Goal: Task Accomplishment & Management: Use online tool/utility

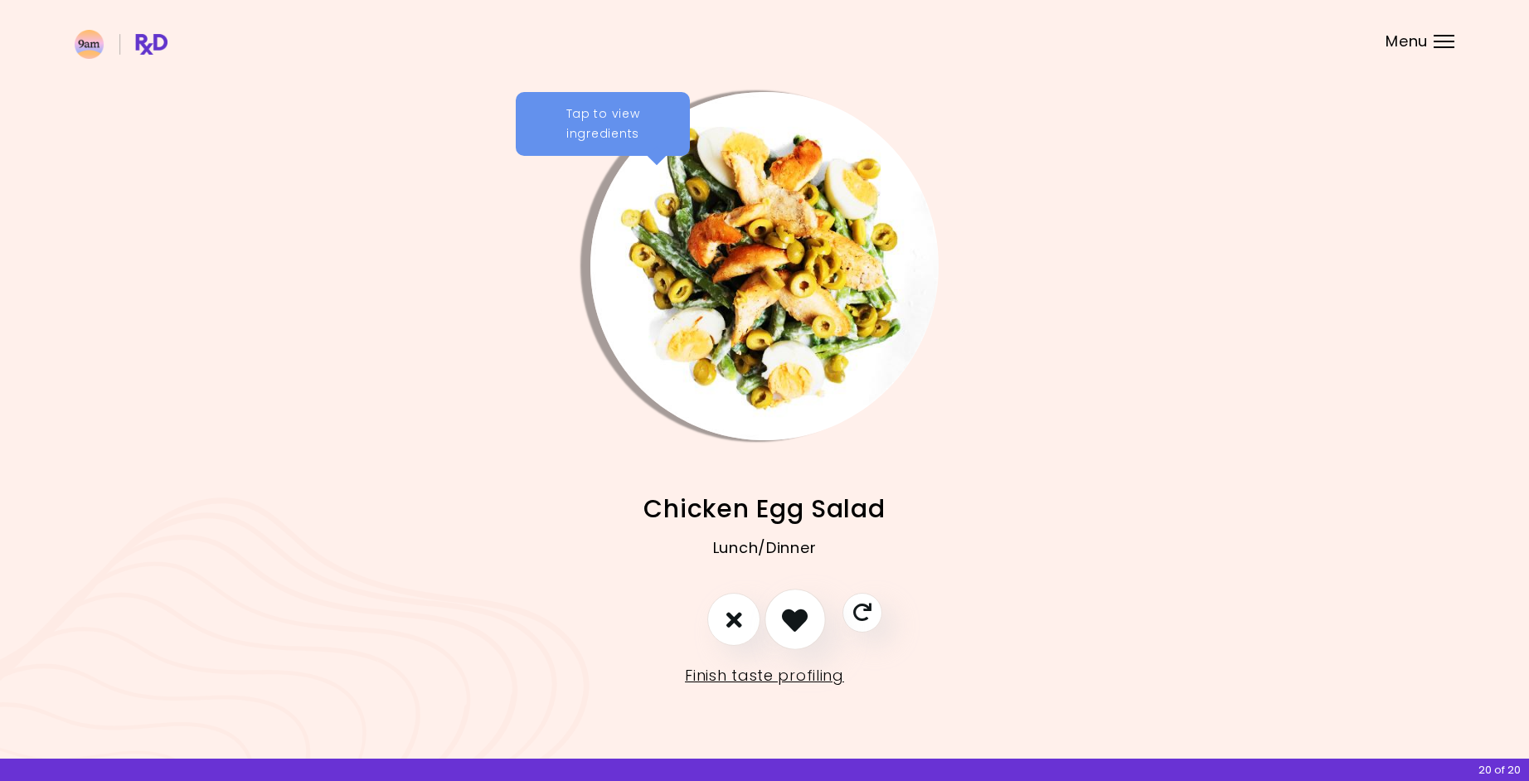
click at [804, 608] on icon "I like this recipe" at bounding box center [795, 620] width 26 height 26
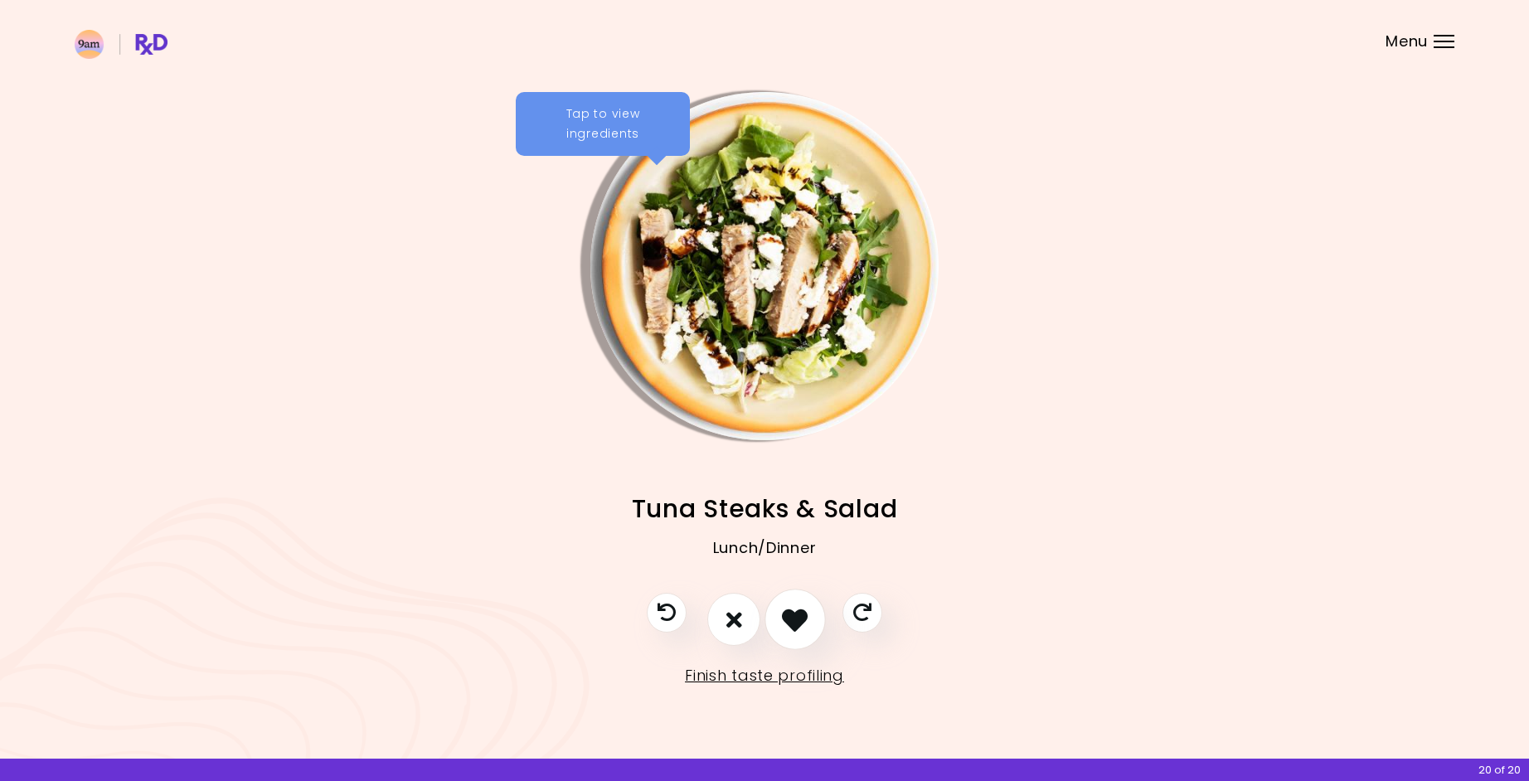
click at [803, 614] on icon "I like this recipe" at bounding box center [795, 620] width 26 height 26
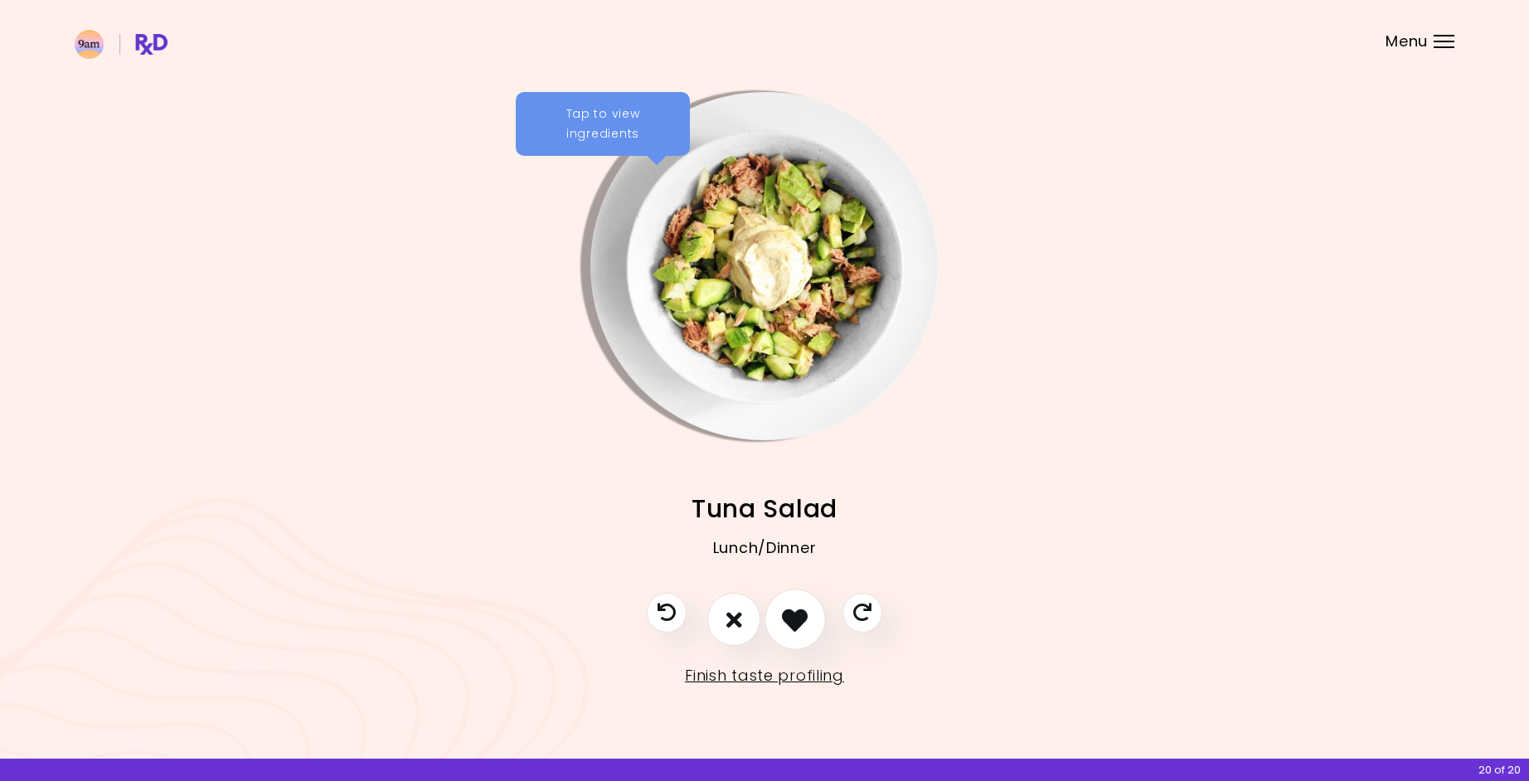
click at [803, 614] on icon "I like this recipe" at bounding box center [795, 620] width 26 height 26
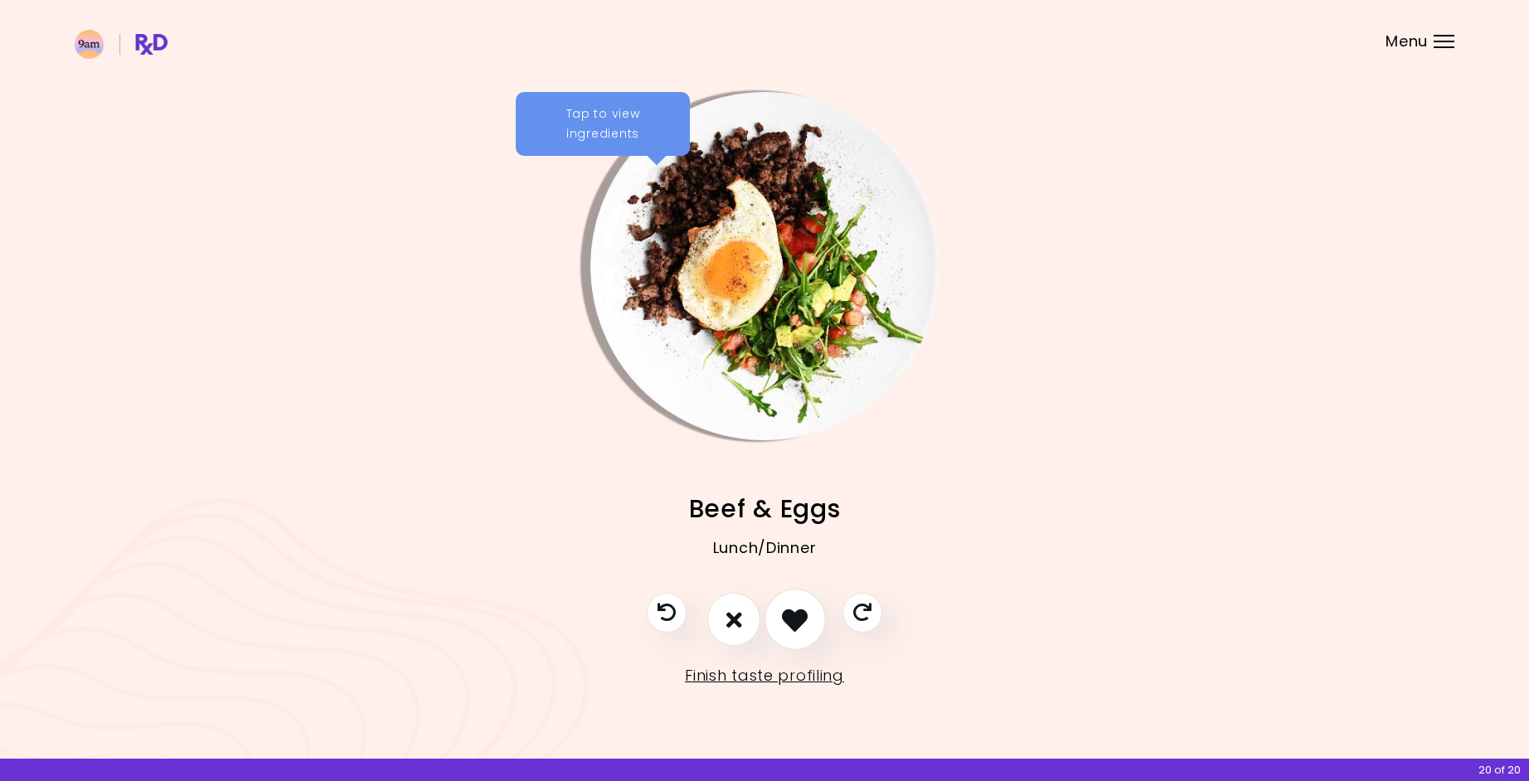
click at [803, 614] on icon "I like this recipe" at bounding box center [795, 620] width 26 height 26
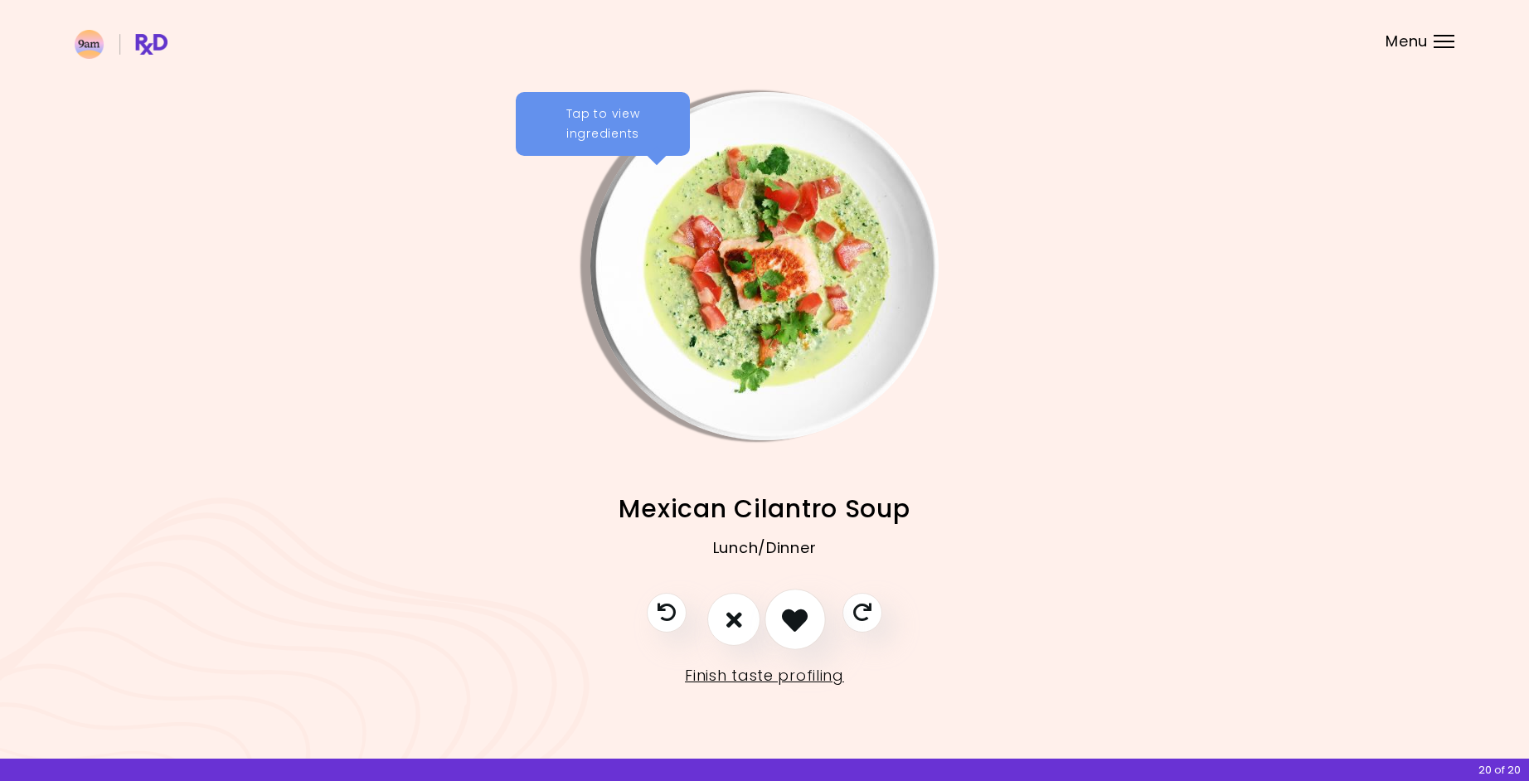
click at [803, 614] on icon "I like this recipe" at bounding box center [795, 620] width 26 height 26
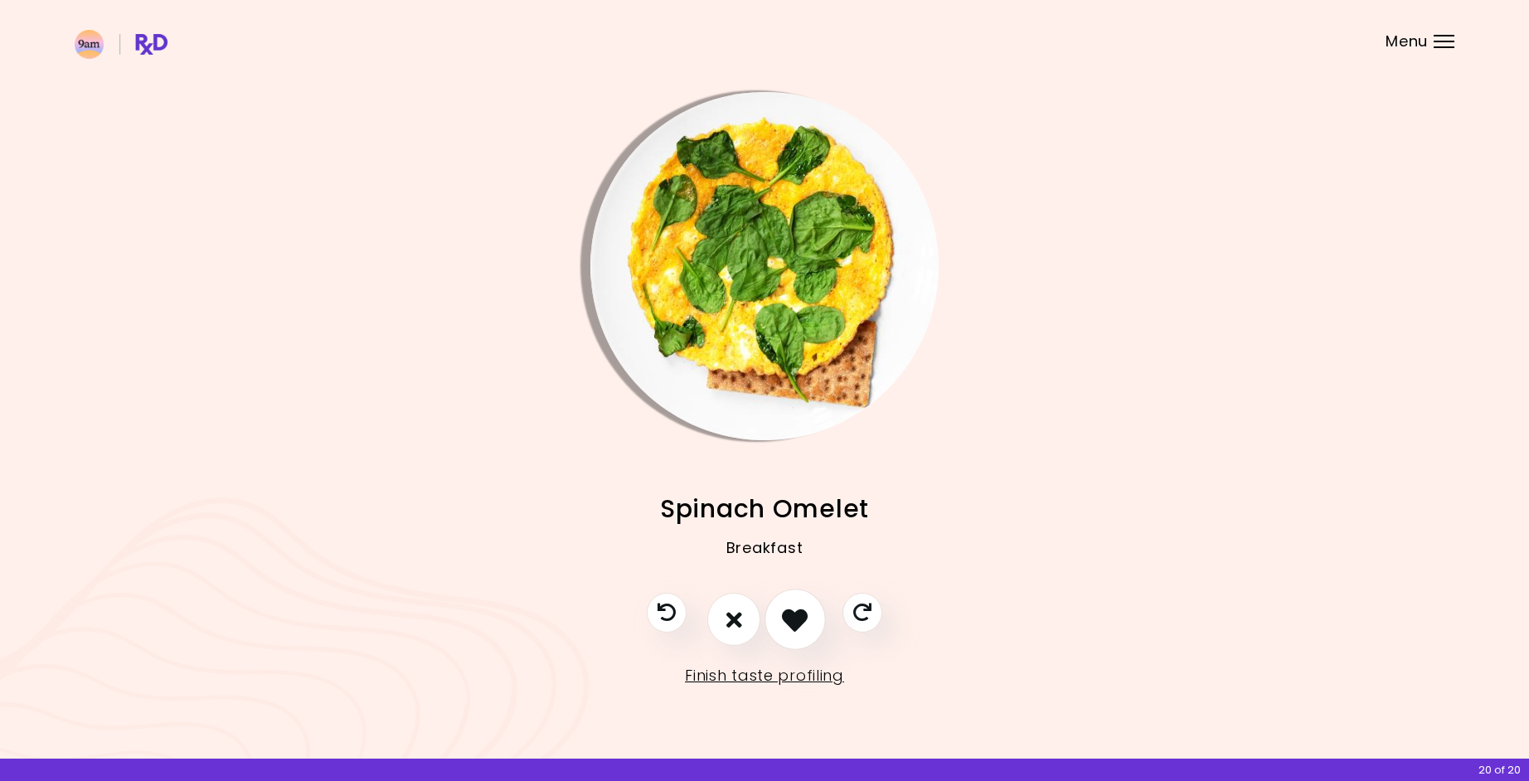
click at [803, 614] on icon "I like this recipe" at bounding box center [795, 620] width 26 height 26
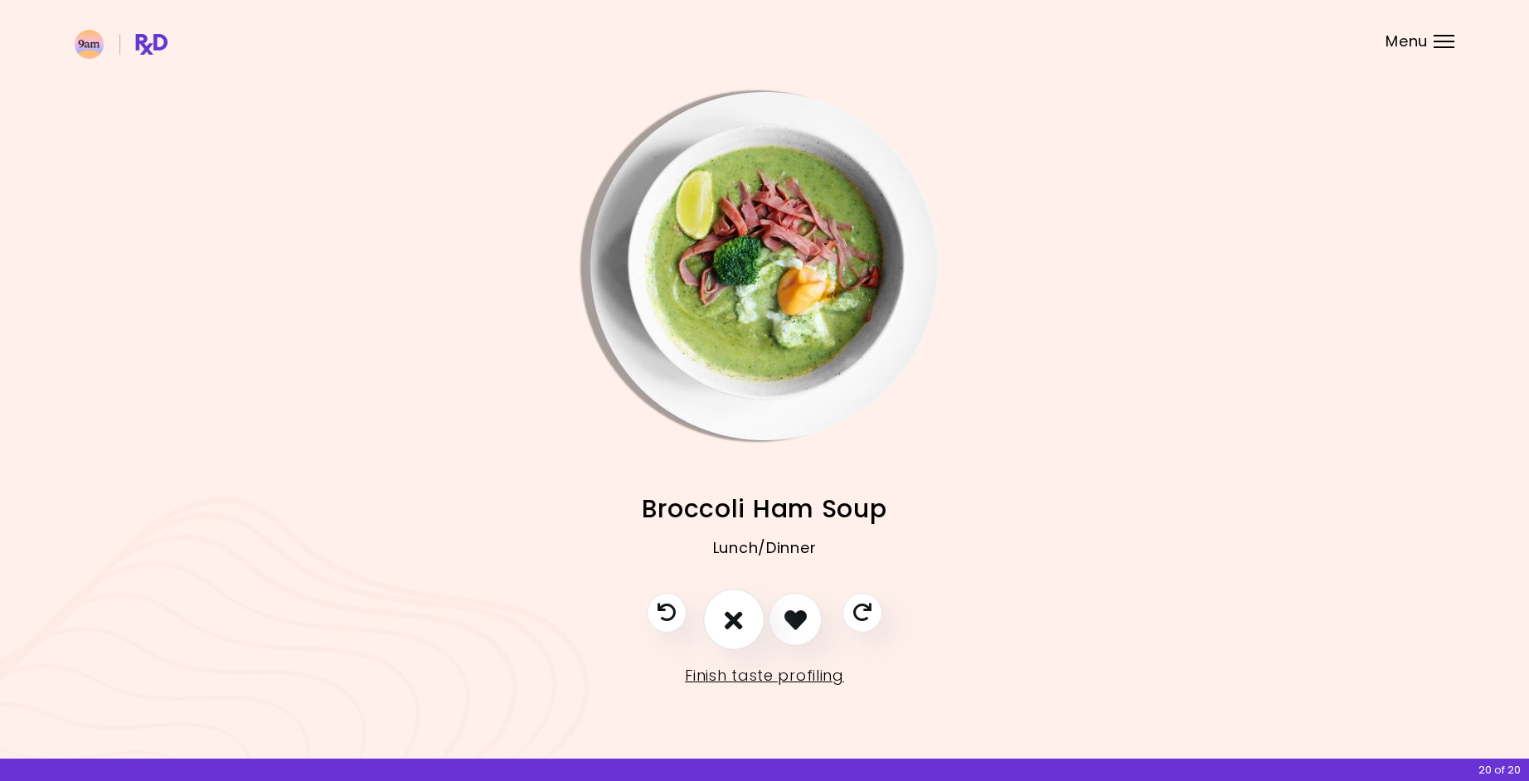
click at [741, 619] on icon "I don't like this recipe" at bounding box center [734, 620] width 18 height 26
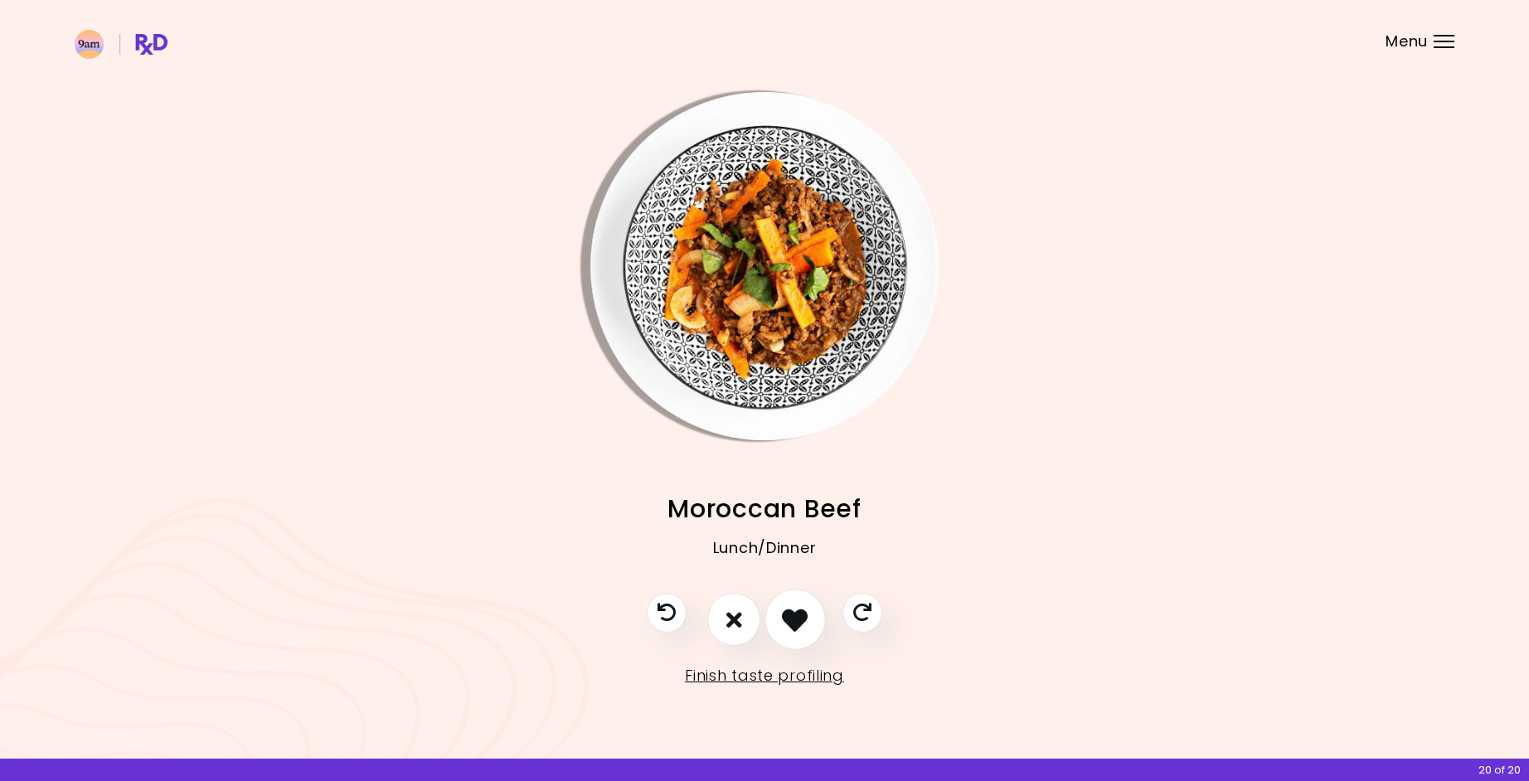
click at [788, 618] on icon "I like this recipe" at bounding box center [795, 620] width 26 height 26
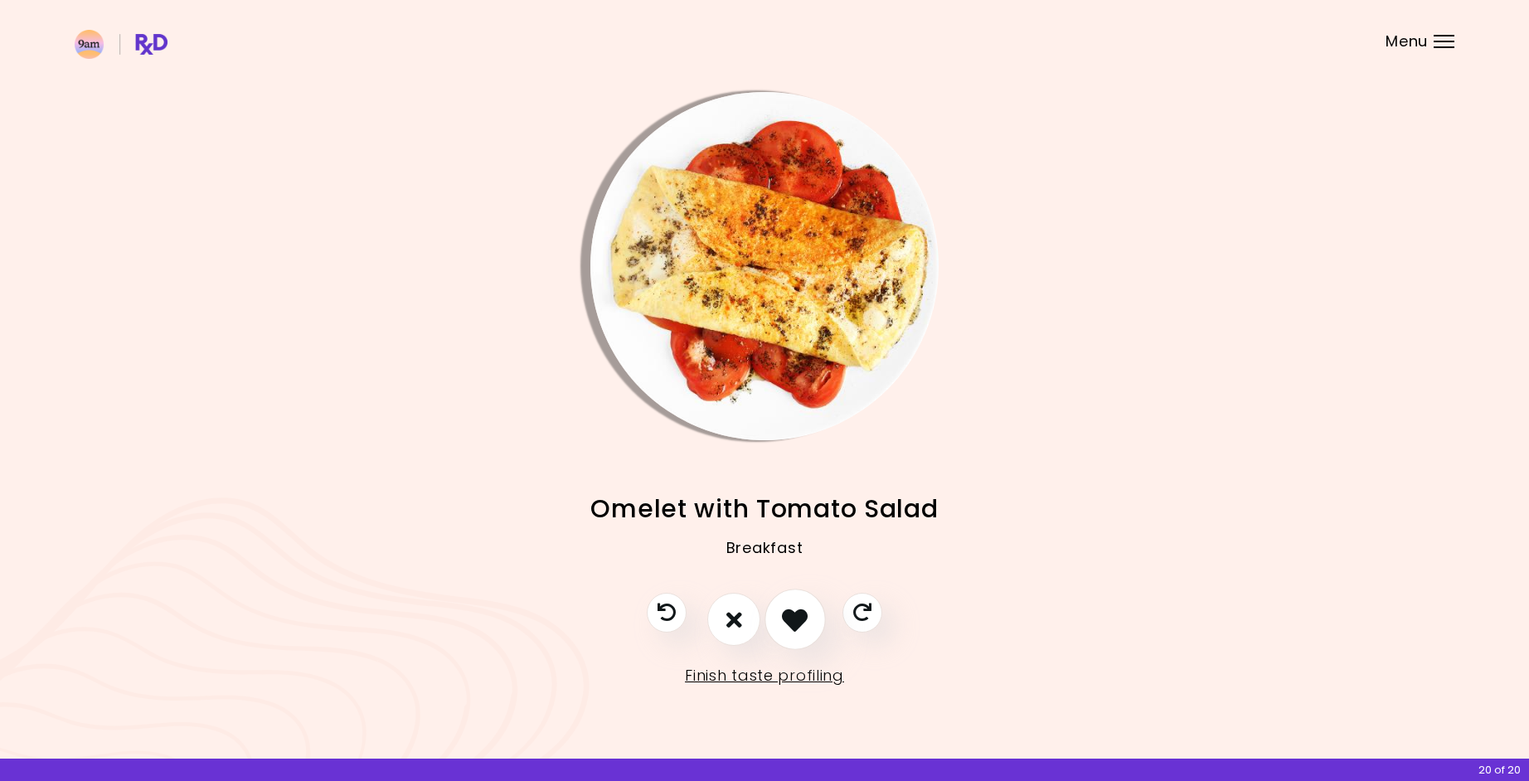
click at [797, 617] on icon "I like this recipe" at bounding box center [795, 620] width 26 height 26
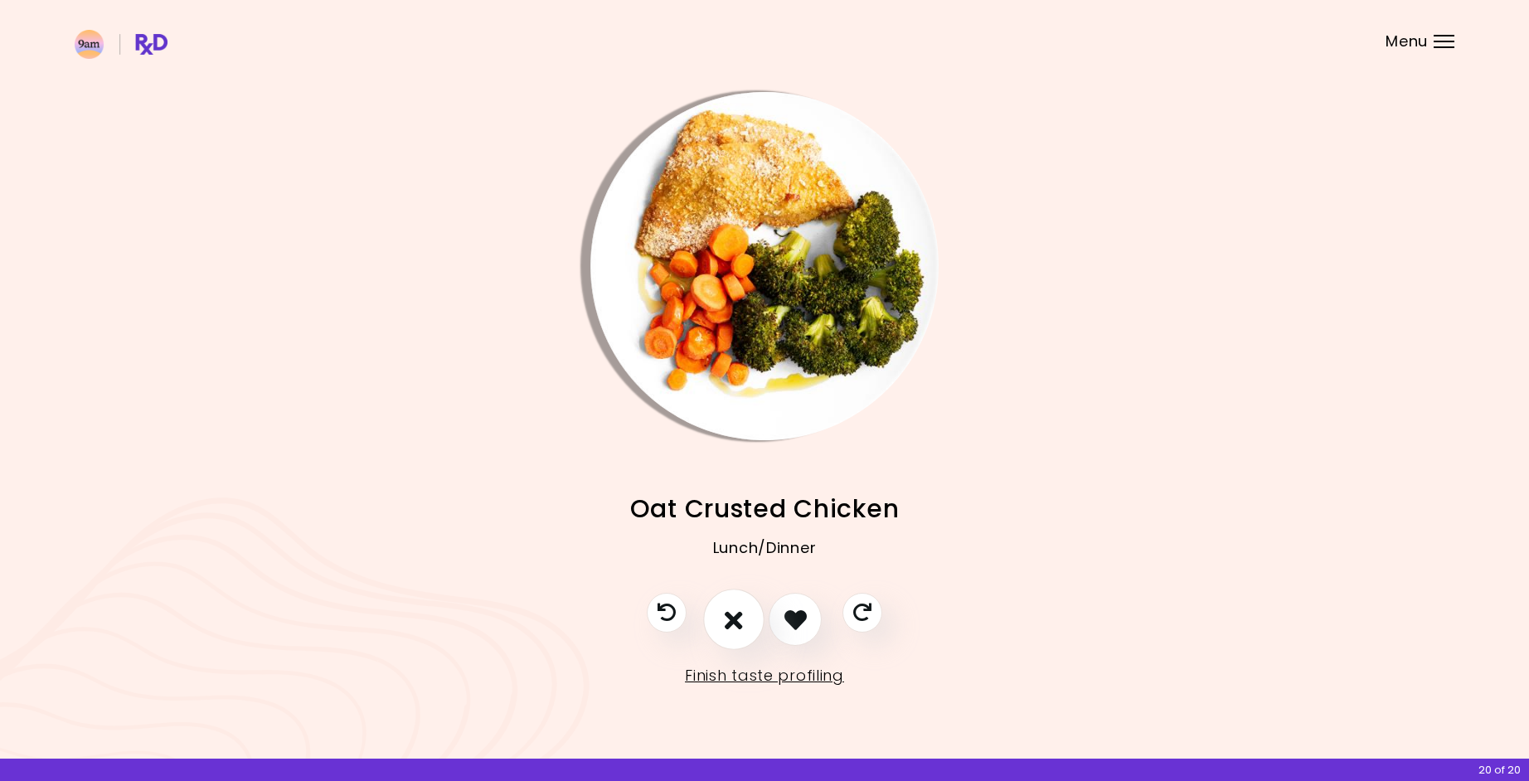
click at [731, 615] on icon "I don't like this recipe" at bounding box center [734, 620] width 18 height 26
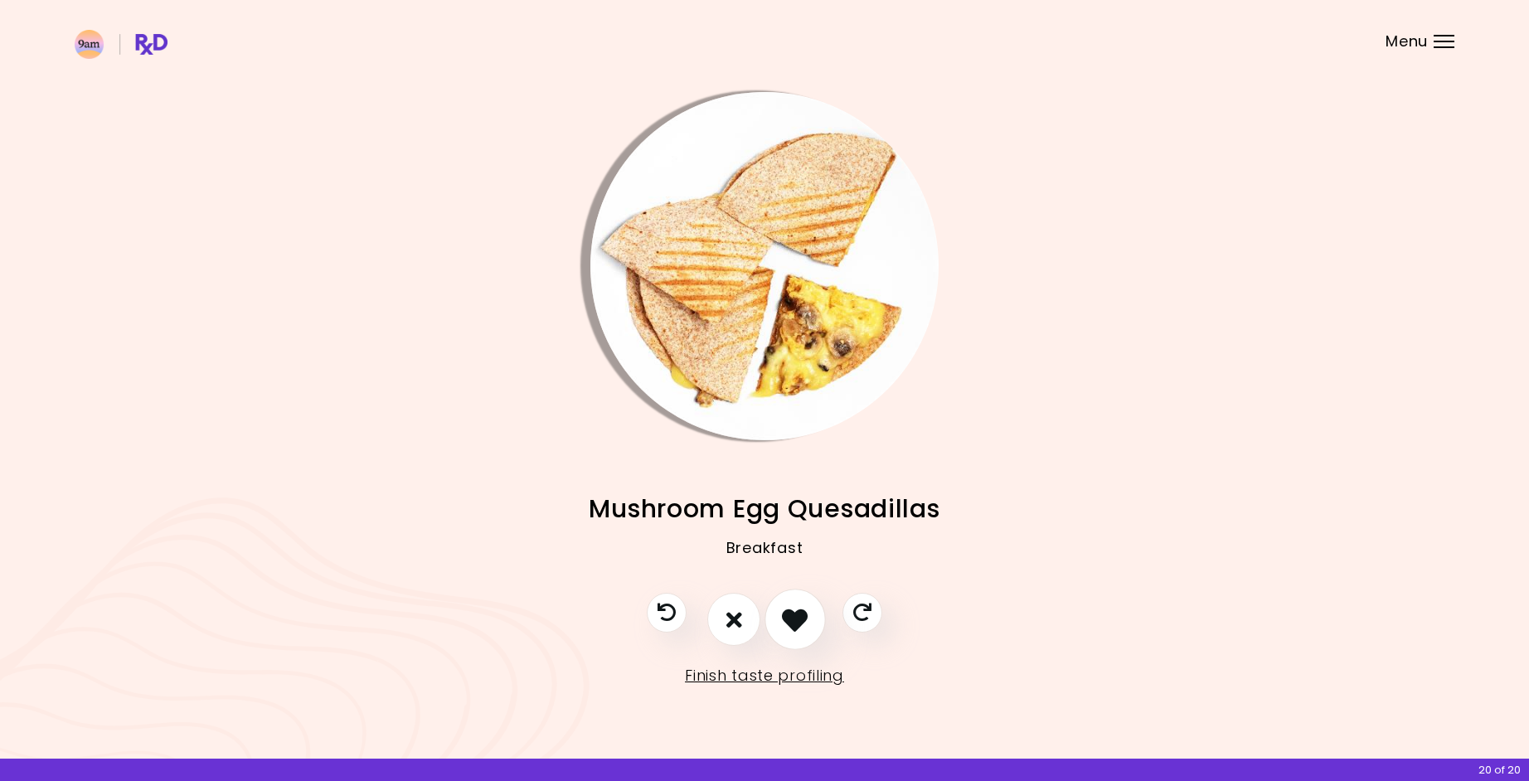
click at [803, 614] on icon "I like this recipe" at bounding box center [795, 620] width 26 height 26
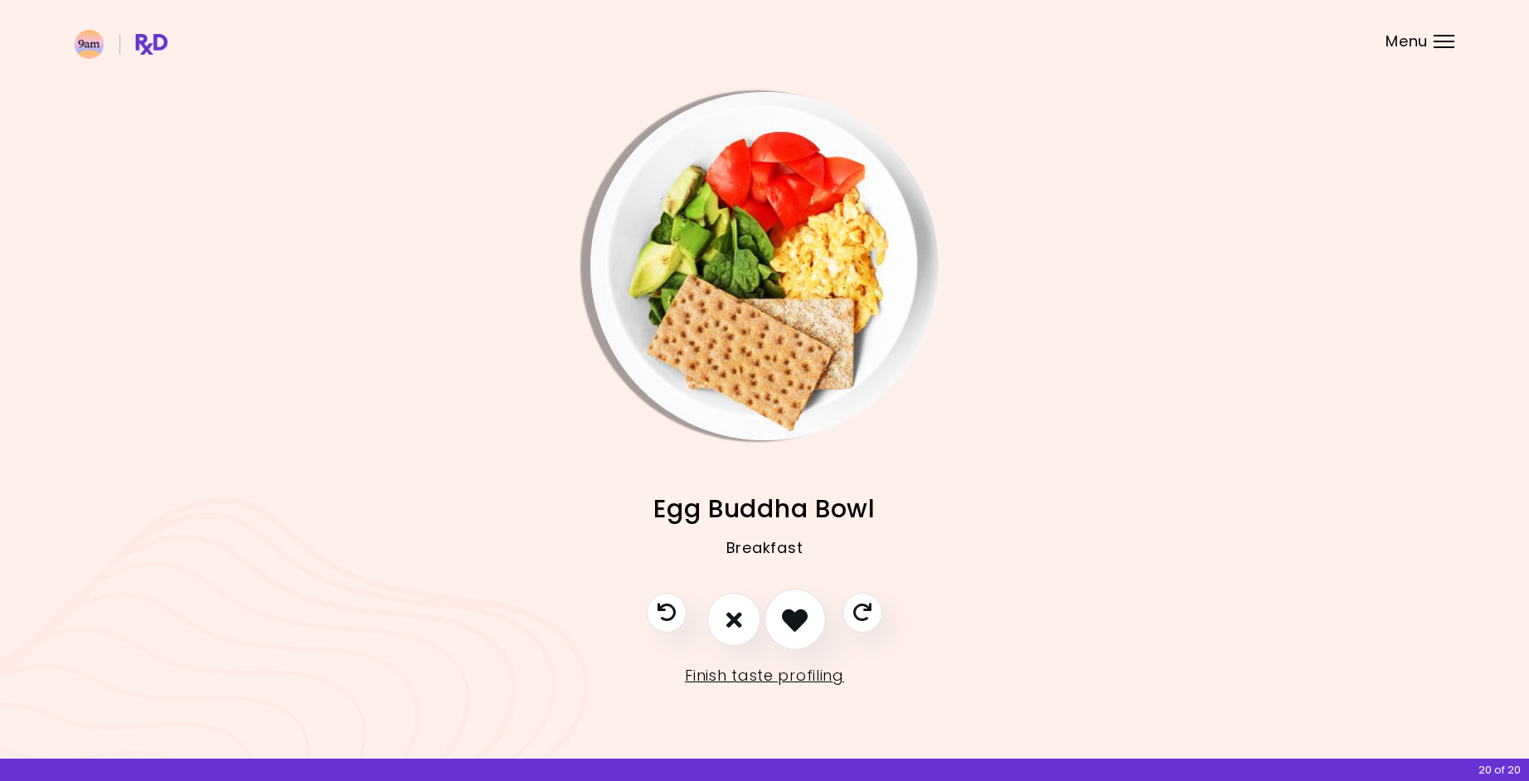
click at [803, 614] on icon "I like this recipe" at bounding box center [795, 620] width 26 height 26
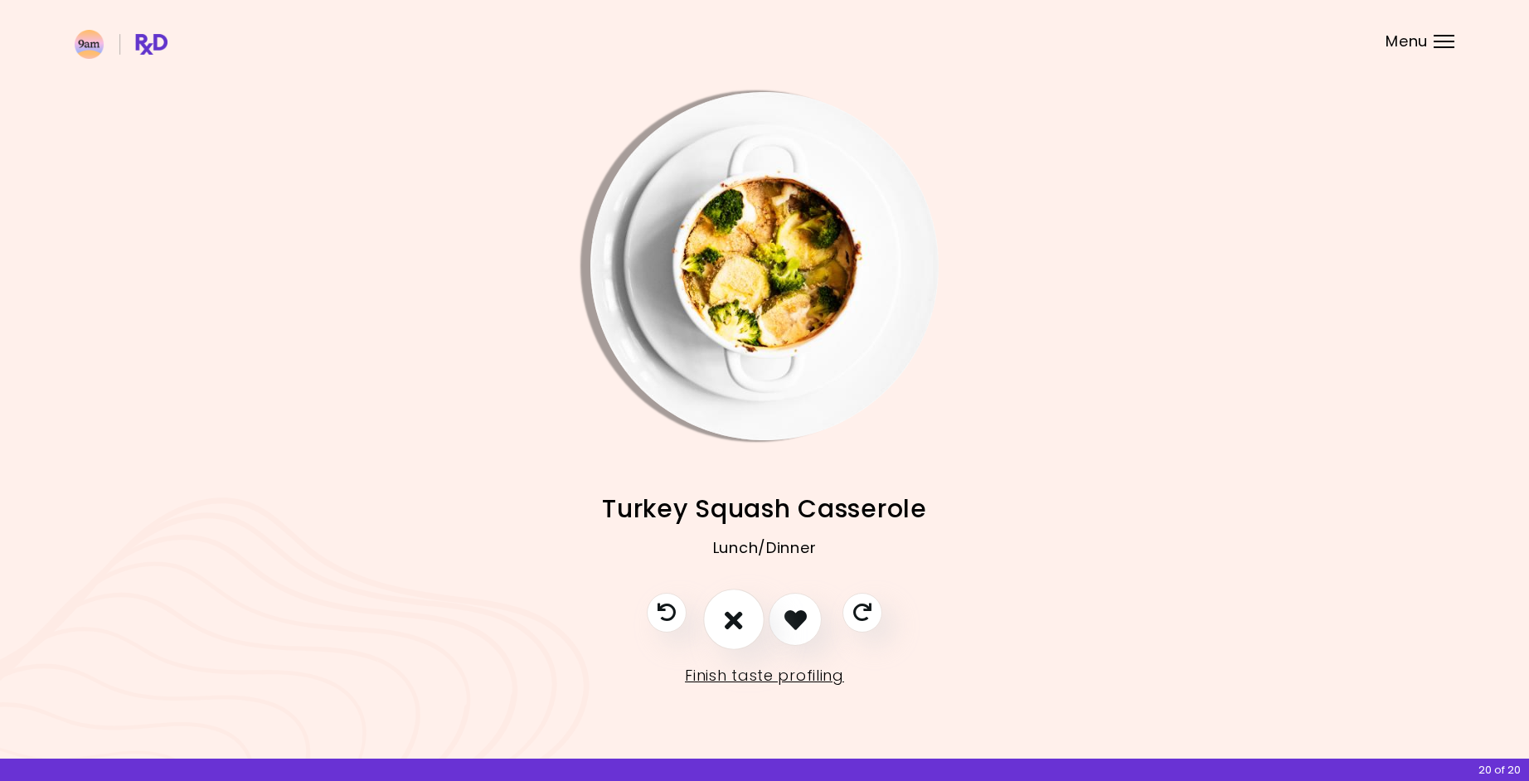
click at [735, 614] on icon "I don't like this recipe" at bounding box center [734, 620] width 18 height 26
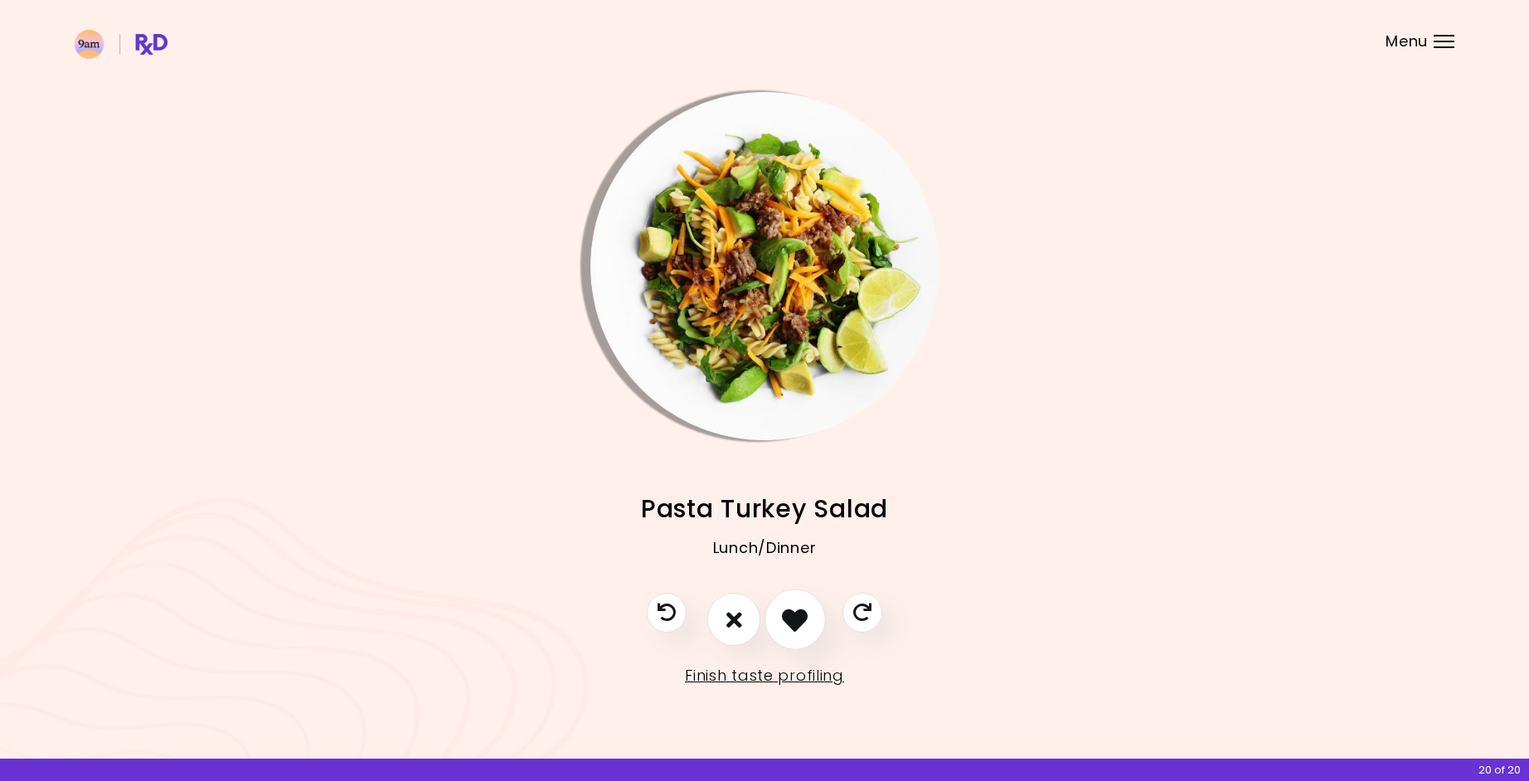
click at [794, 628] on icon "I like this recipe" at bounding box center [795, 620] width 26 height 26
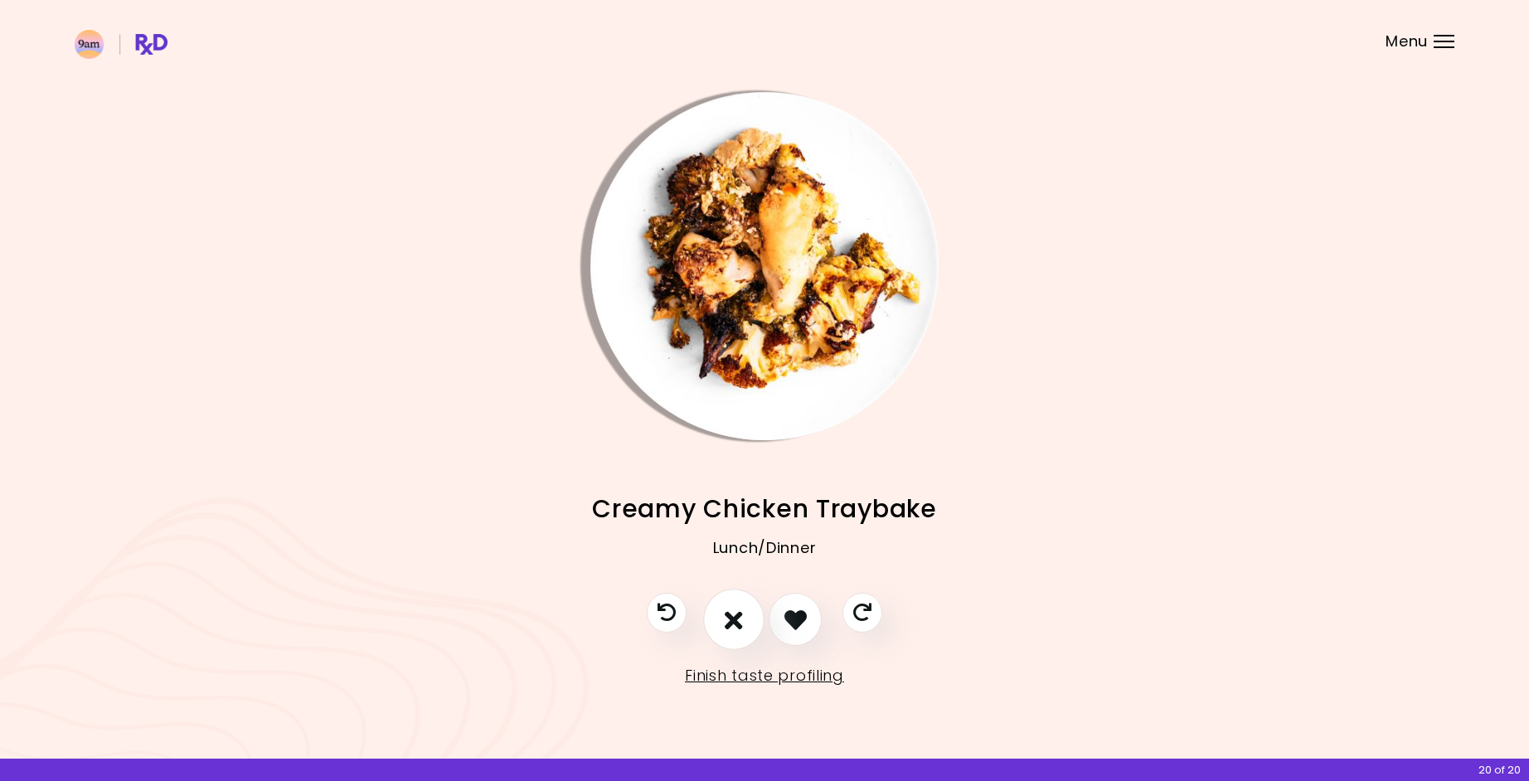
click at [736, 624] on icon "I don't like this recipe" at bounding box center [734, 620] width 18 height 26
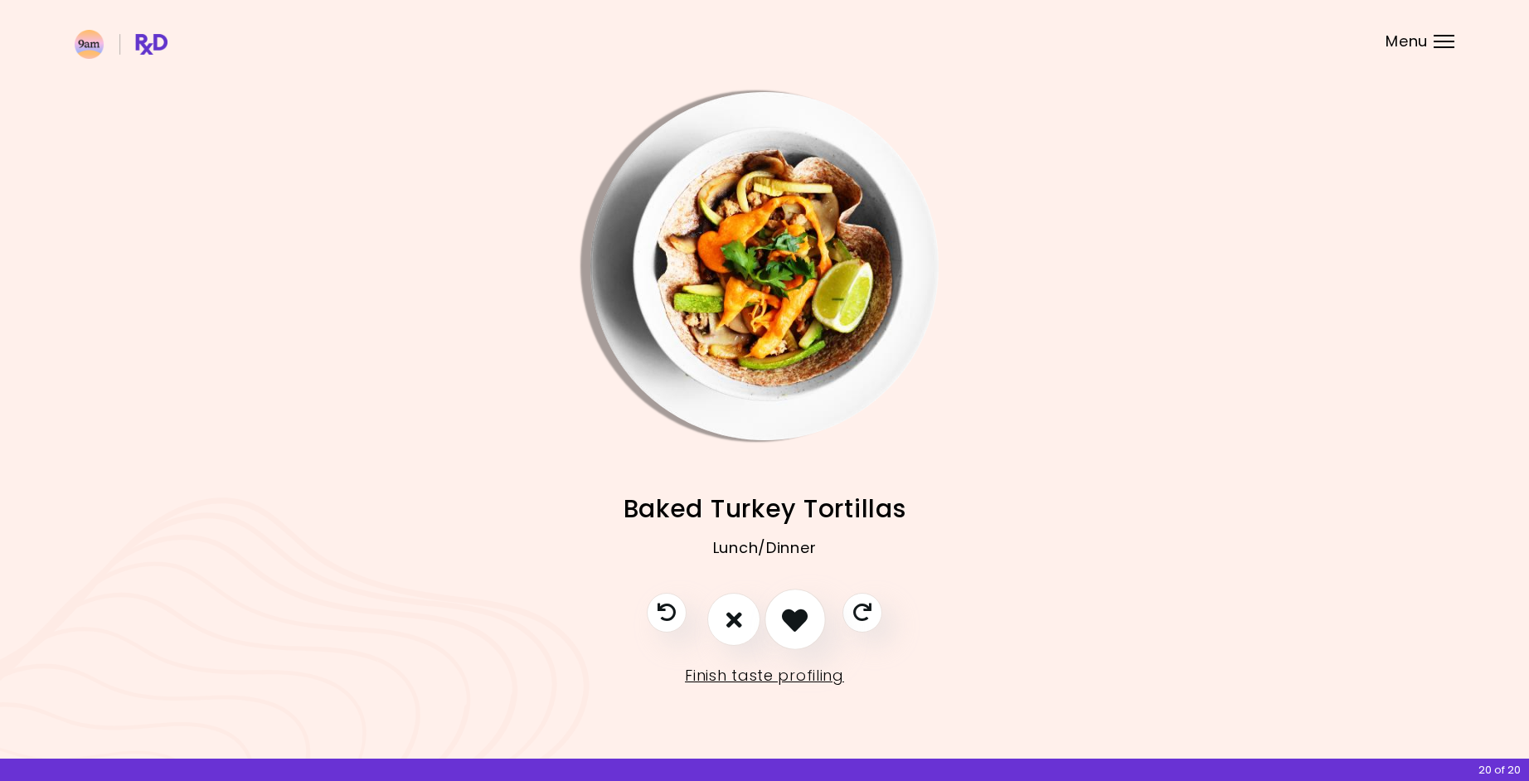
click at [788, 625] on icon "I like this recipe" at bounding box center [795, 620] width 26 height 26
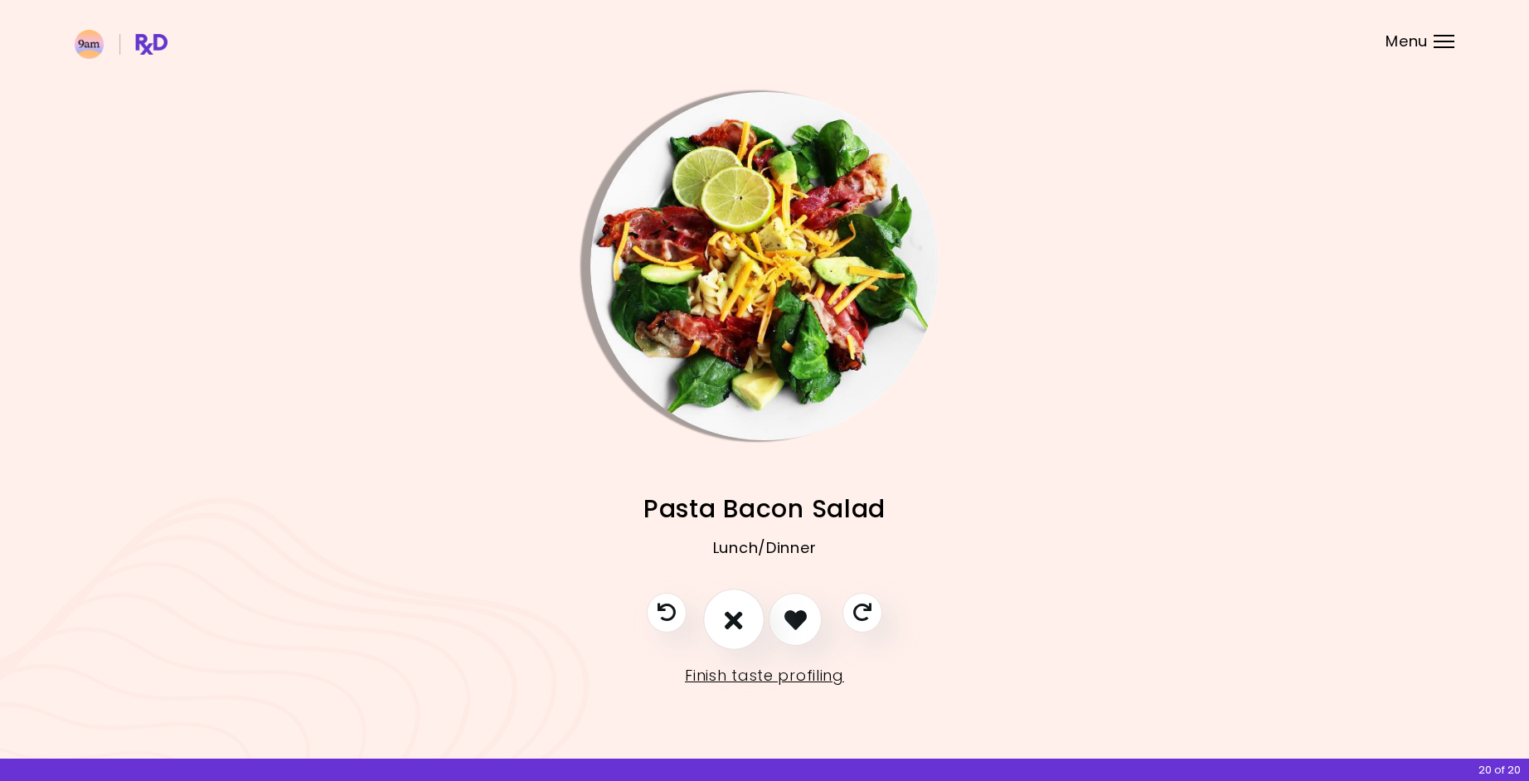
click at [728, 624] on icon "I don't like this recipe" at bounding box center [734, 620] width 18 height 26
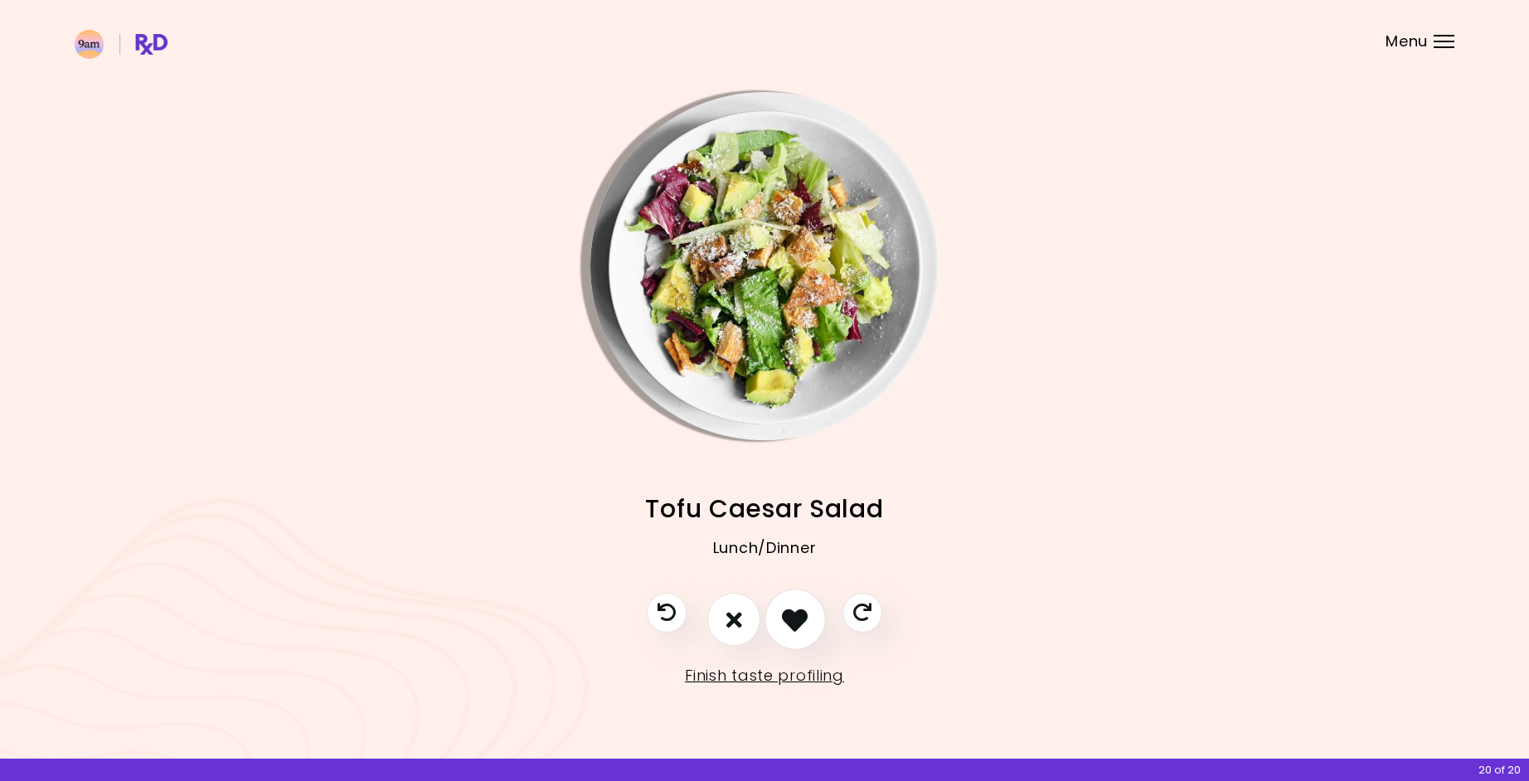
click at [788, 625] on icon "I like this recipe" at bounding box center [795, 620] width 26 height 26
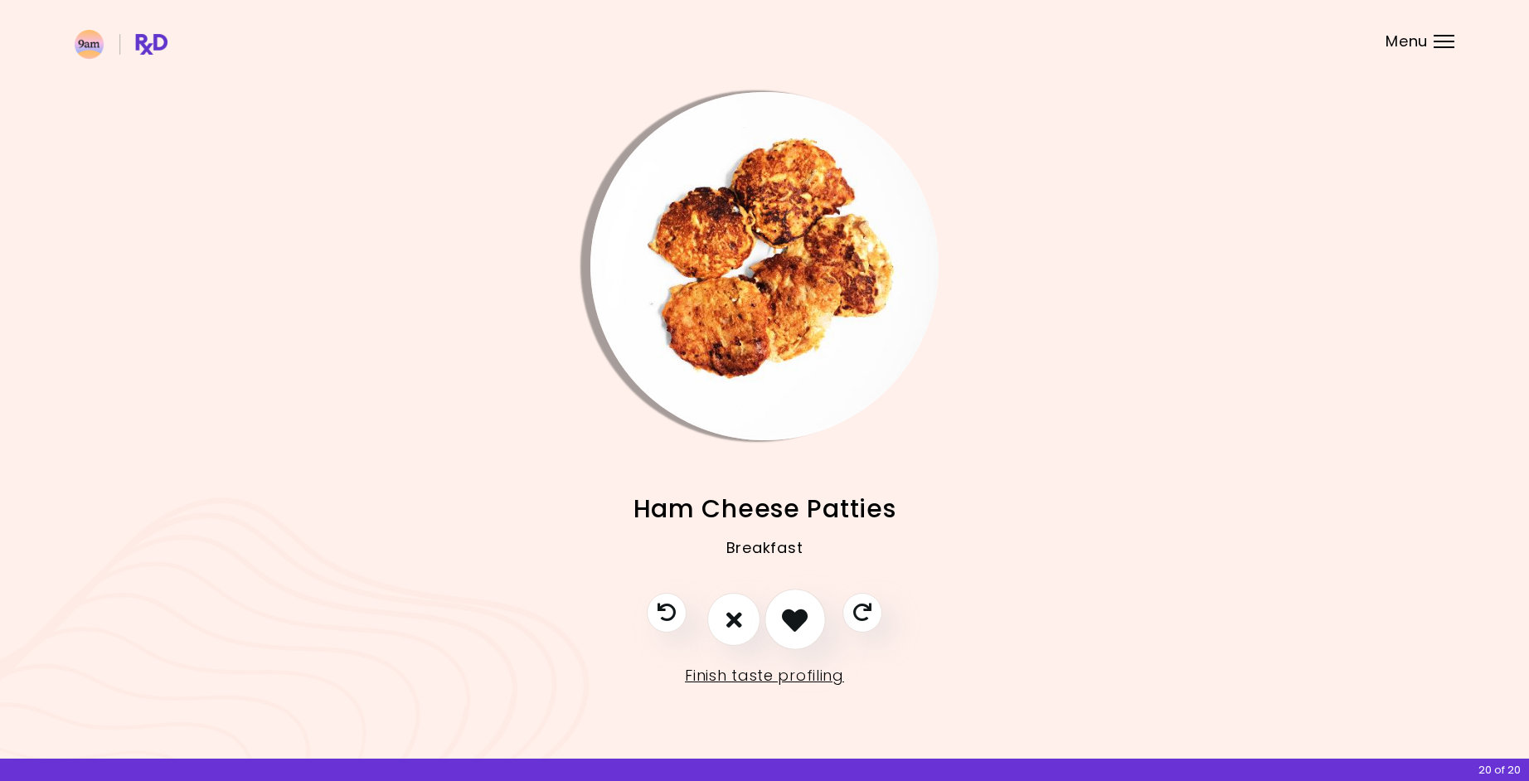
click at [794, 624] on icon "I like this recipe" at bounding box center [795, 620] width 26 height 26
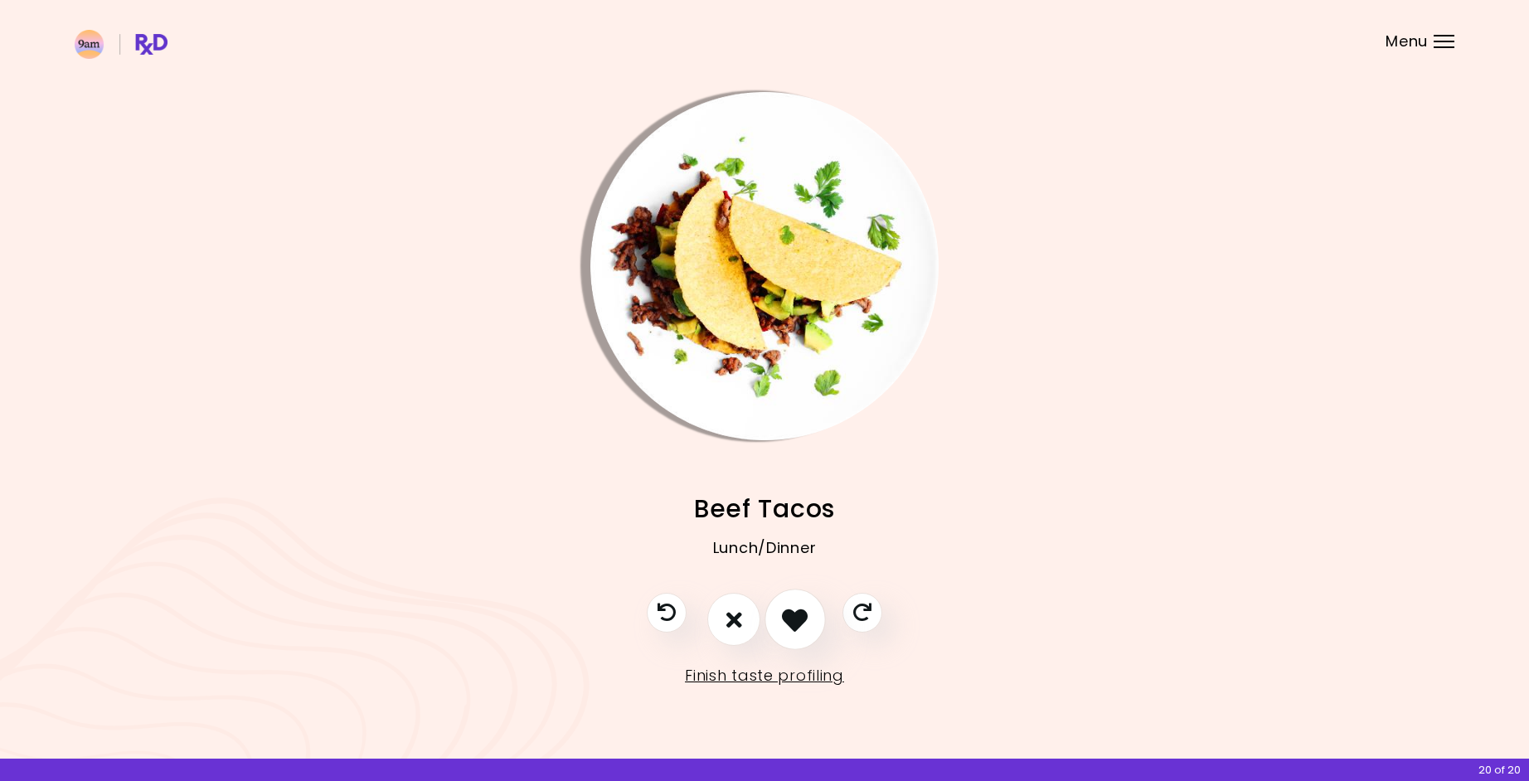
click at [794, 624] on icon "I like this recipe" at bounding box center [795, 620] width 26 height 26
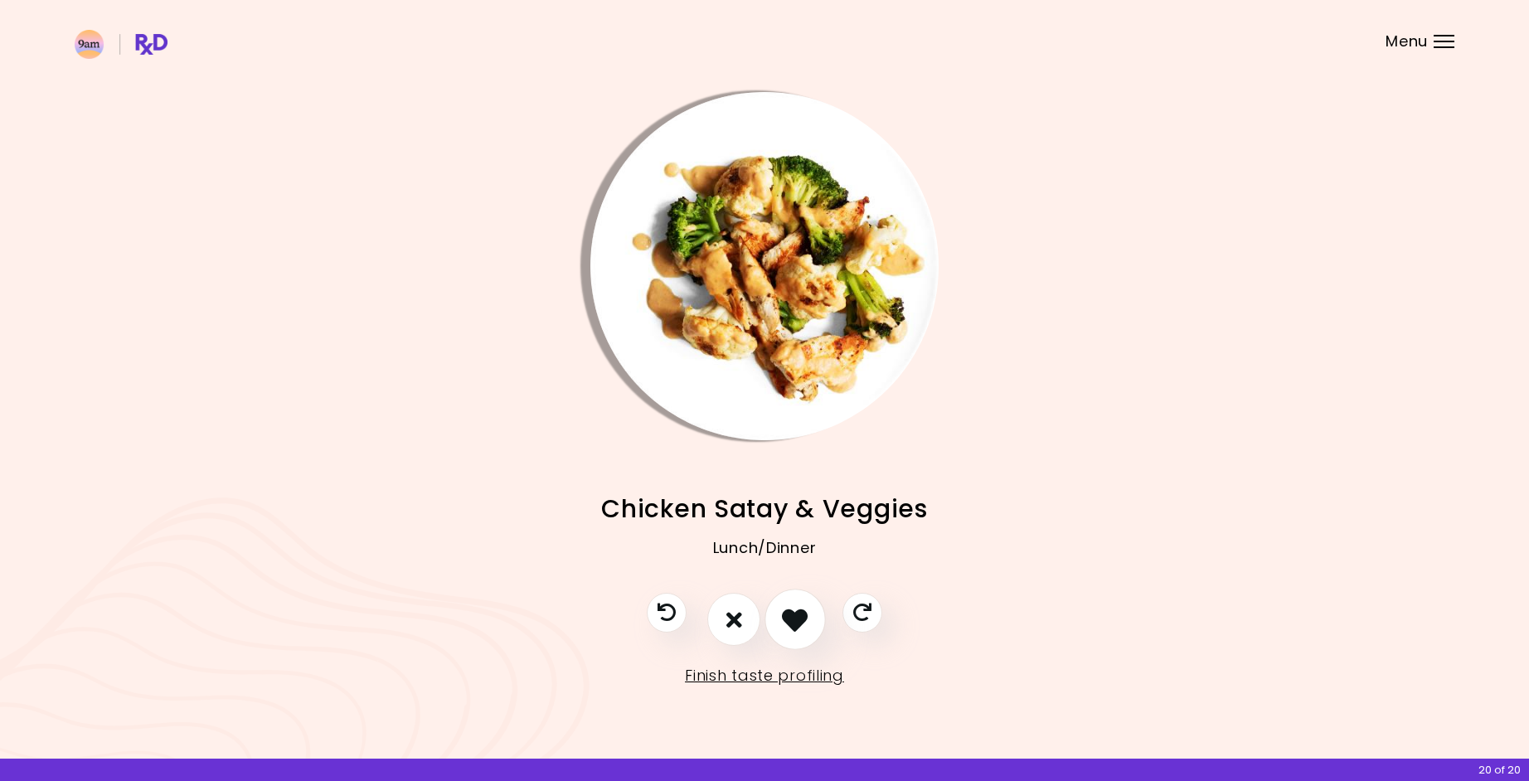
click at [794, 624] on icon "I like this recipe" at bounding box center [795, 620] width 26 height 26
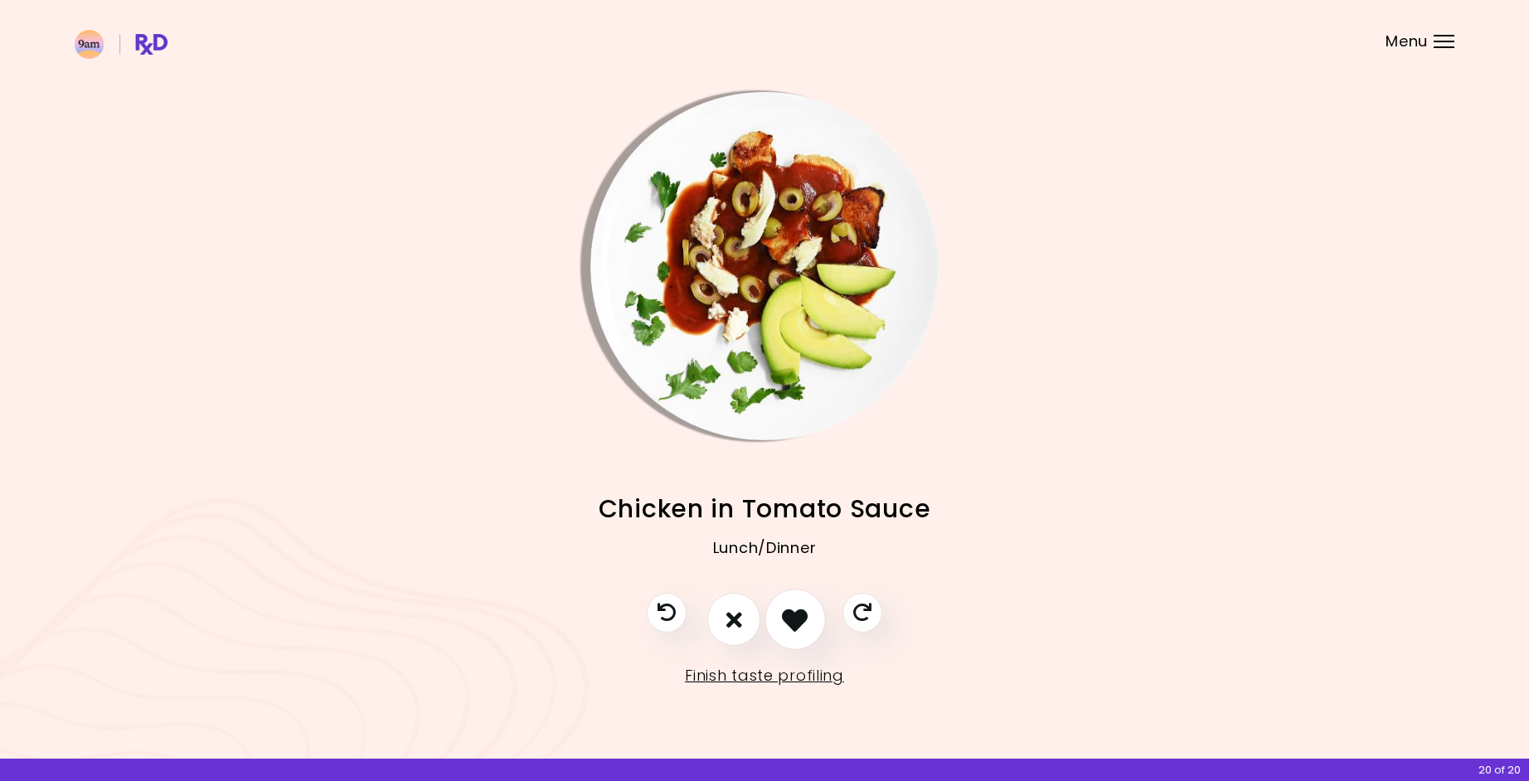
click at [794, 624] on icon "I like this recipe" at bounding box center [795, 620] width 26 height 26
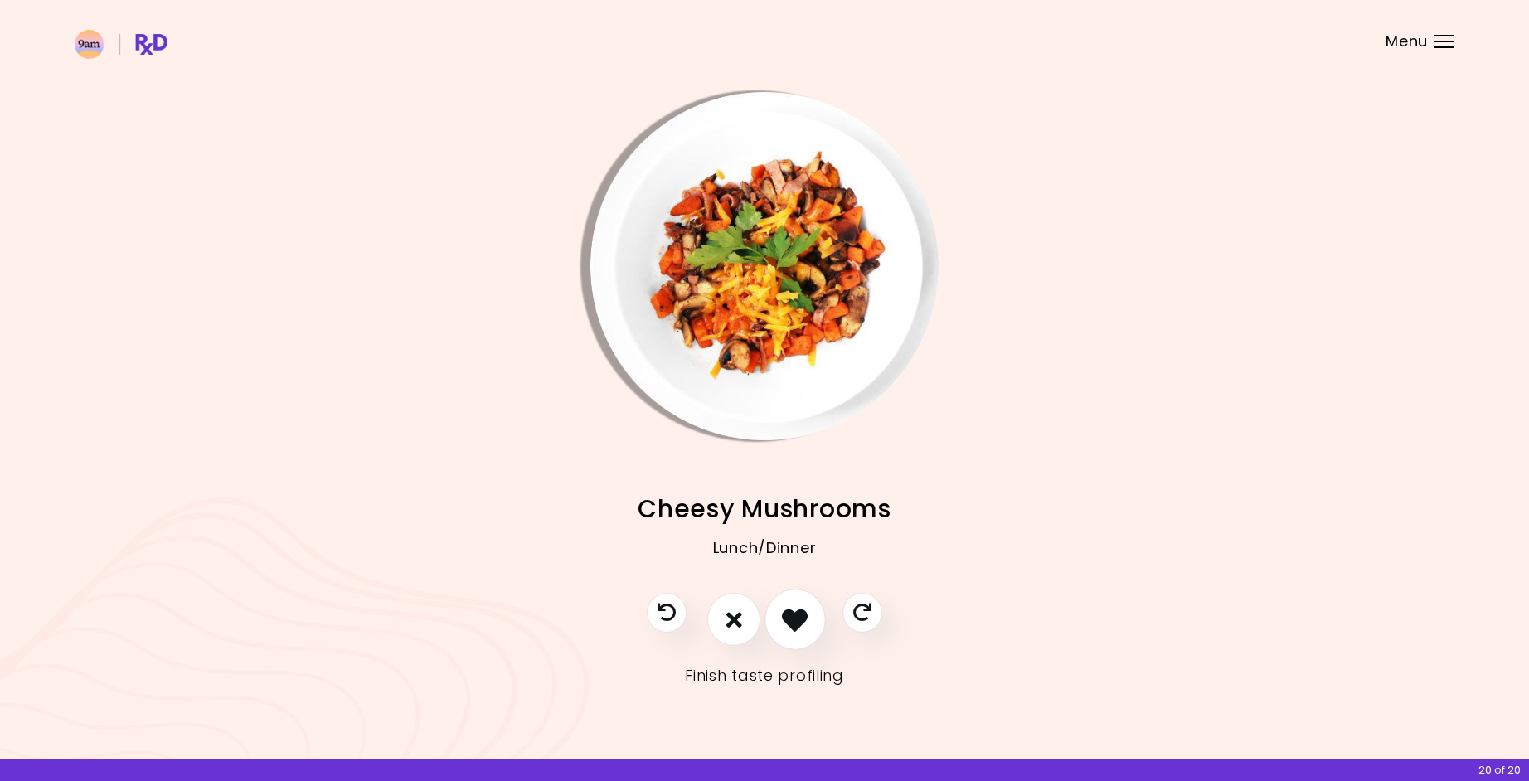
click at [794, 624] on icon "I like this recipe" at bounding box center [795, 620] width 26 height 26
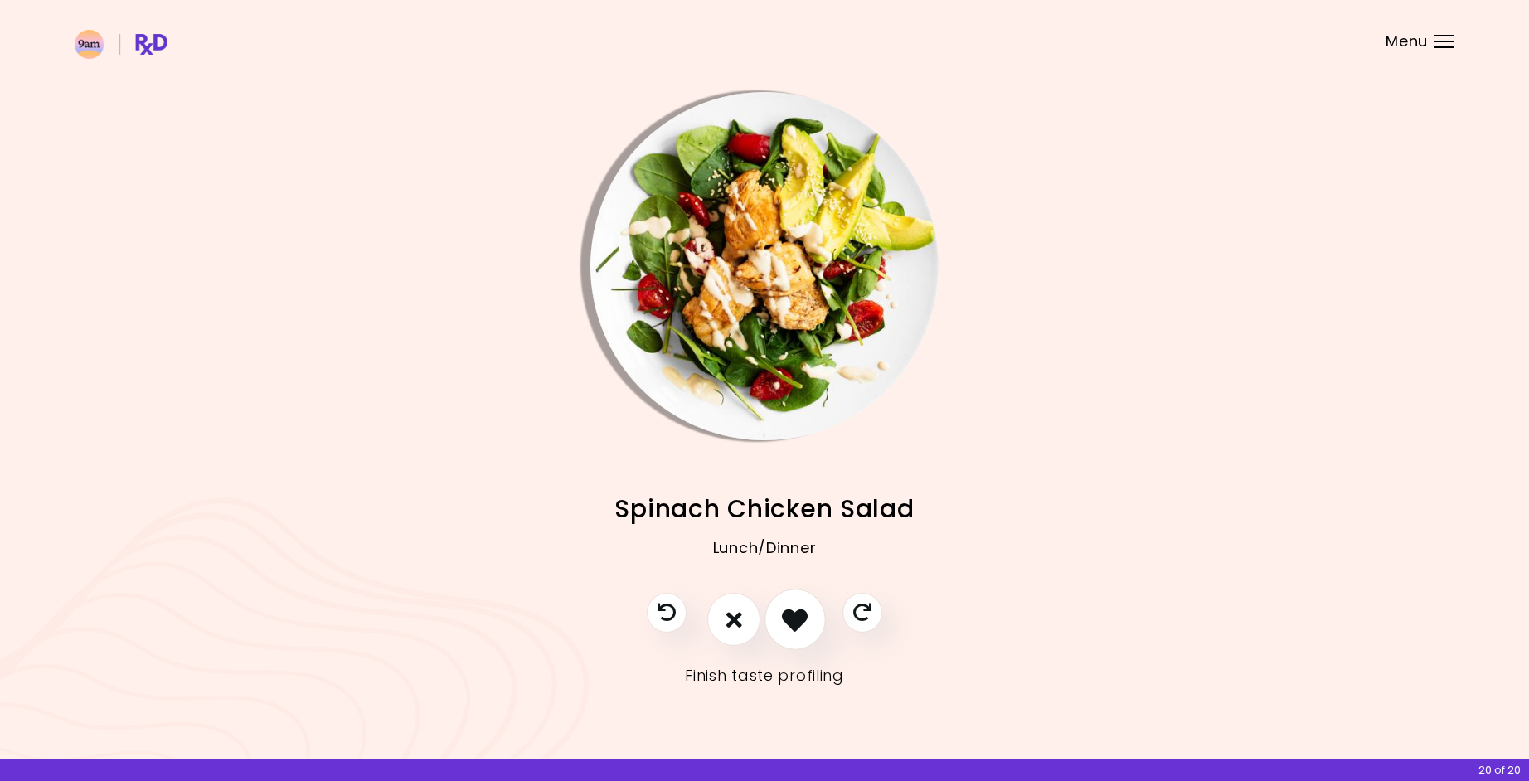
click at [794, 624] on icon "I like this recipe" at bounding box center [795, 620] width 26 height 26
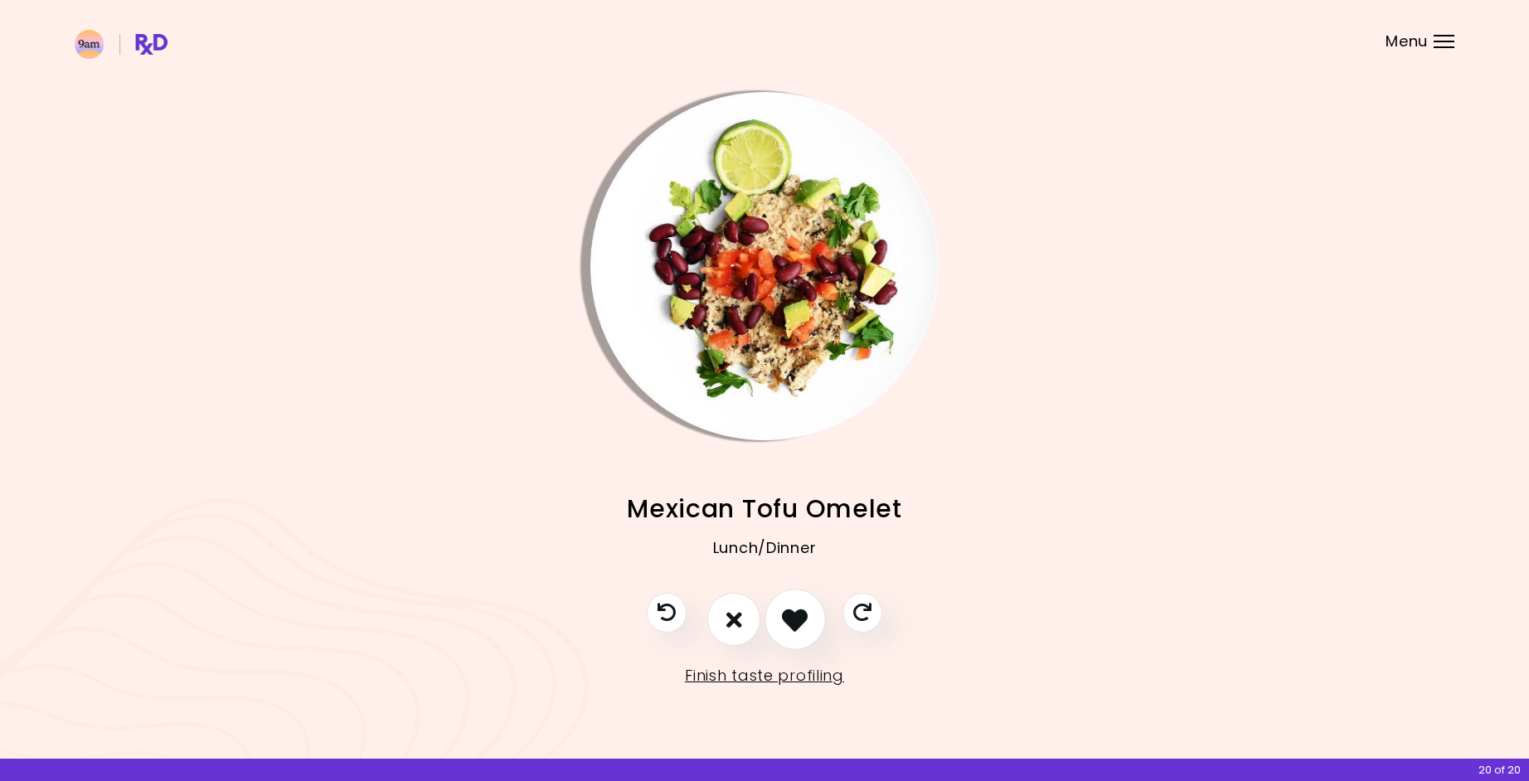
click at [794, 624] on icon "I like this recipe" at bounding box center [795, 620] width 26 height 26
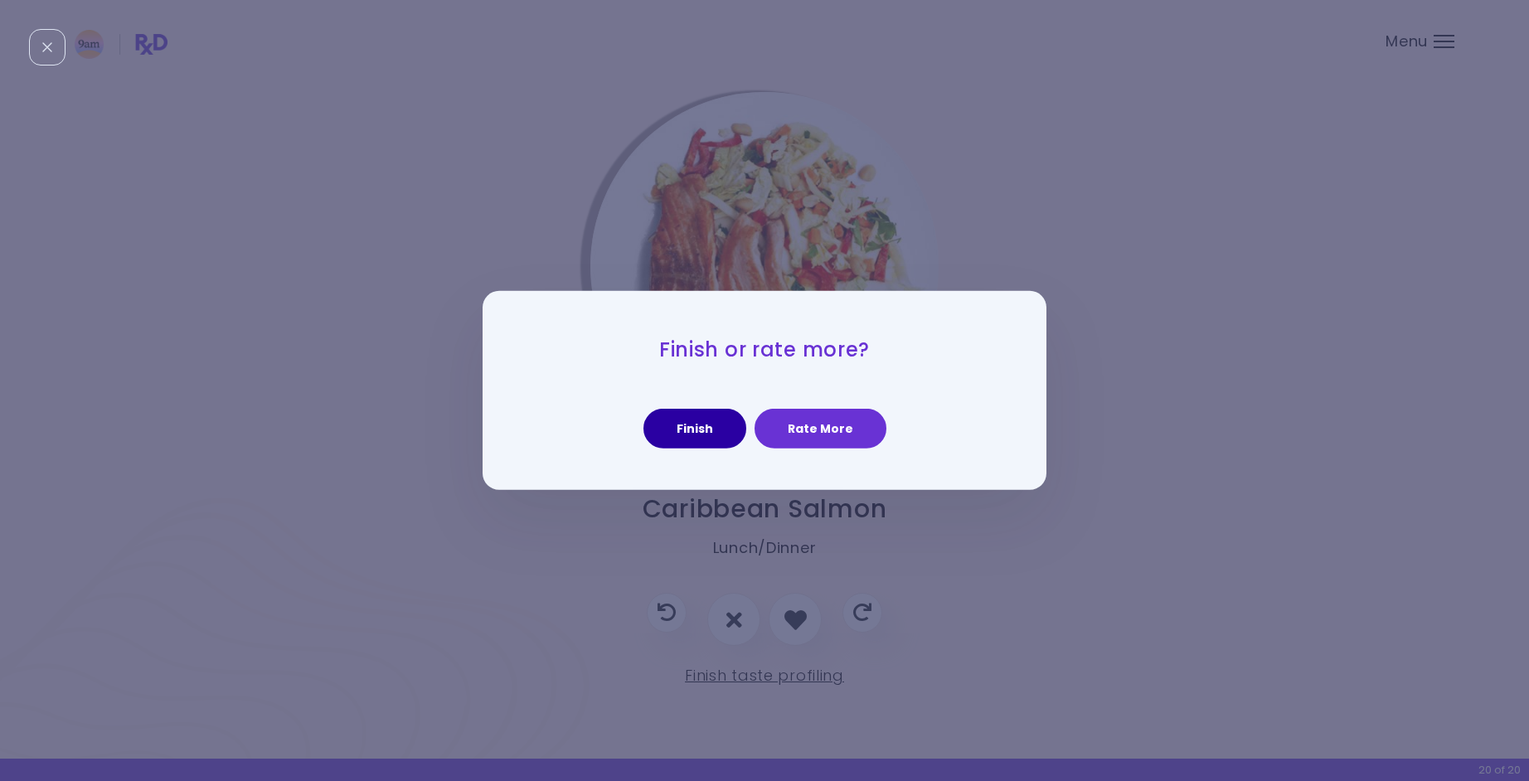
click at [693, 423] on button "Finish" at bounding box center [694, 429] width 103 height 40
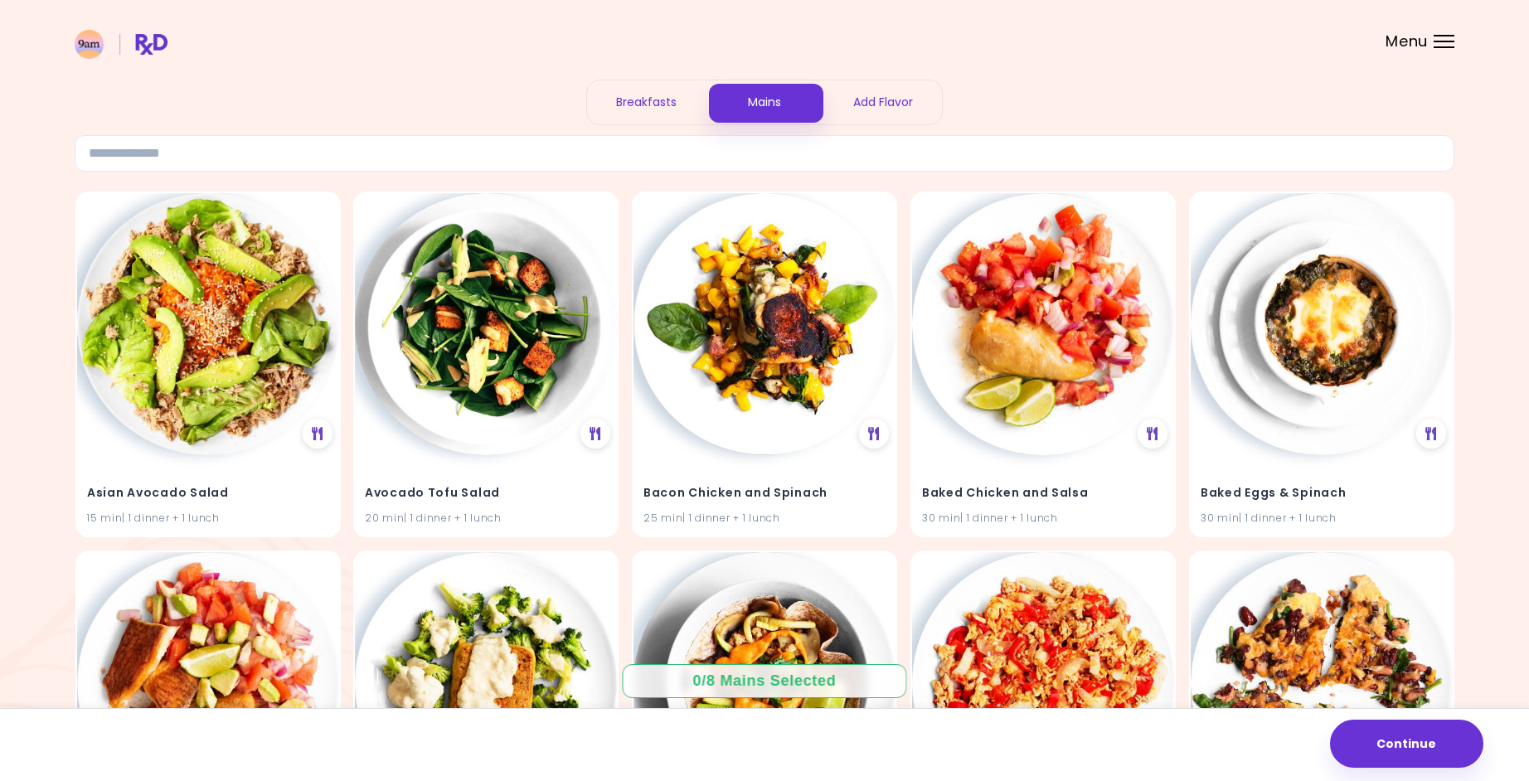
scroll to position [48, 0]
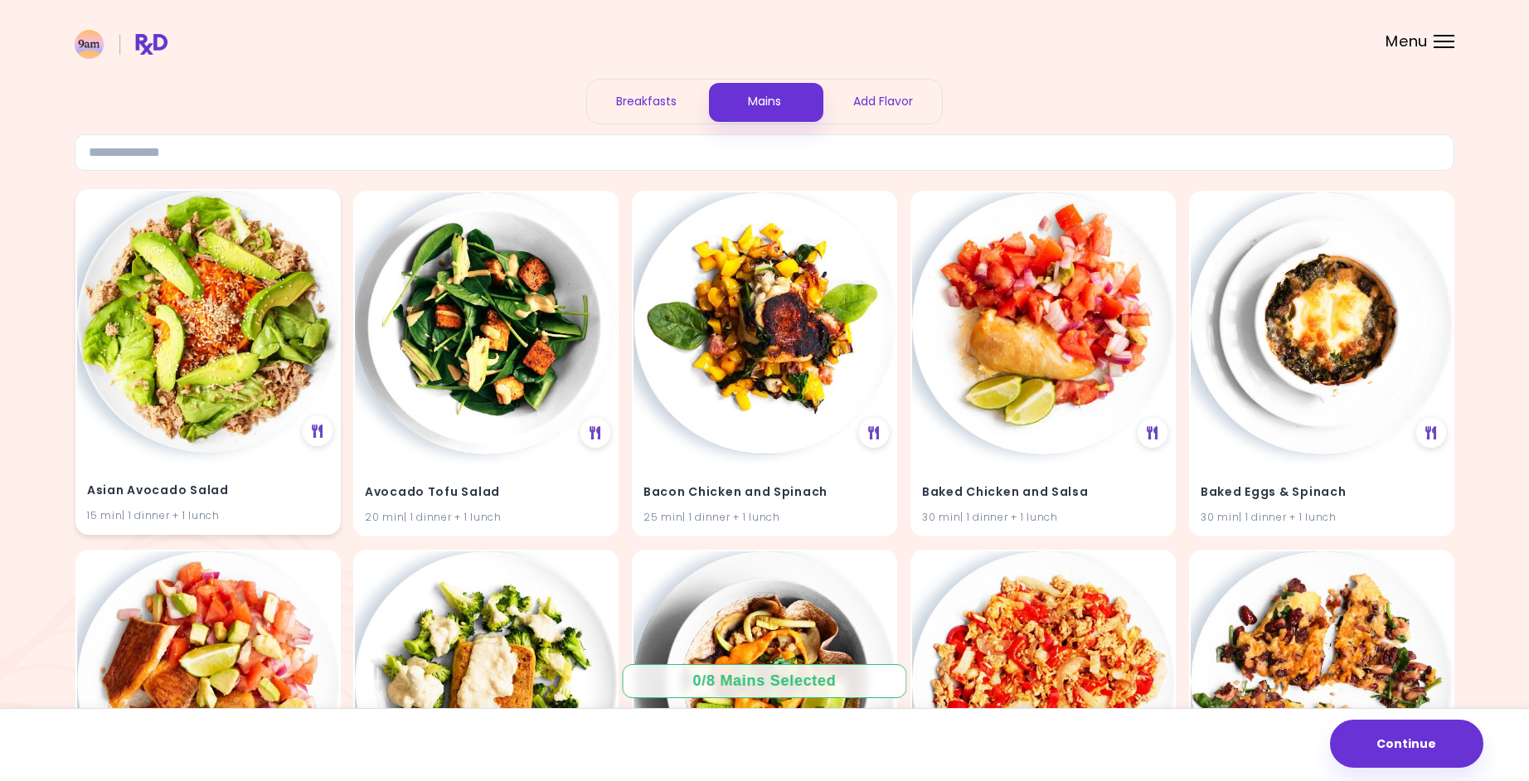
click at [255, 444] on div "Asian Avocado Salad 15 min | 1 dinner + 1 lunch" at bounding box center [207, 362] width 265 height 346
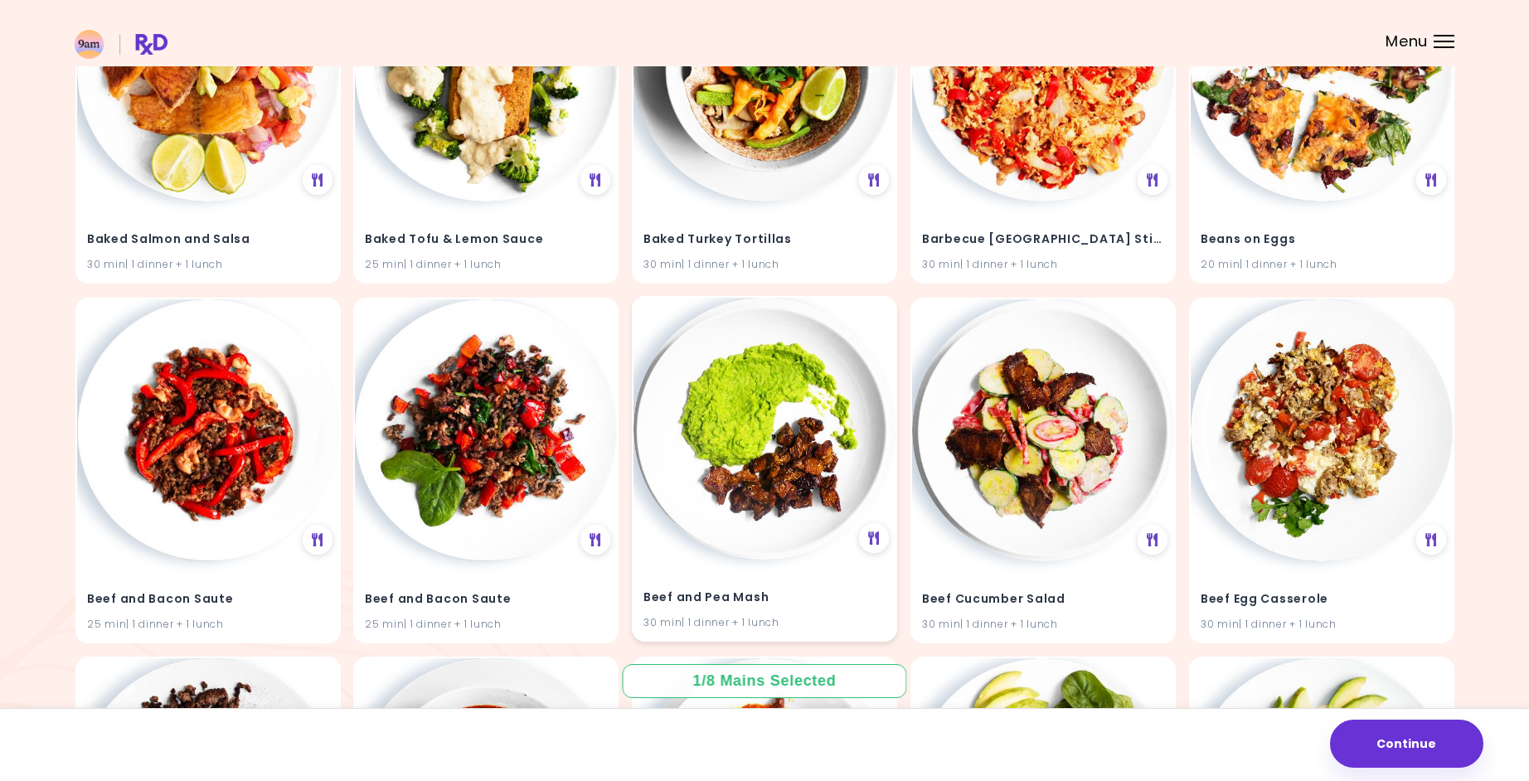
scroll to position [670, 0]
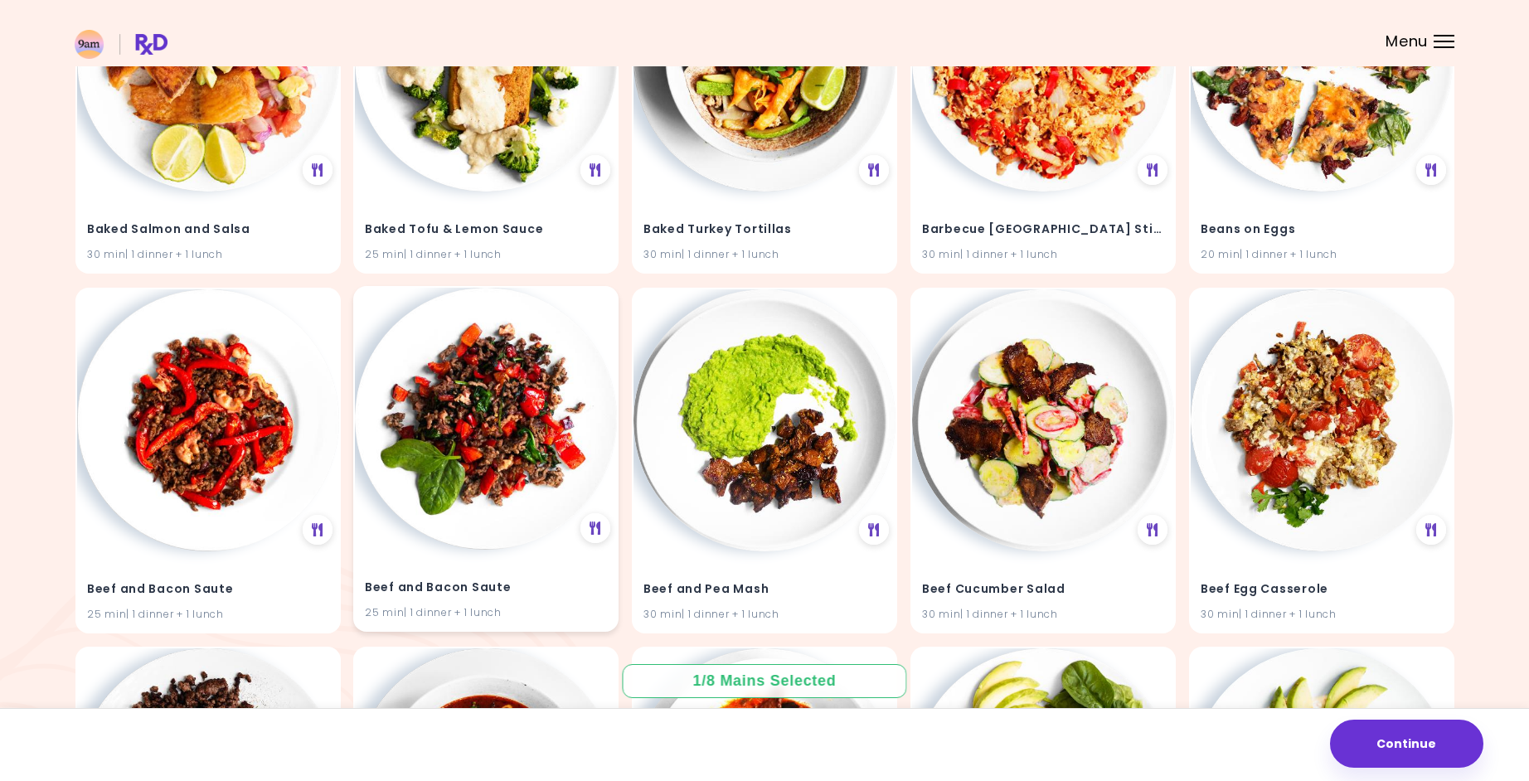
click at [448, 395] on img at bounding box center [486, 419] width 262 height 262
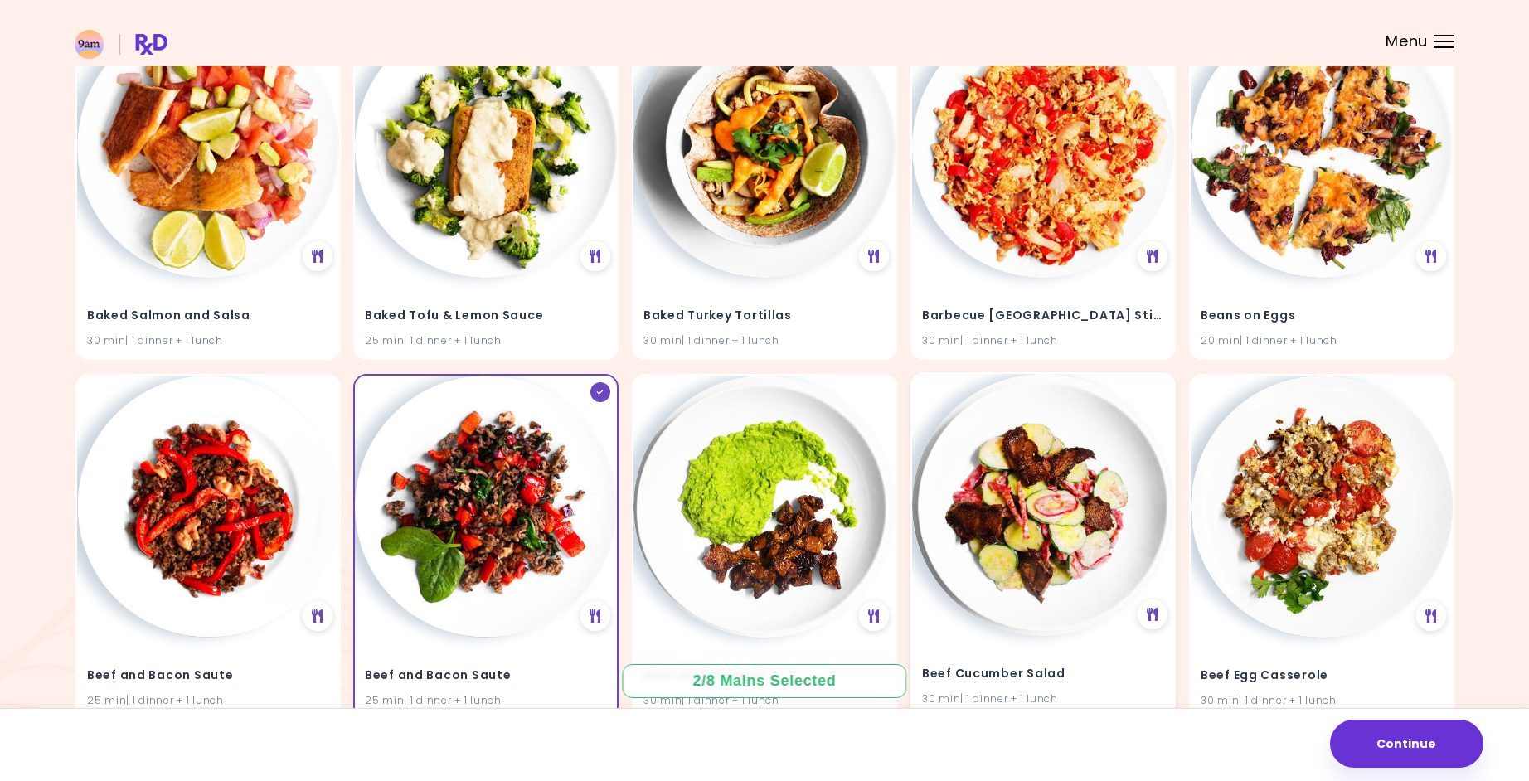
scroll to position [581, 0]
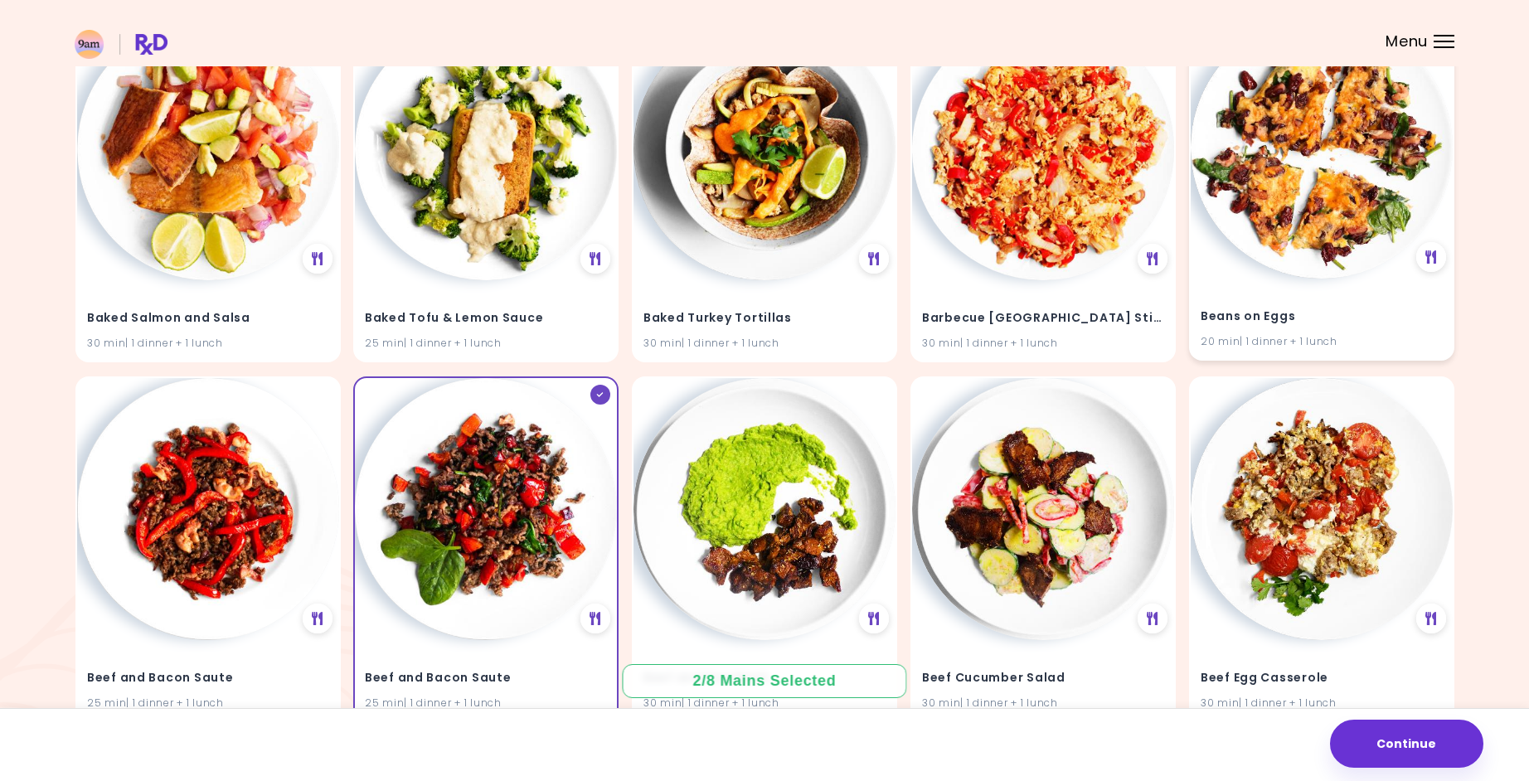
click at [1285, 182] on img at bounding box center [1322, 148] width 262 height 262
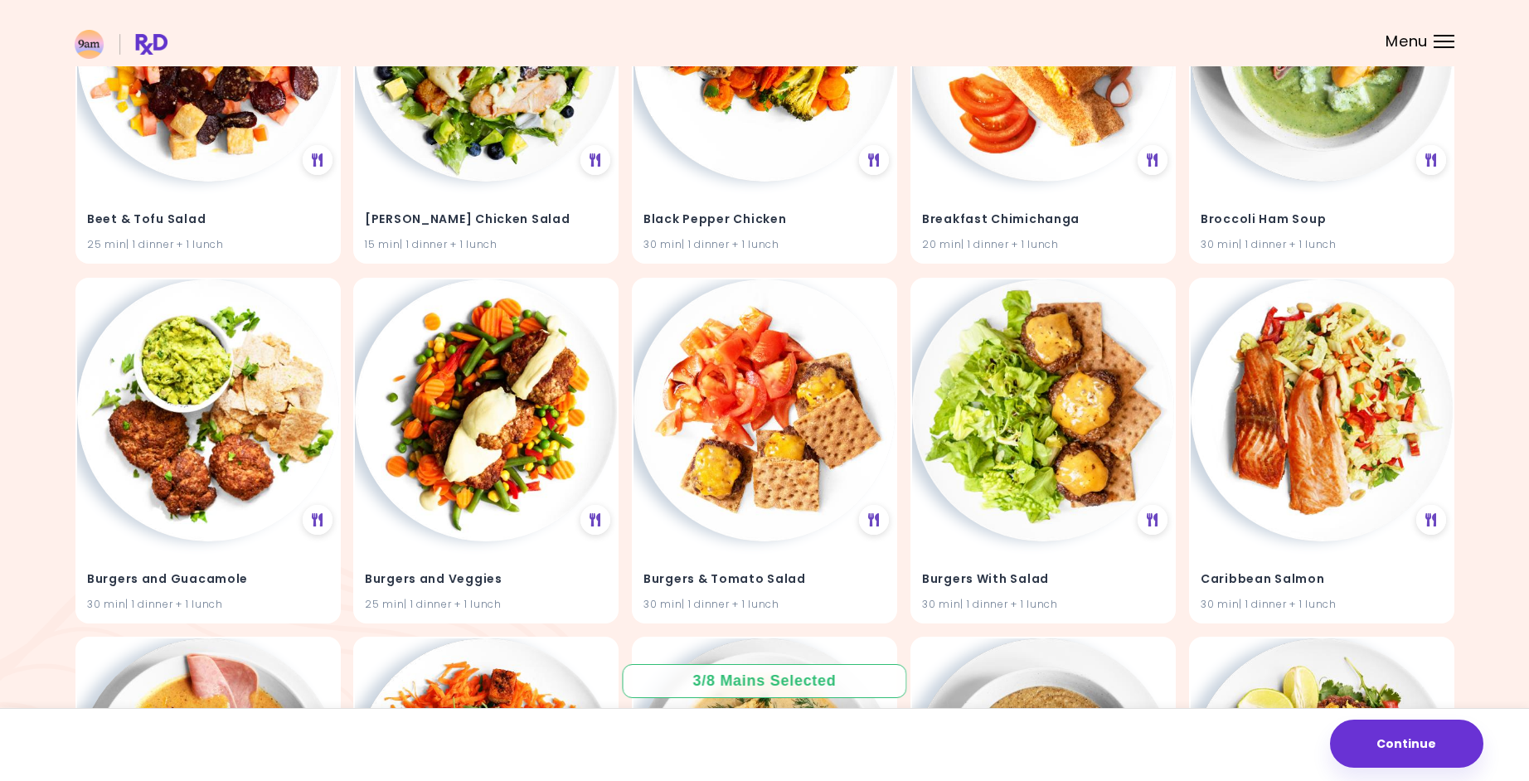
scroll to position [2120, 0]
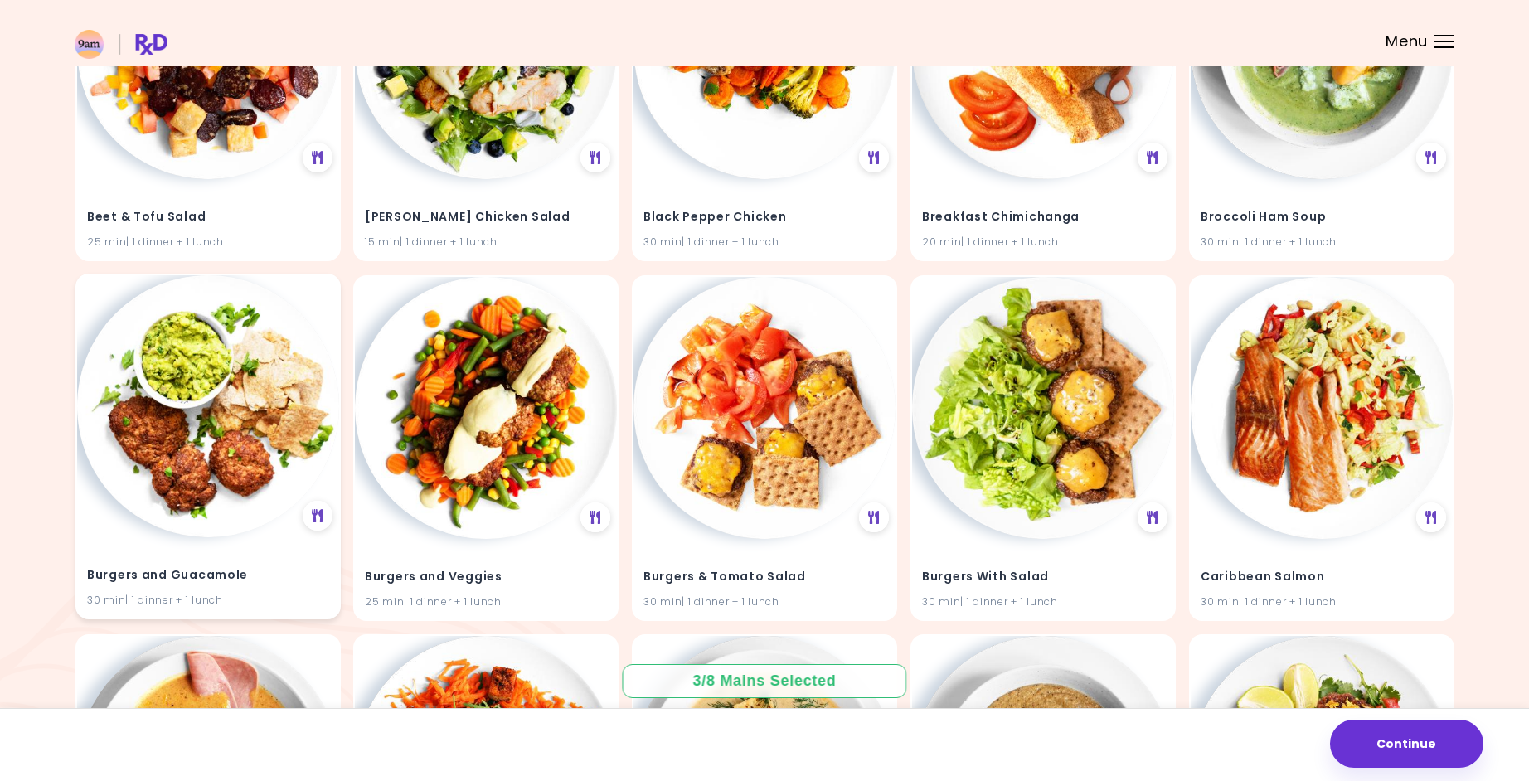
click at [217, 393] on img at bounding box center [208, 406] width 262 height 262
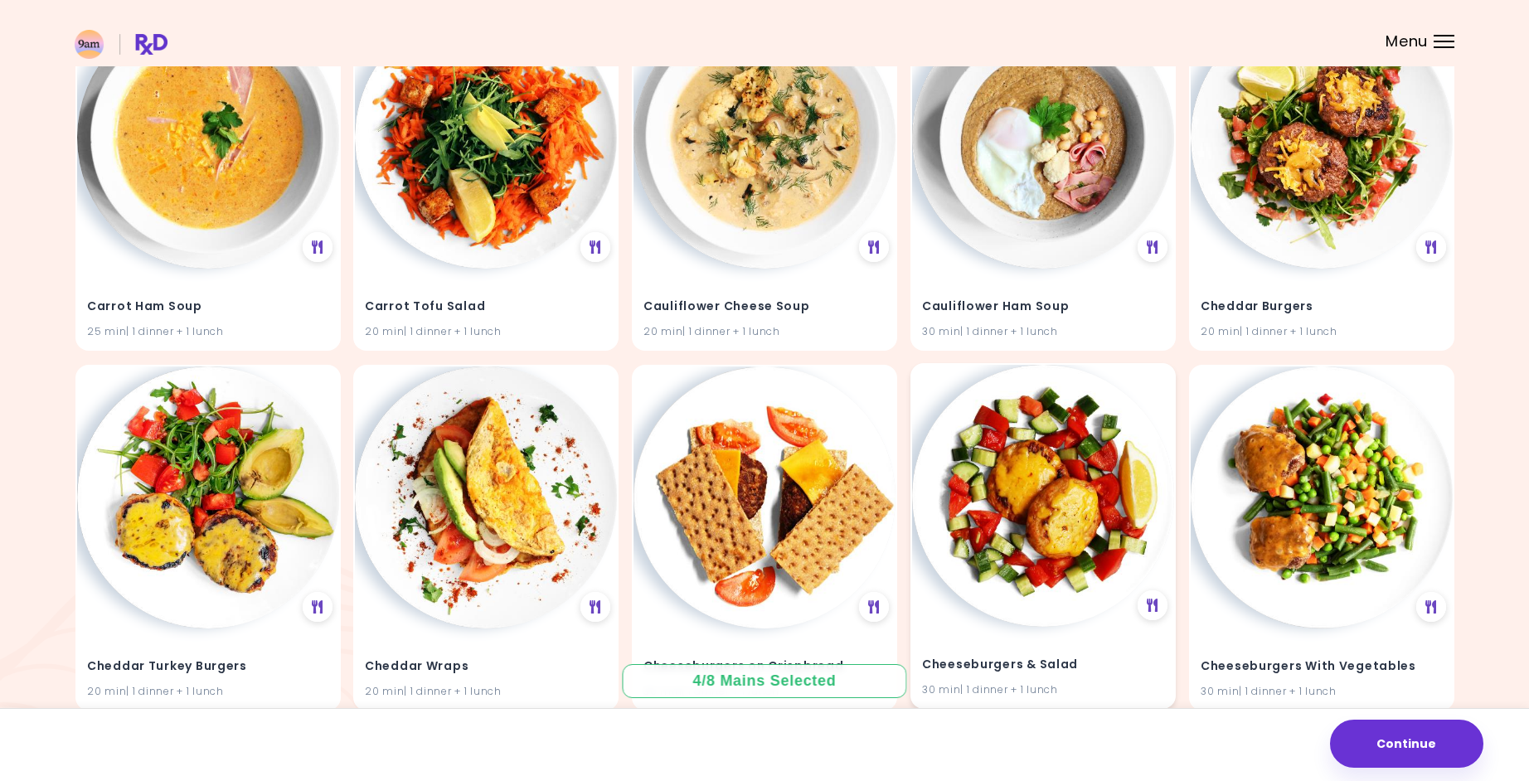
scroll to position [2751, 0]
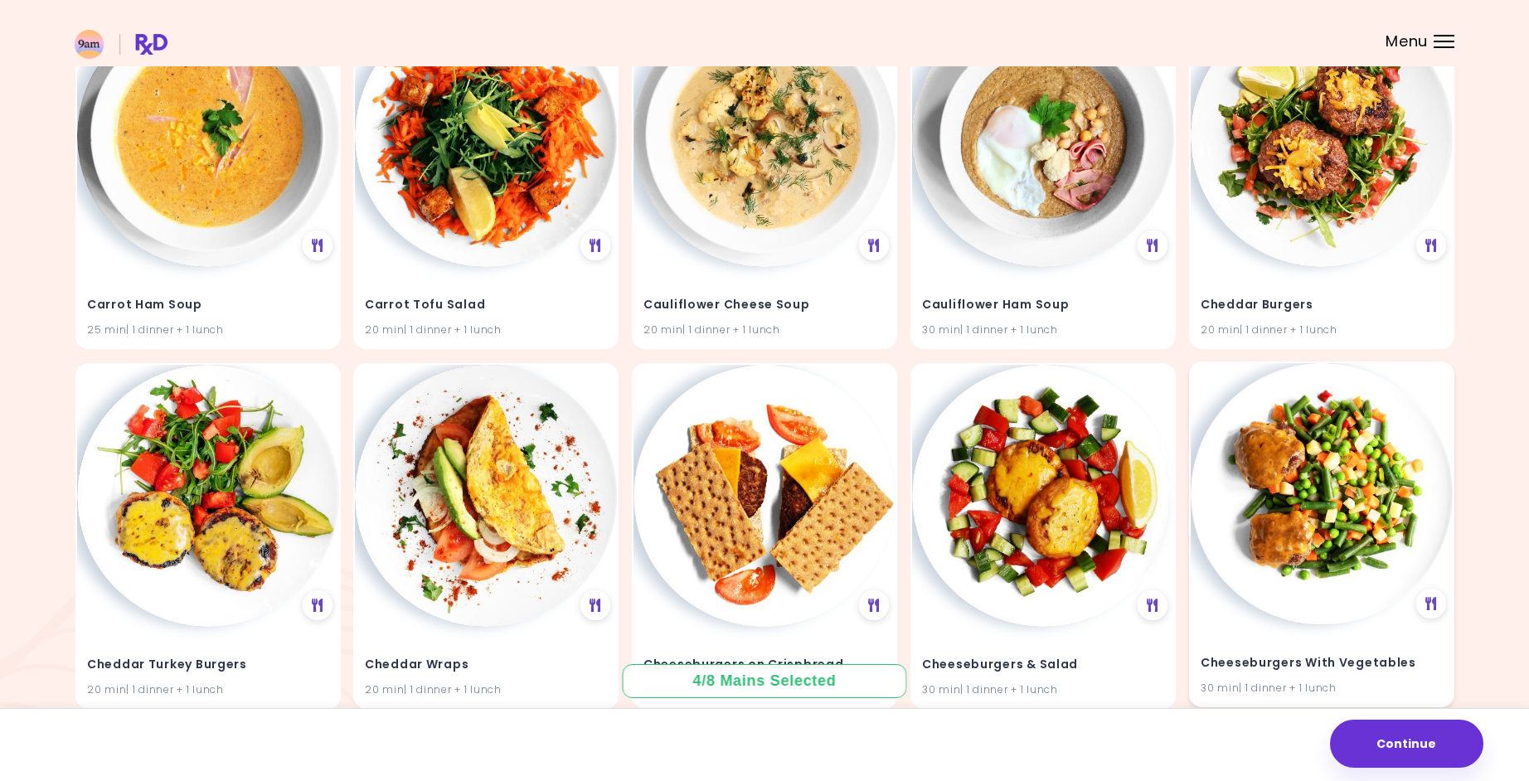
click at [1328, 495] on img at bounding box center [1322, 494] width 262 height 262
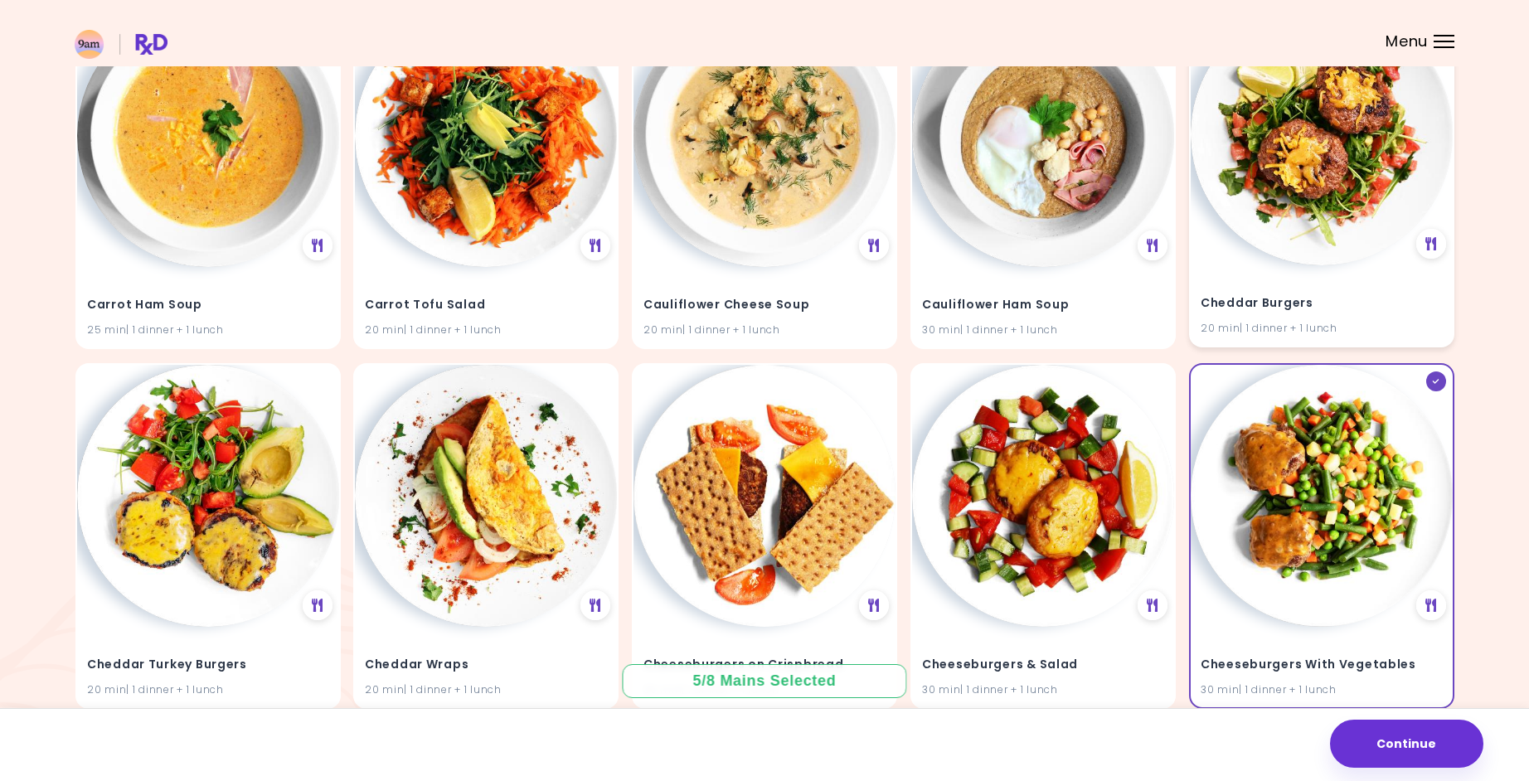
click at [1300, 200] on img at bounding box center [1322, 134] width 262 height 262
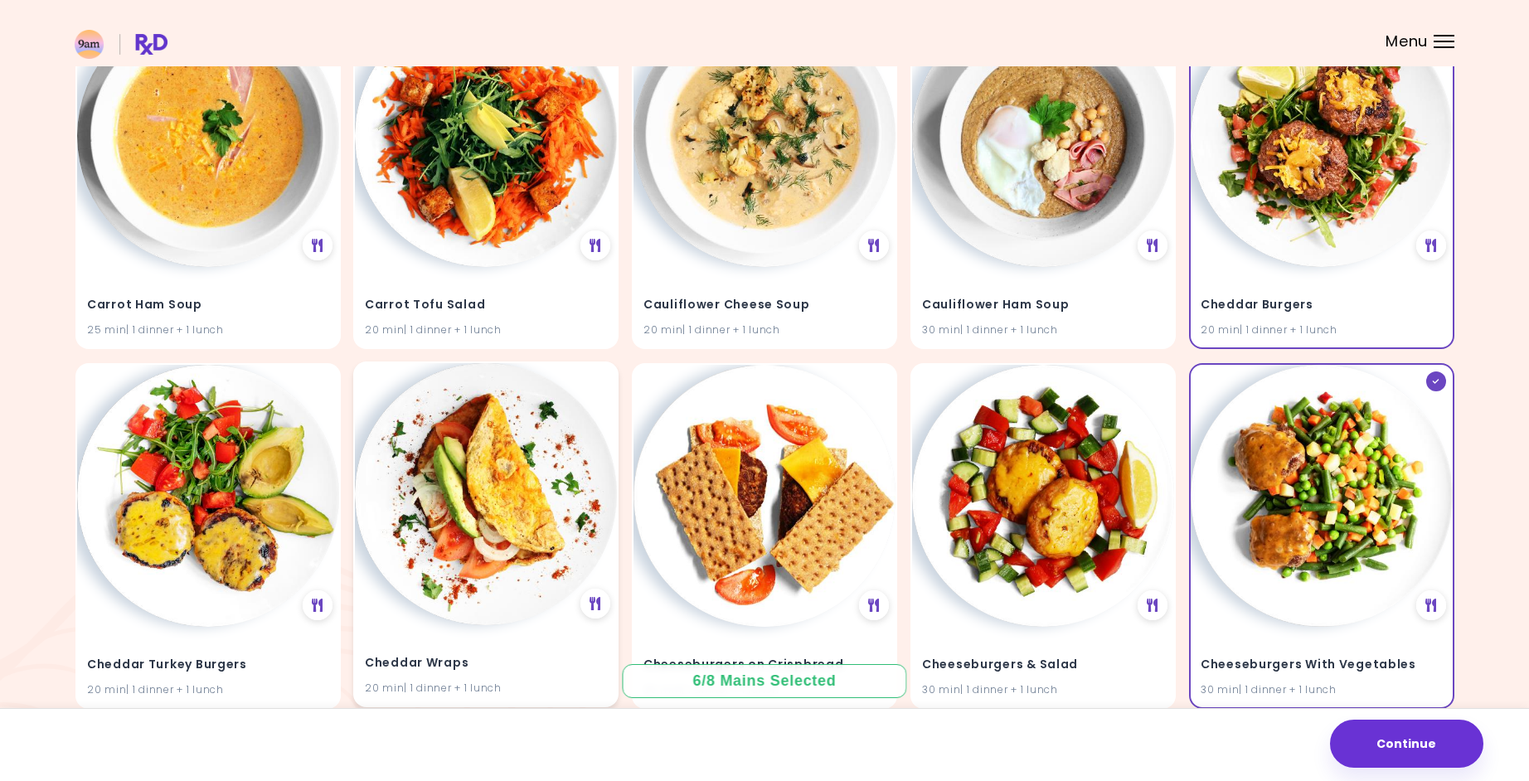
click at [522, 492] on img at bounding box center [486, 494] width 262 height 262
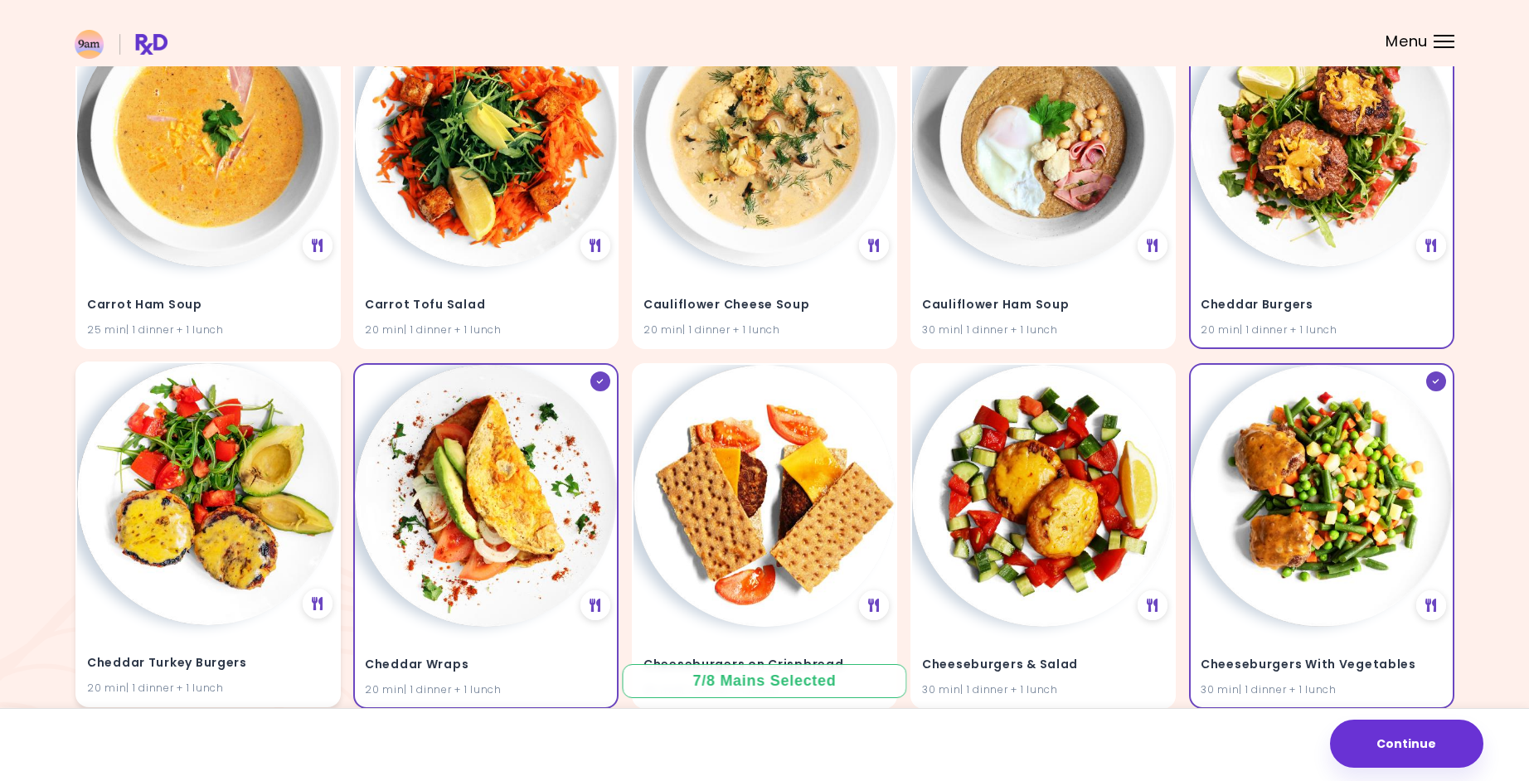
click at [247, 505] on img at bounding box center [208, 494] width 262 height 262
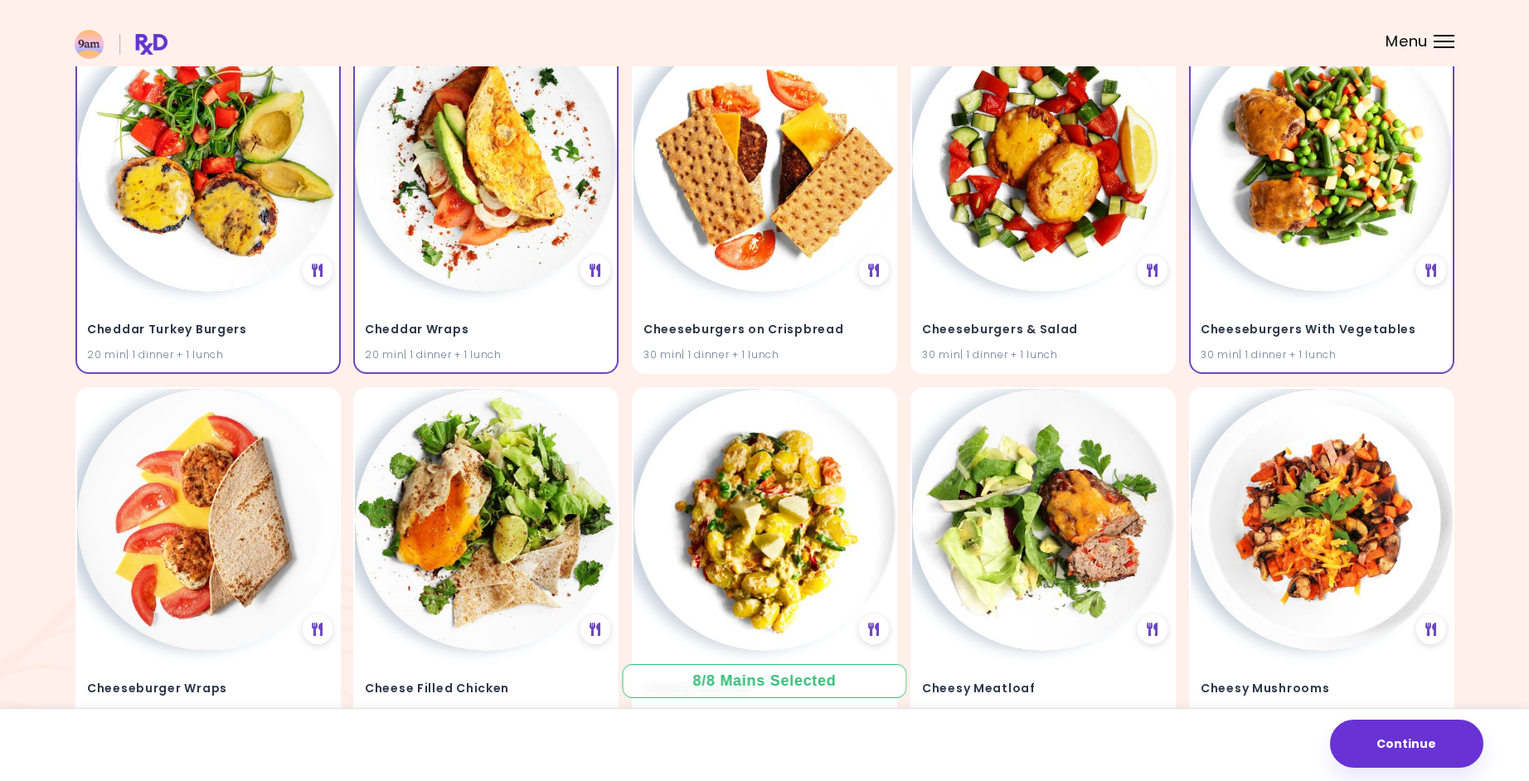
scroll to position [3274, 0]
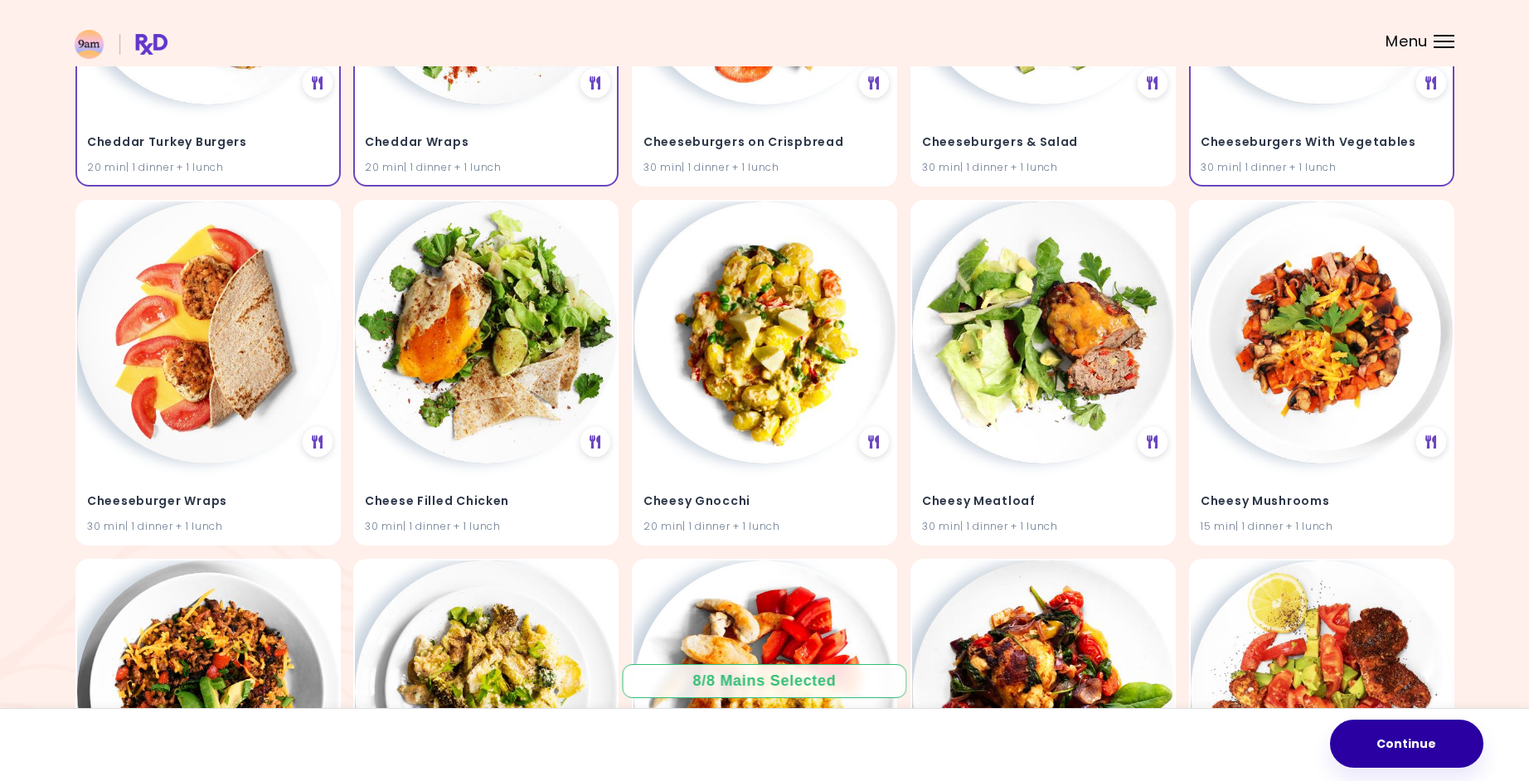
click at [1450, 737] on button "Continue" at bounding box center [1406, 744] width 153 height 48
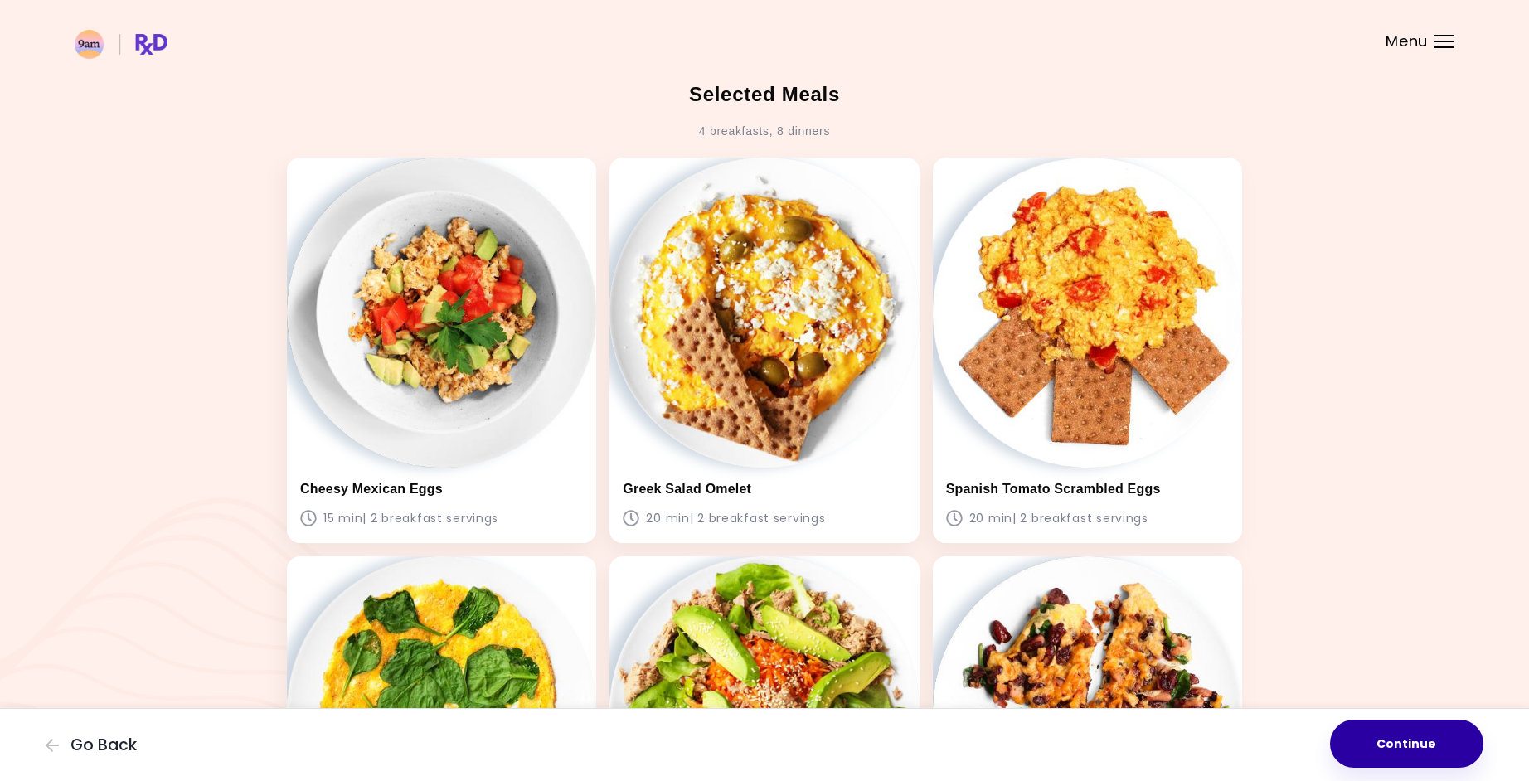
click at [1405, 736] on button "Continue" at bounding box center [1406, 744] width 153 height 48
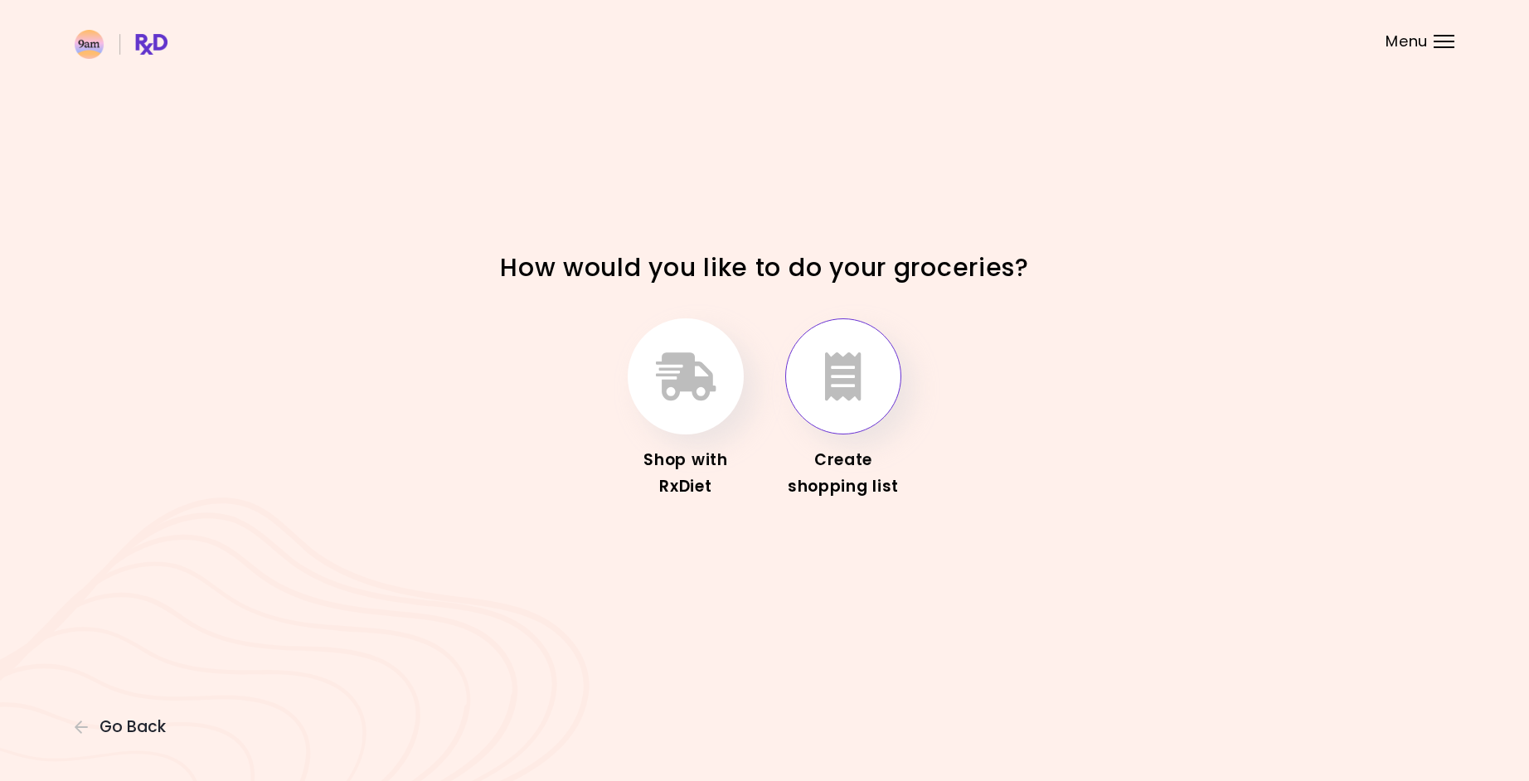
click at [847, 385] on icon "button" at bounding box center [843, 376] width 36 height 48
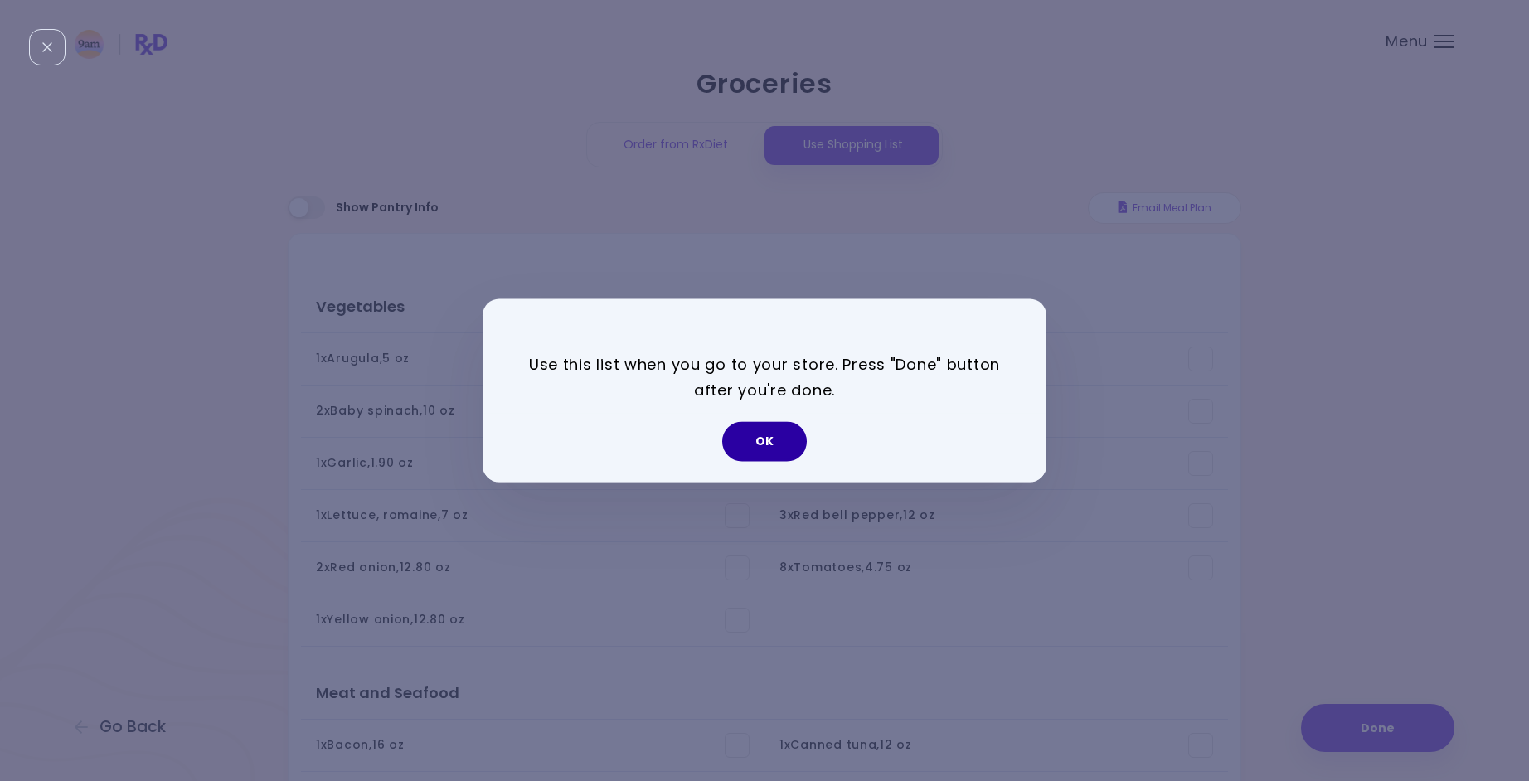
click at [777, 435] on button "OK" at bounding box center [764, 442] width 85 height 40
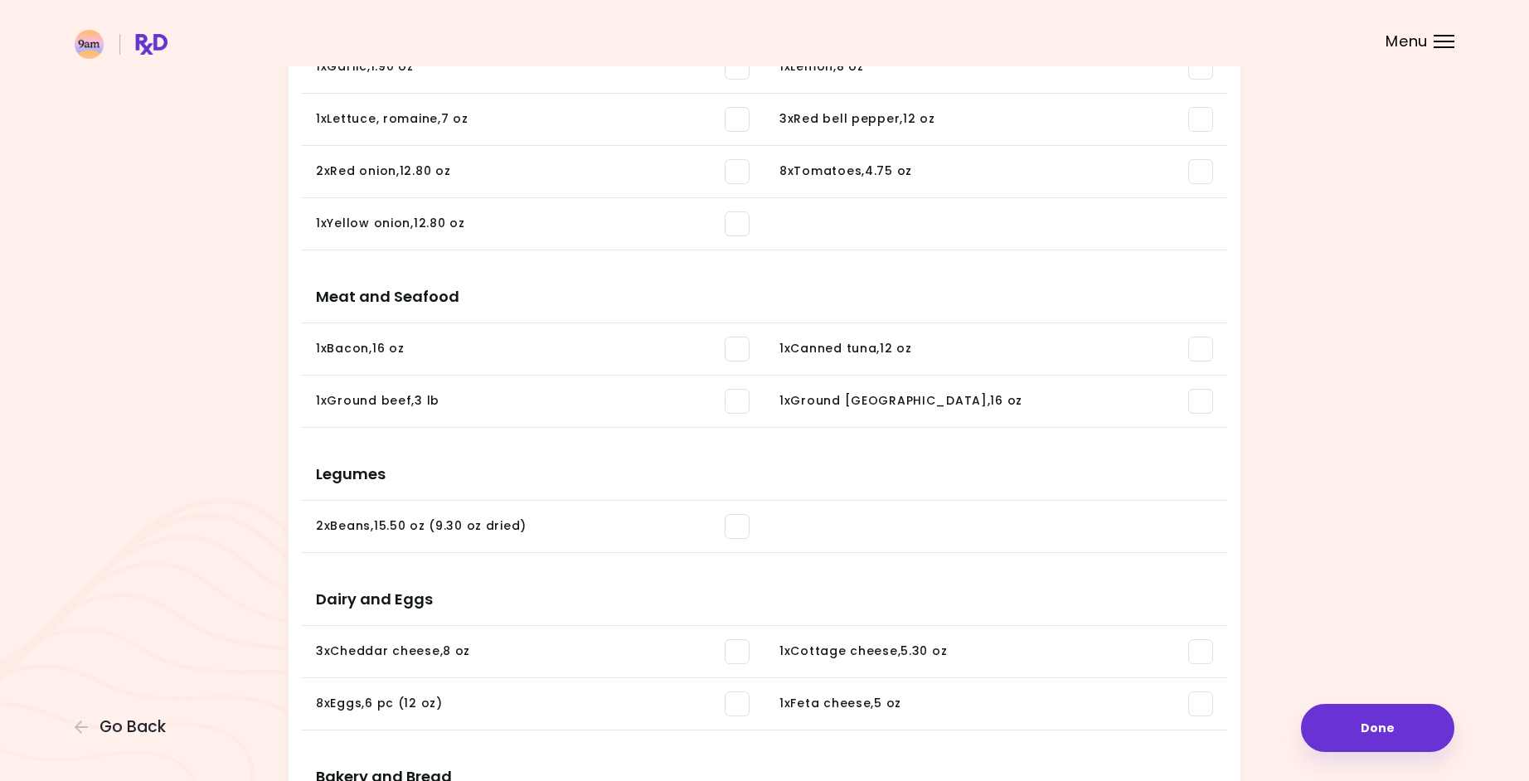
scroll to position [131, 0]
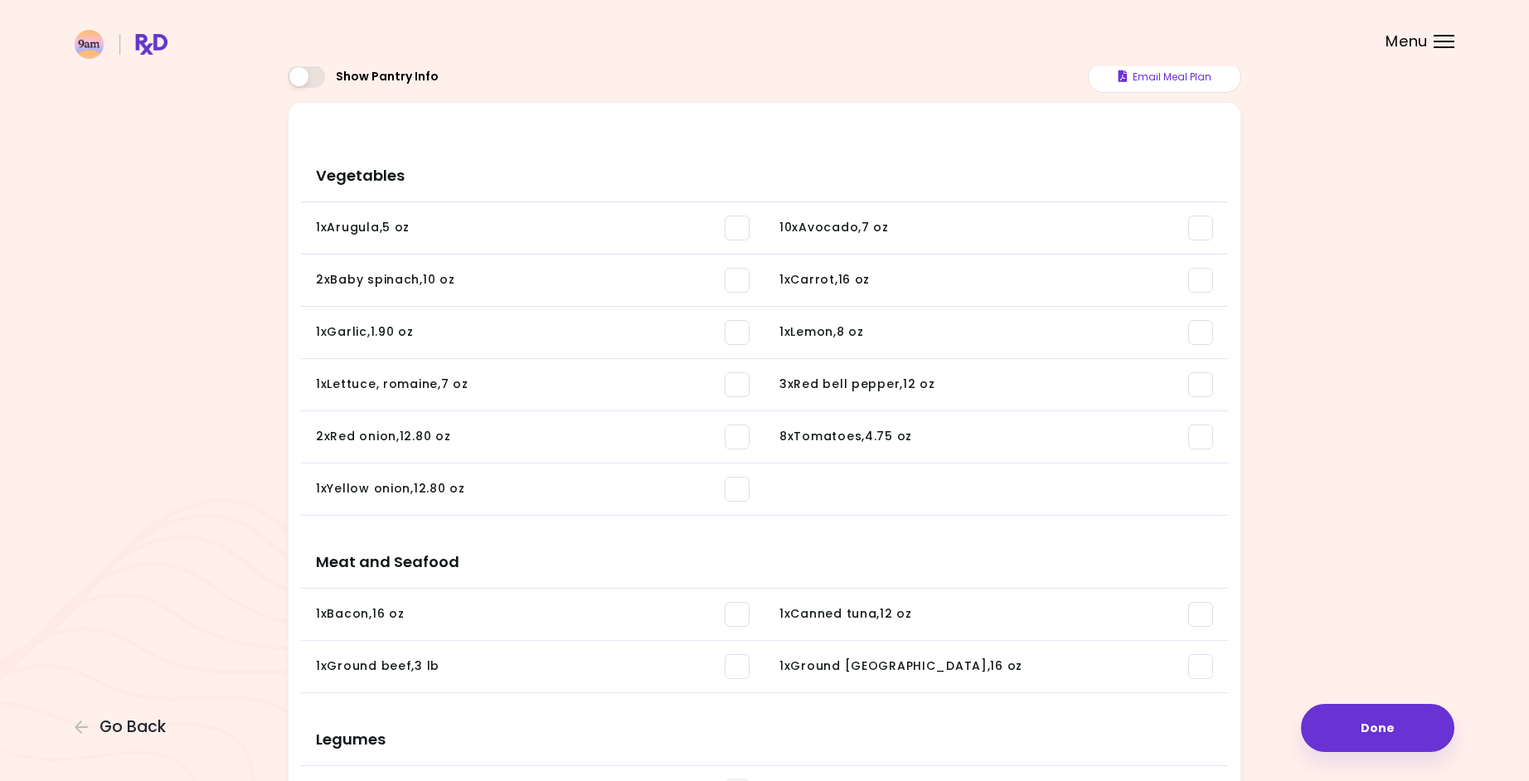
click at [310, 67] on span at bounding box center [306, 77] width 37 height 22
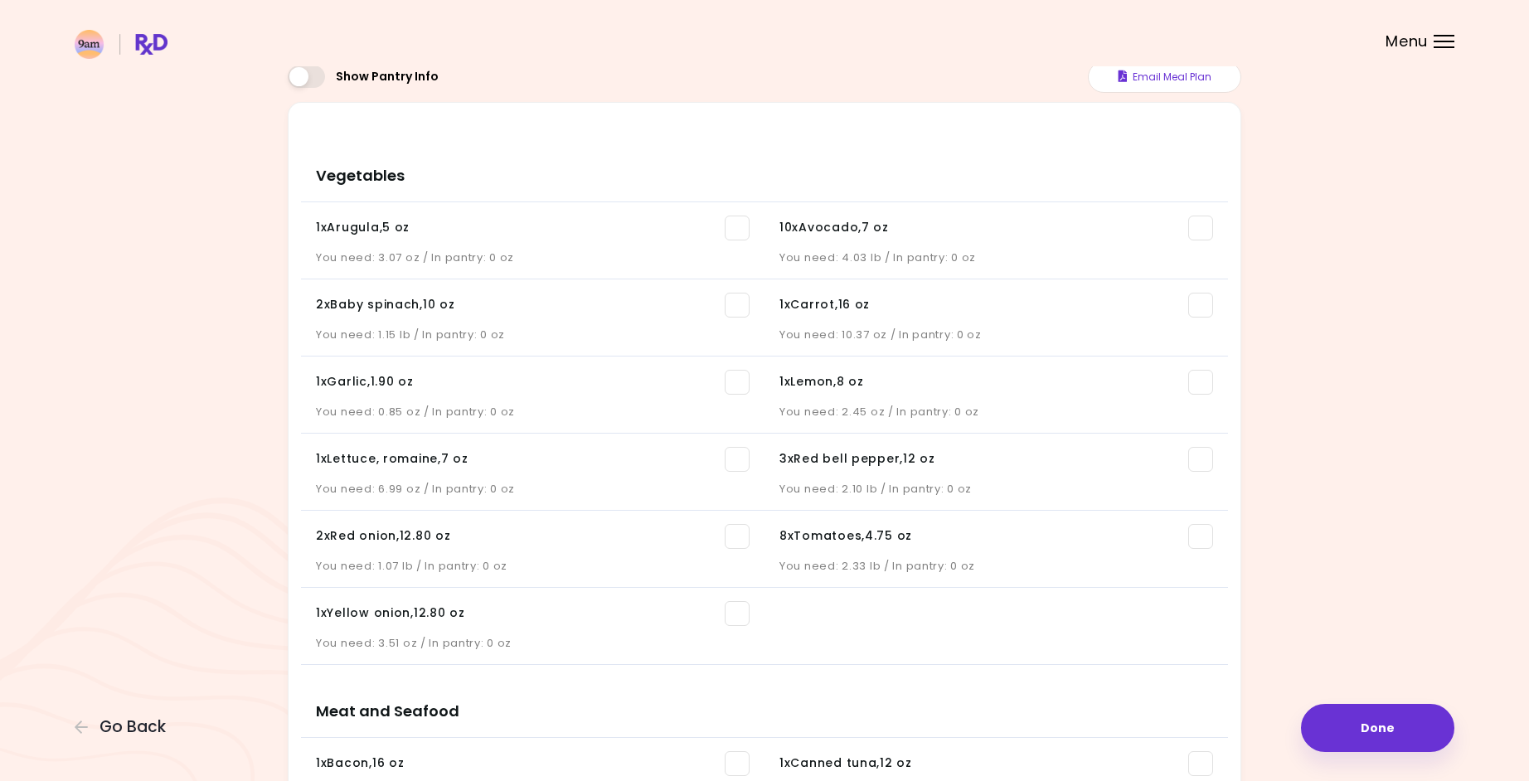
click at [310, 67] on span at bounding box center [306, 77] width 37 height 22
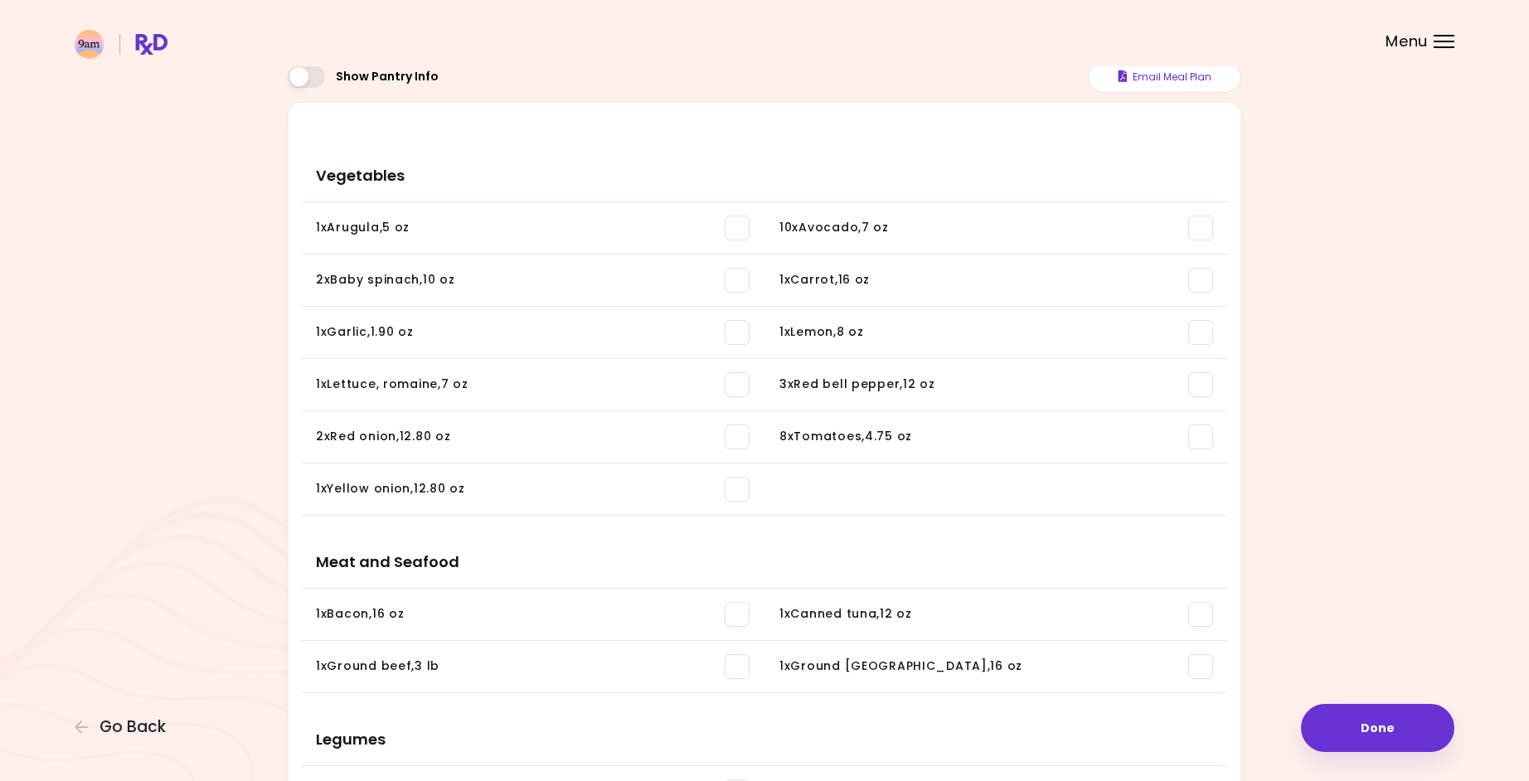
click at [310, 67] on span at bounding box center [306, 77] width 37 height 22
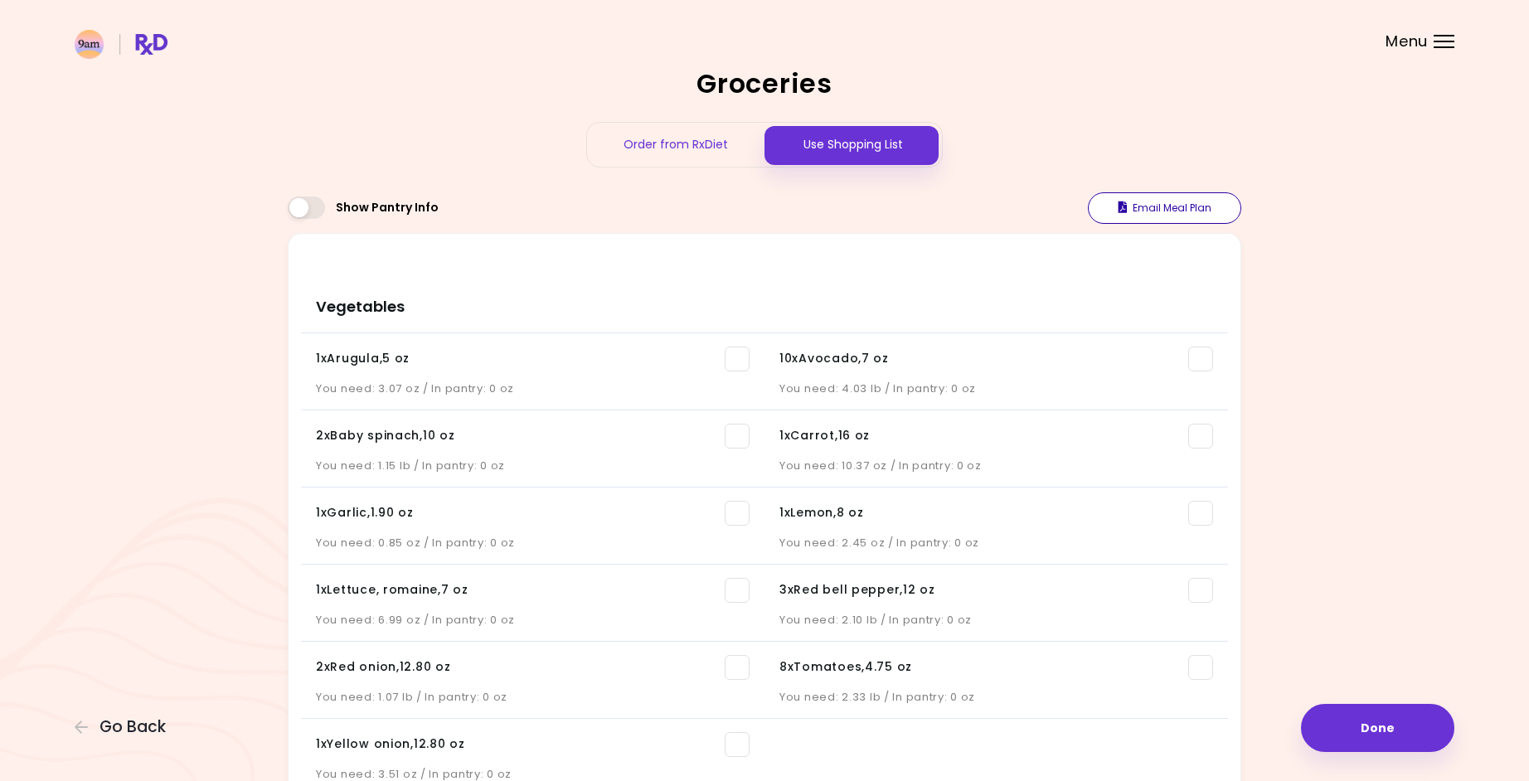
scroll to position [0, 0]
click at [1149, 212] on button "Email Meal Plan" at bounding box center [1164, 208] width 153 height 32
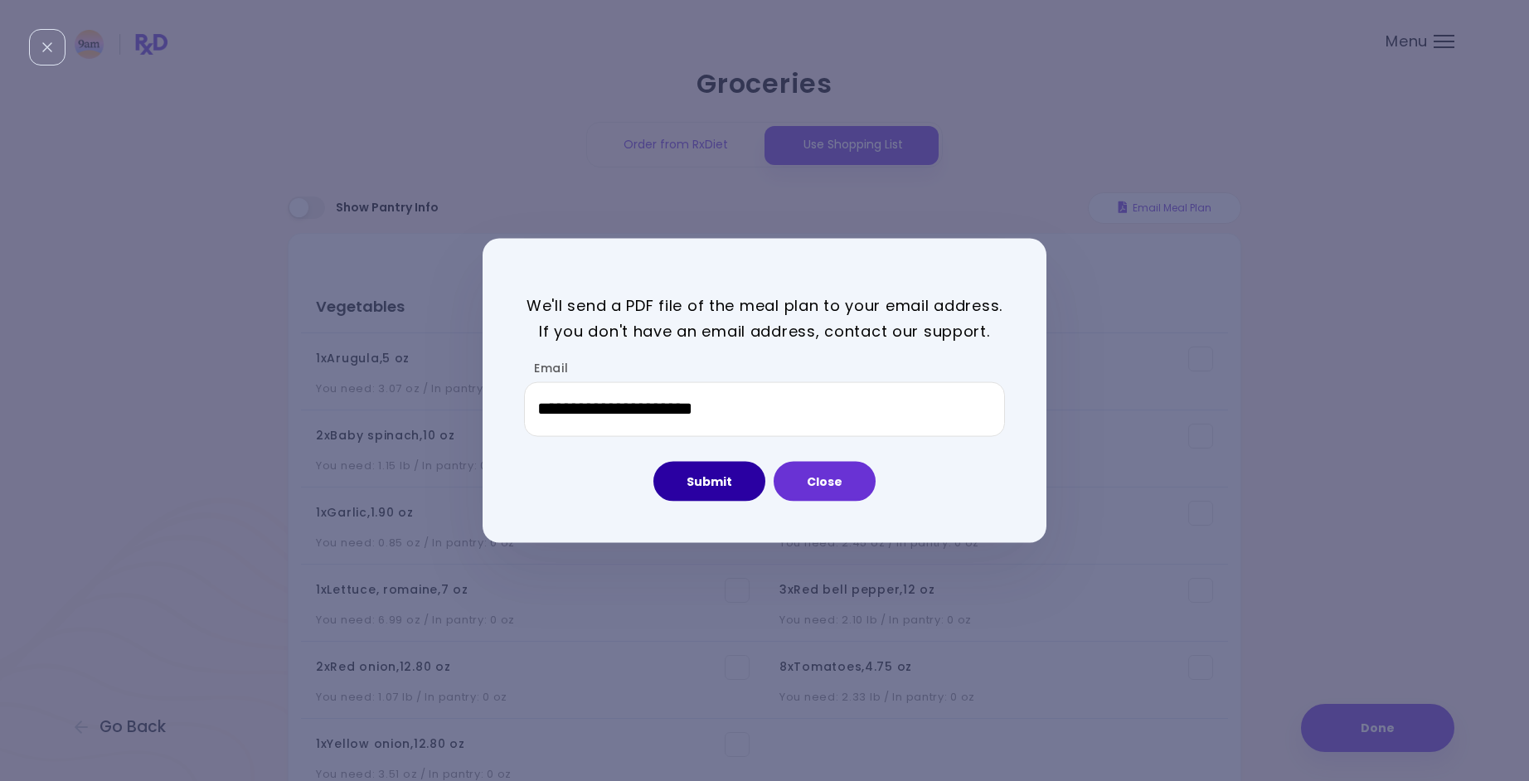
click at [746, 482] on button "Submit" at bounding box center [709, 481] width 112 height 40
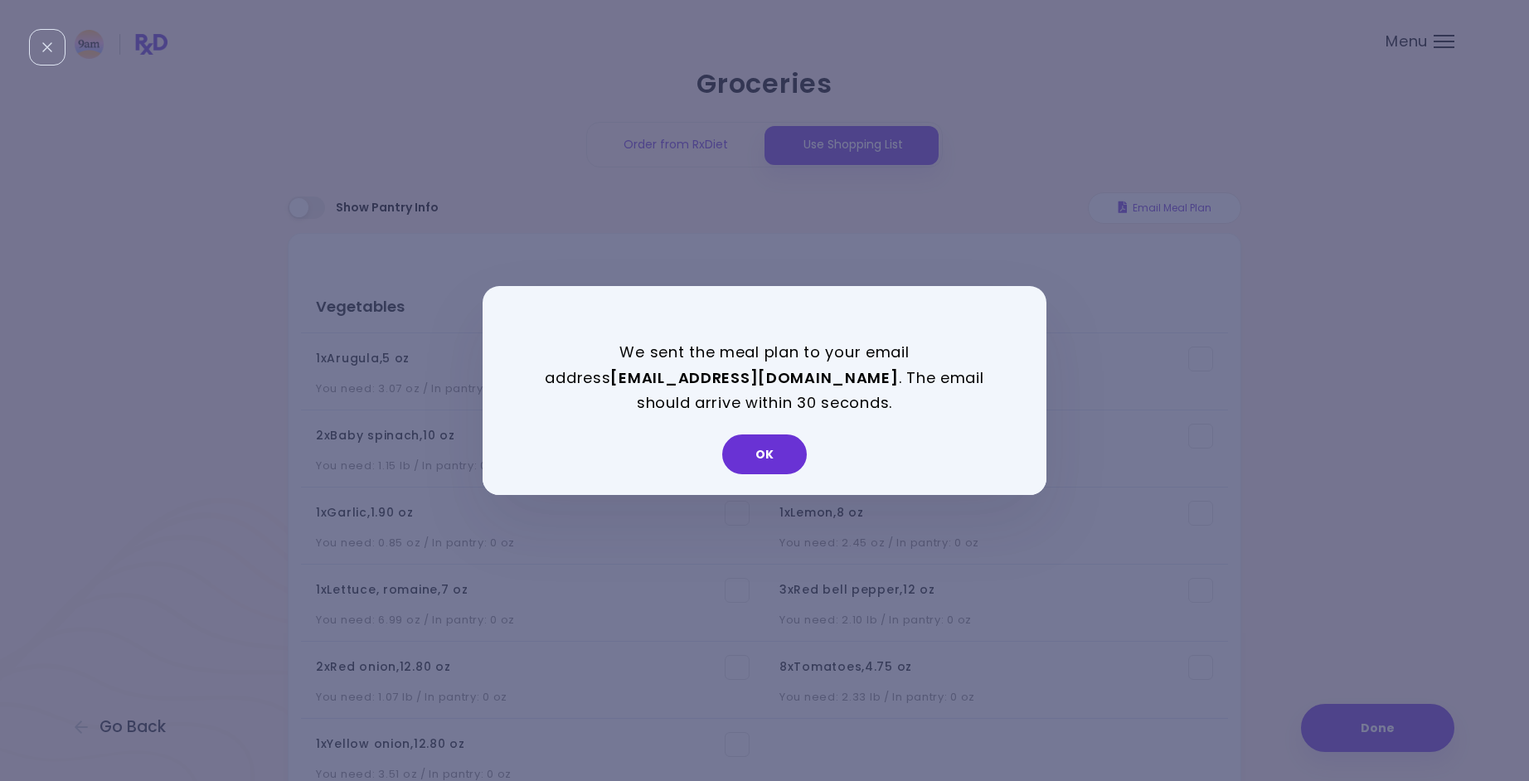
click at [771, 452] on button "OK" at bounding box center [764, 455] width 85 height 40
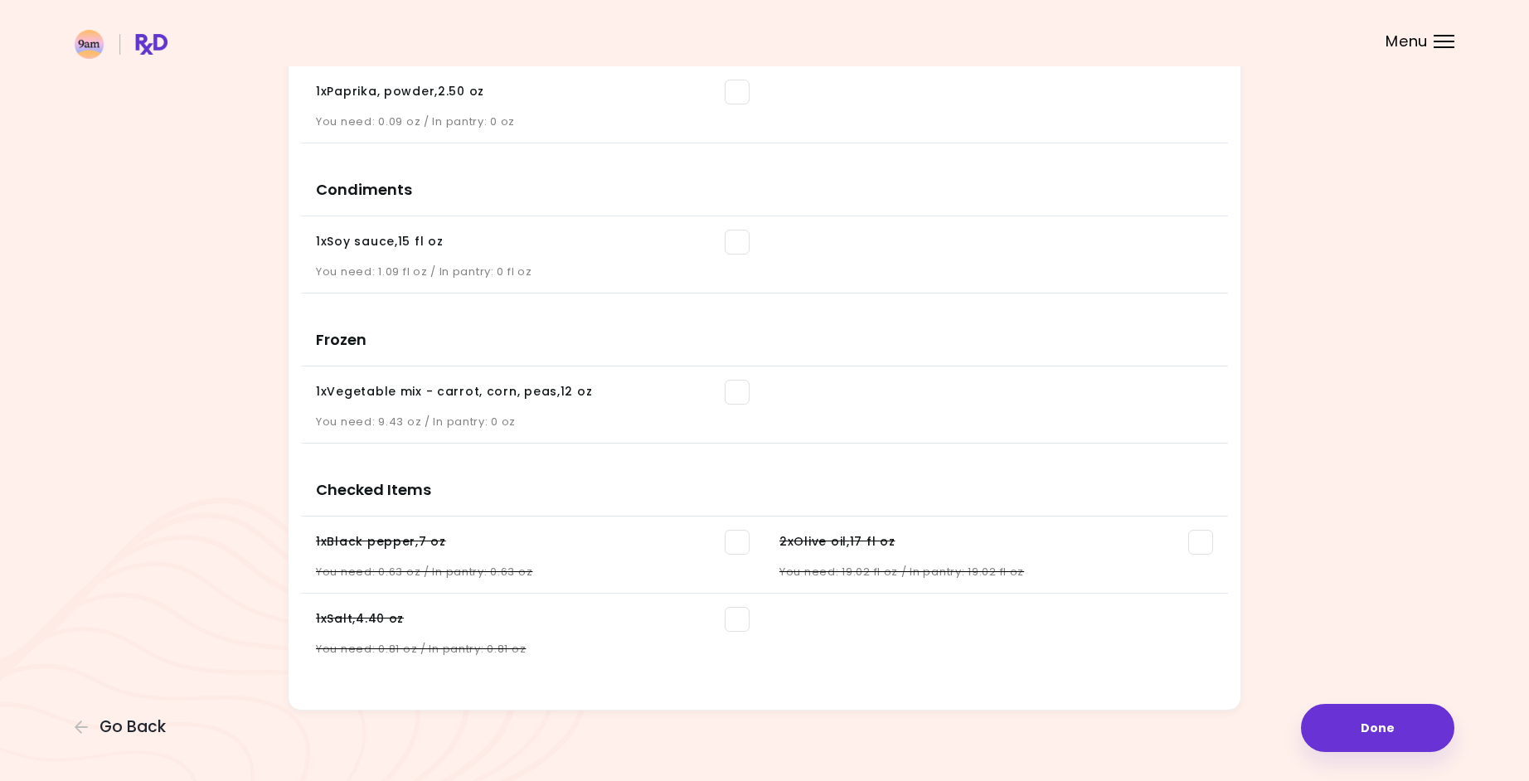
scroll to position [1862, 0]
click at [1401, 734] on button "Done" at bounding box center [1377, 728] width 153 height 48
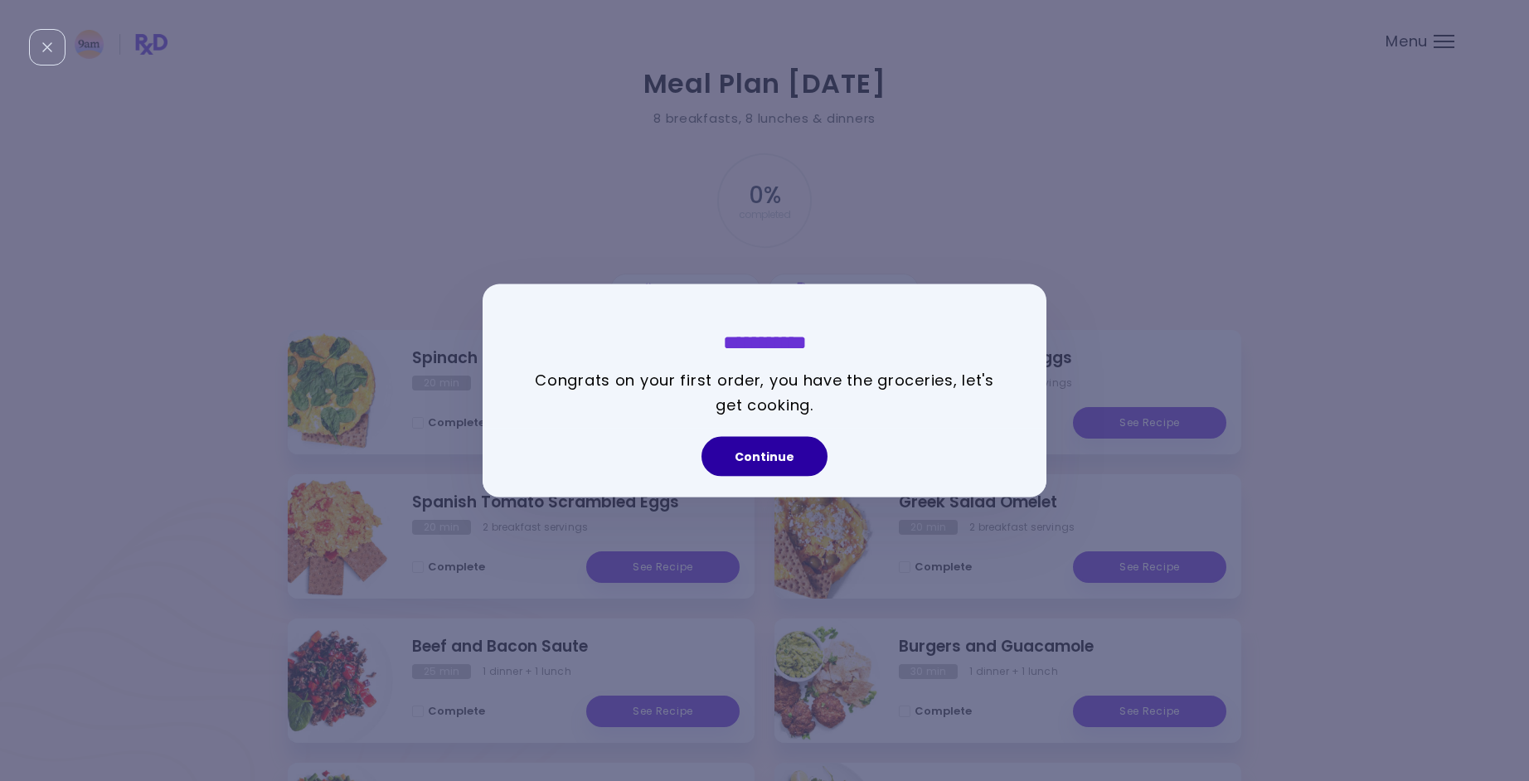
click at [810, 463] on button "Continue" at bounding box center [765, 456] width 126 height 40
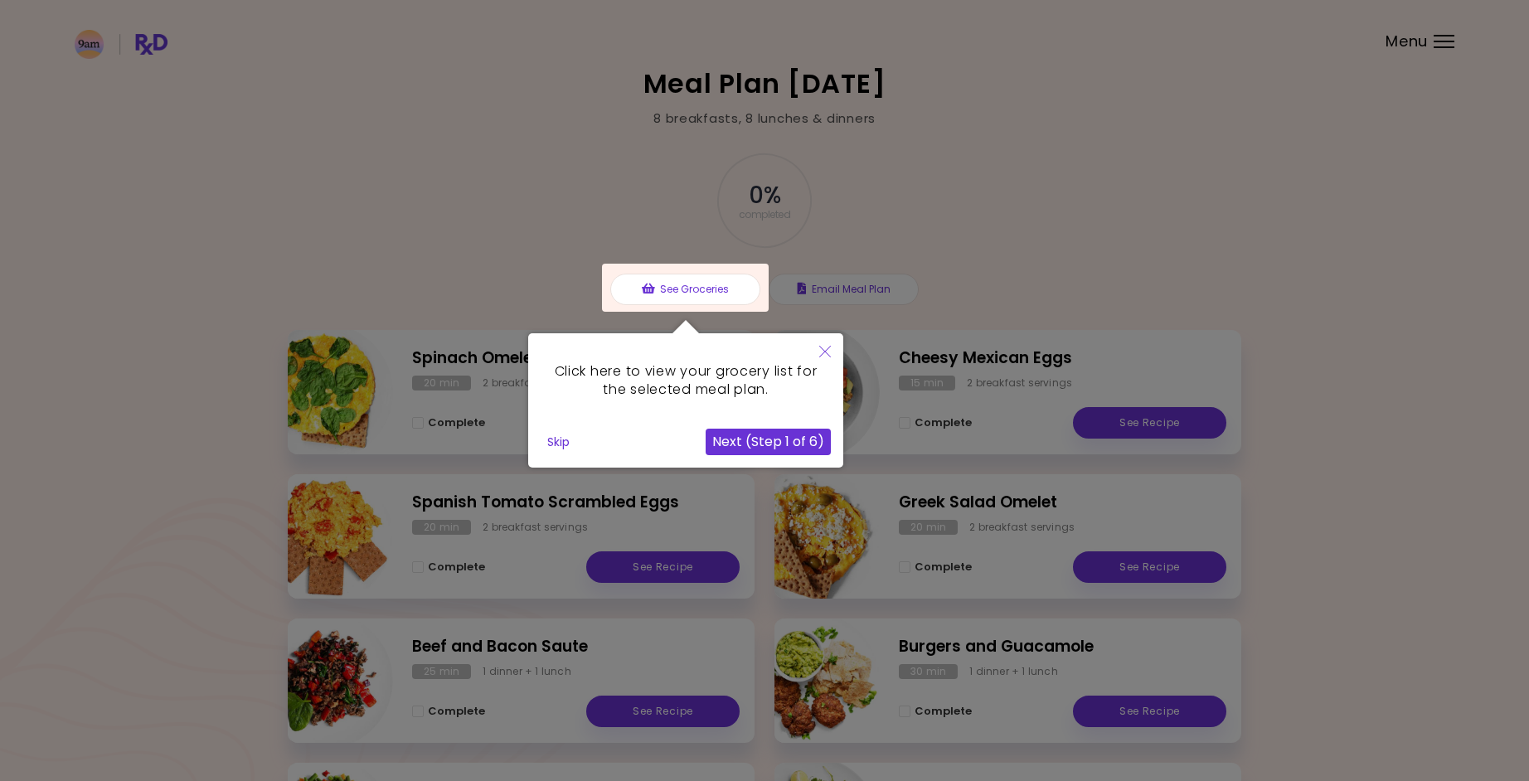
click at [826, 346] on icon "Close" at bounding box center [825, 352] width 12 height 12
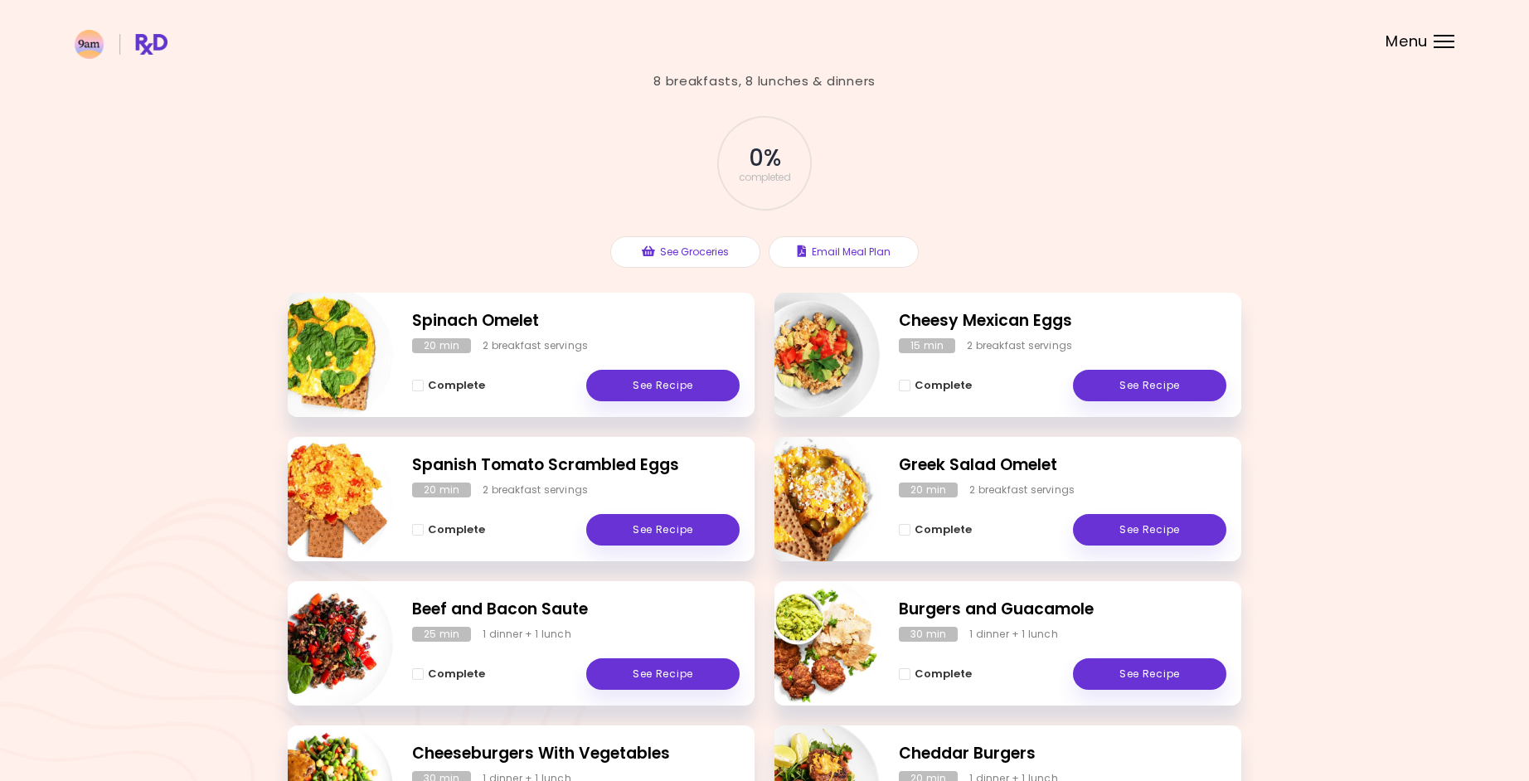
scroll to position [40, 0]
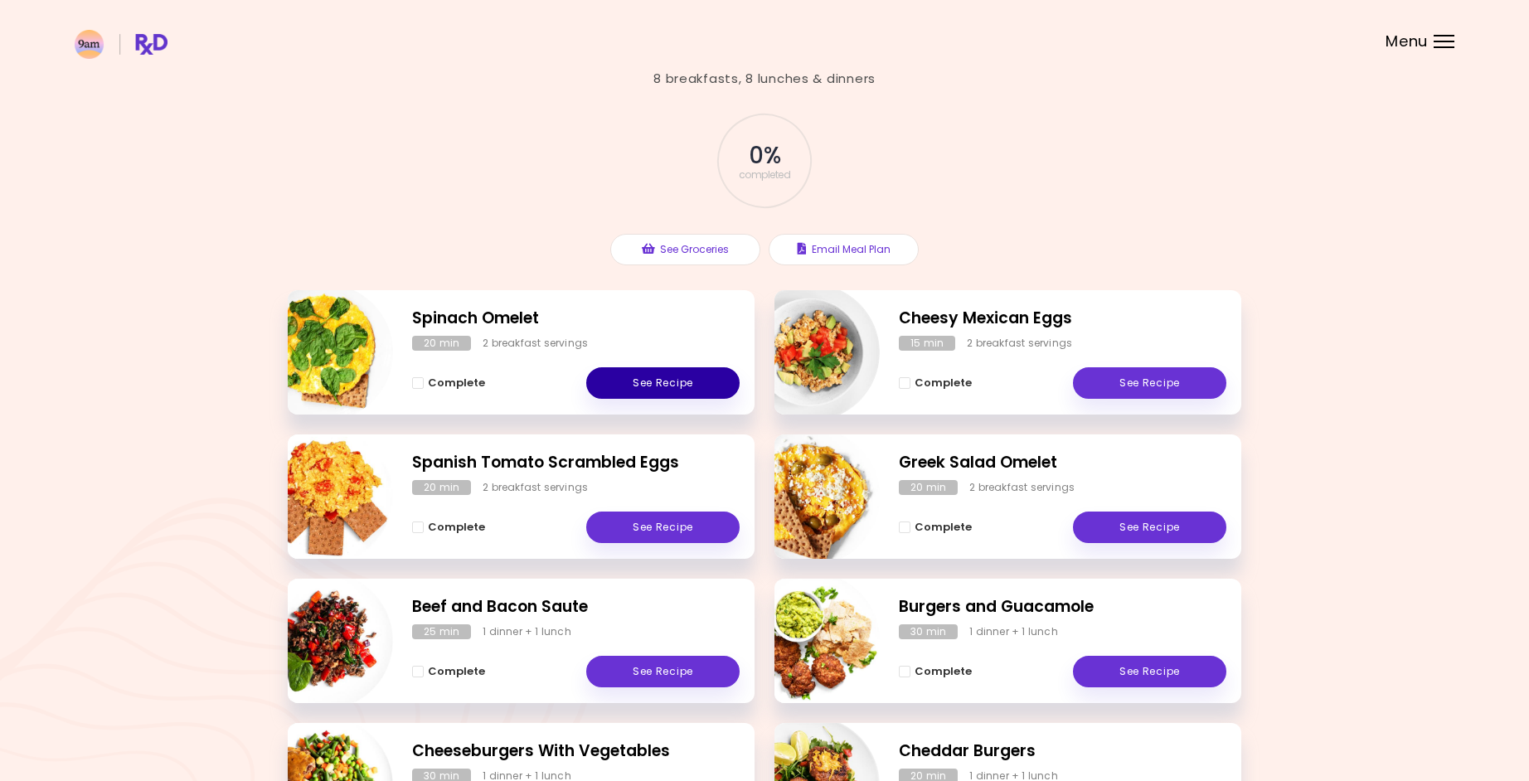
click at [664, 376] on link "See Recipe" at bounding box center [662, 383] width 153 height 32
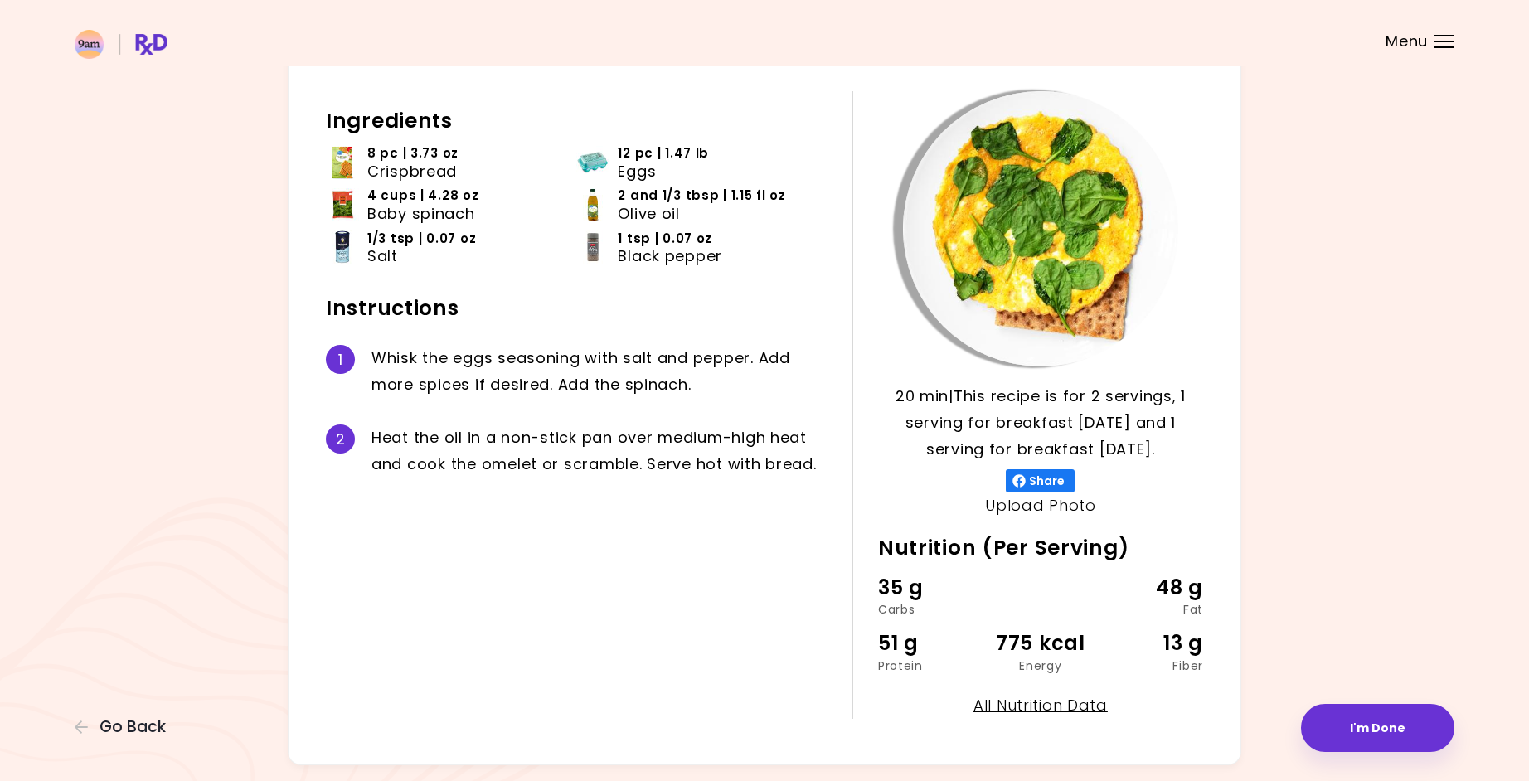
scroll to position [76, 0]
click at [512, 366] on div "W h i s k t h e e g g s s e a s o n i n g w i t h s a l t a n d p e p p e r . A…" at bounding box center [600, 372] width 456 height 53
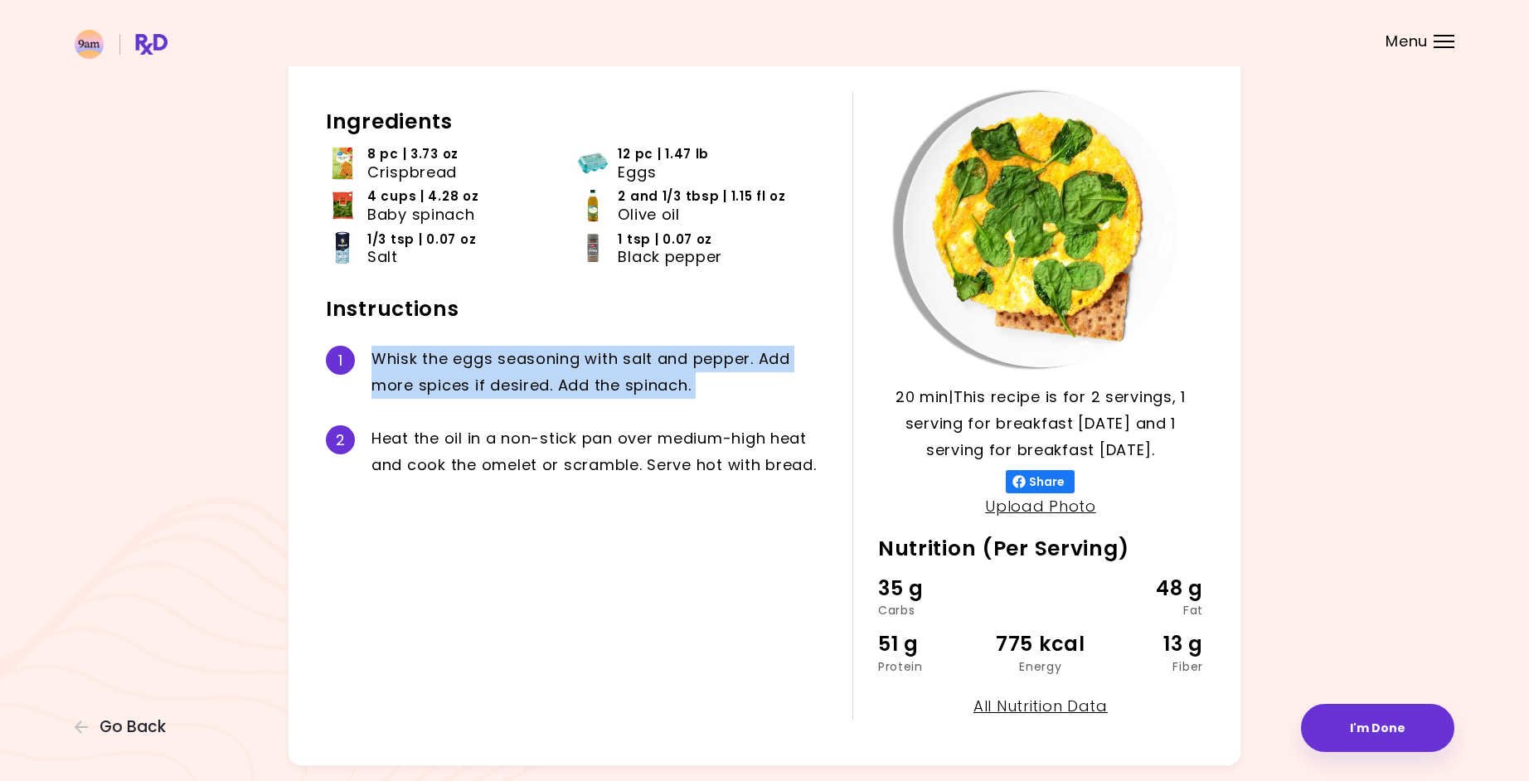
click at [512, 366] on div "W h i s k t h e e g g s s e a s o n i n g w i t h s a l t a n d p e p p e r . A…" at bounding box center [600, 372] width 456 height 53
click at [531, 381] on div "W h i s k t h e e g g s s e a s o n i n g w i t h s a l t a n d p e p p e r . A…" at bounding box center [600, 372] width 456 height 53
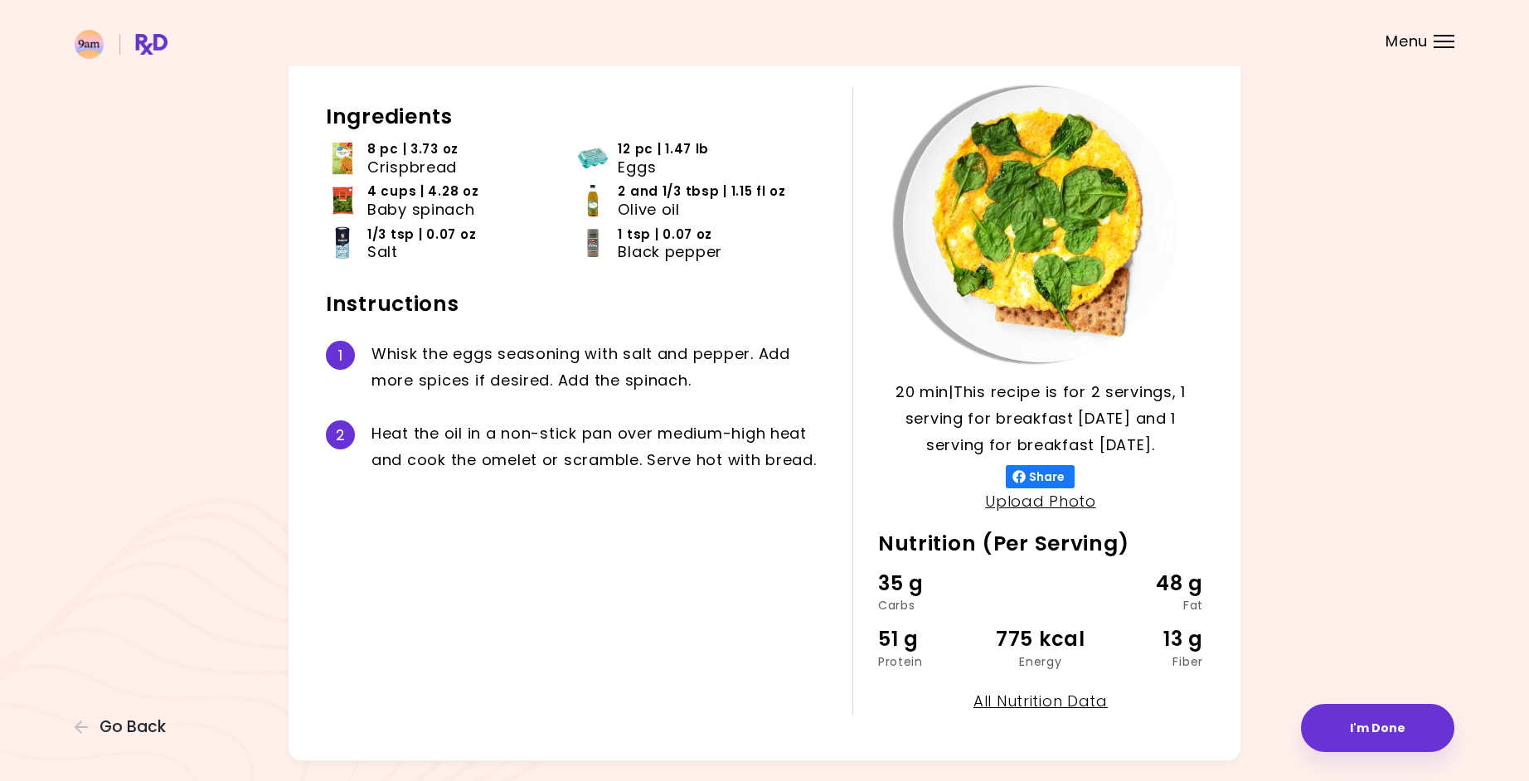
scroll to position [73, 0]
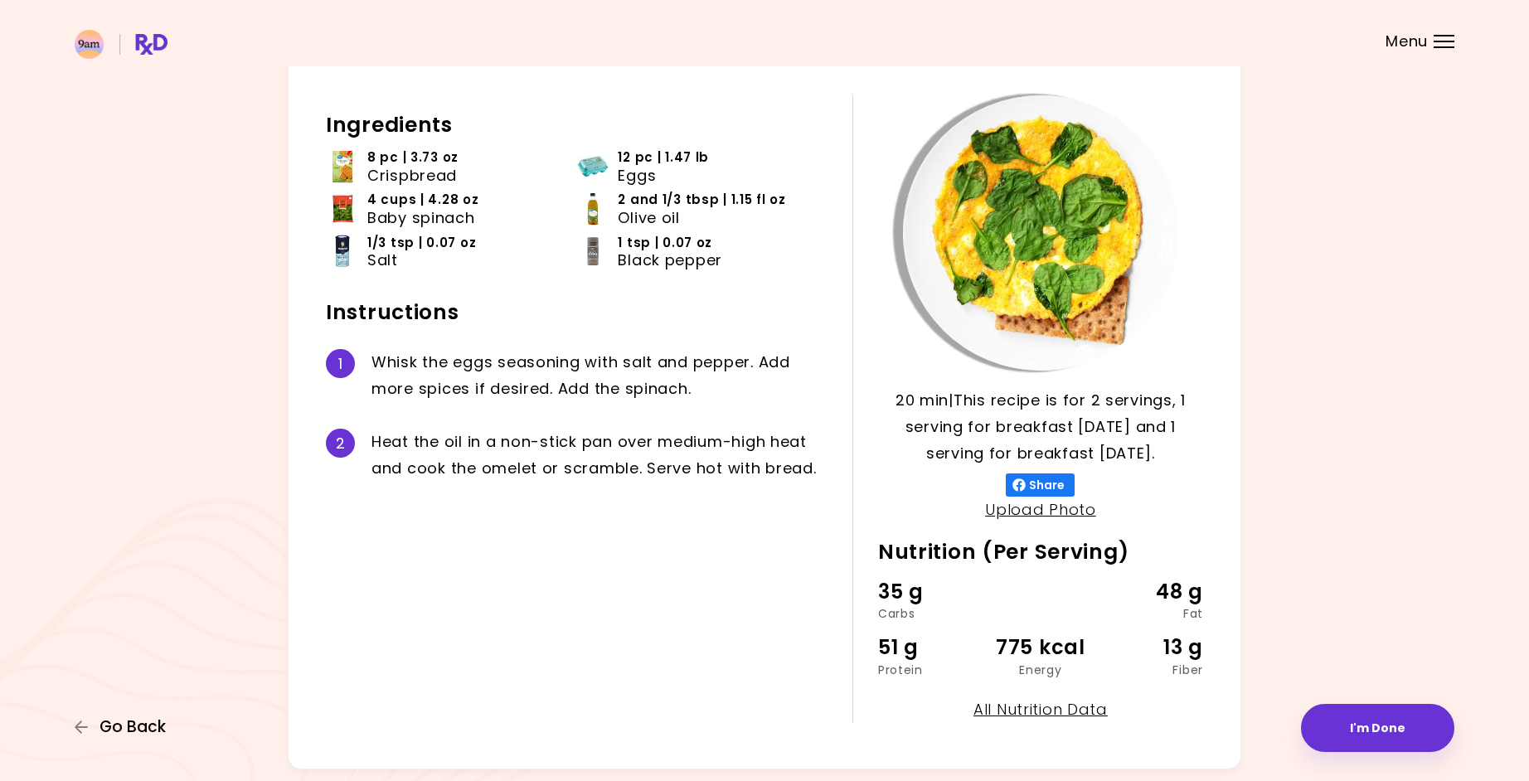
click at [126, 721] on span "Go Back" at bounding box center [133, 727] width 66 height 18
